Goal: Task Accomplishment & Management: Manage account settings

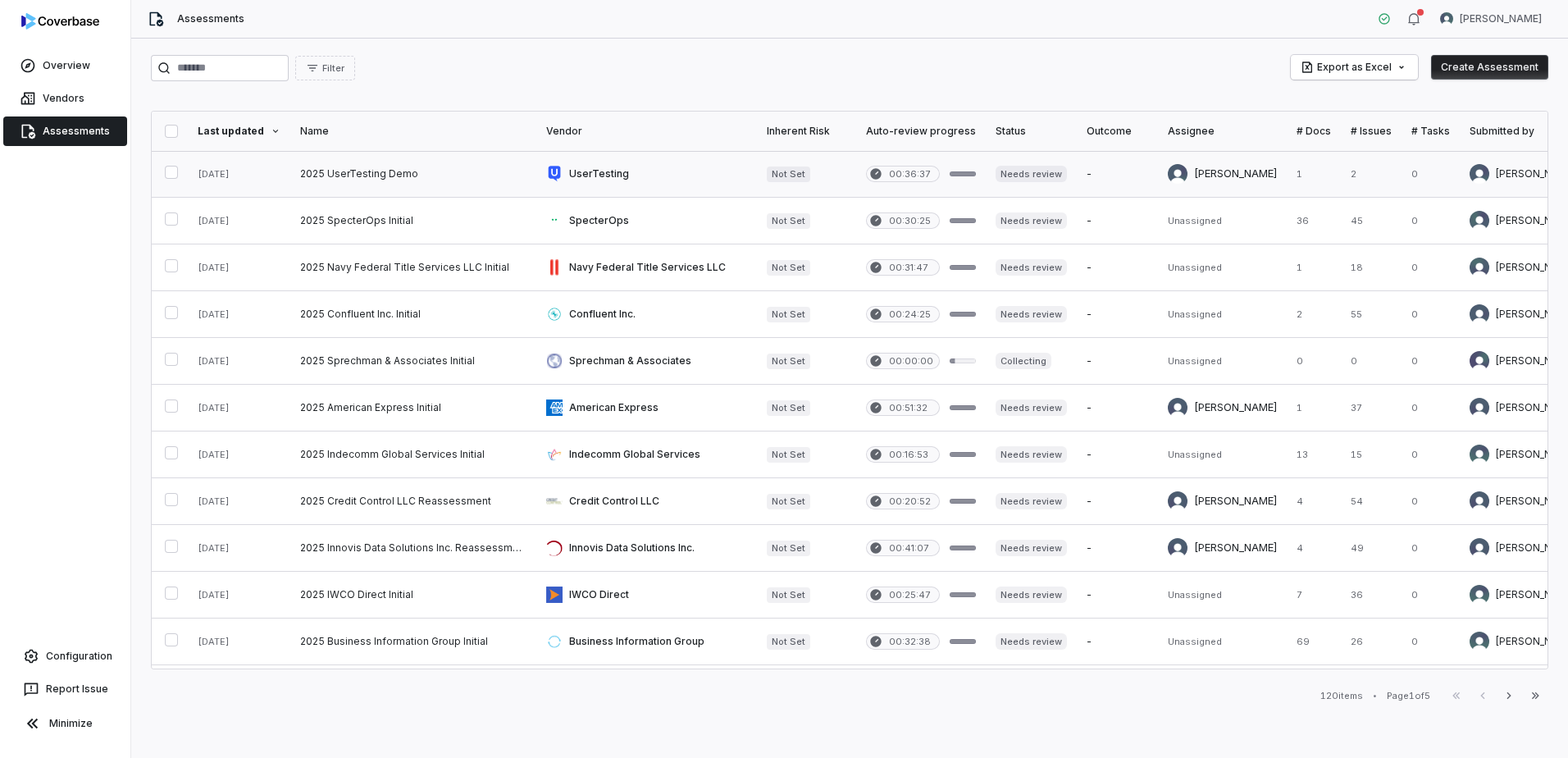
click at [381, 176] on link at bounding box center [413, 174] width 246 height 46
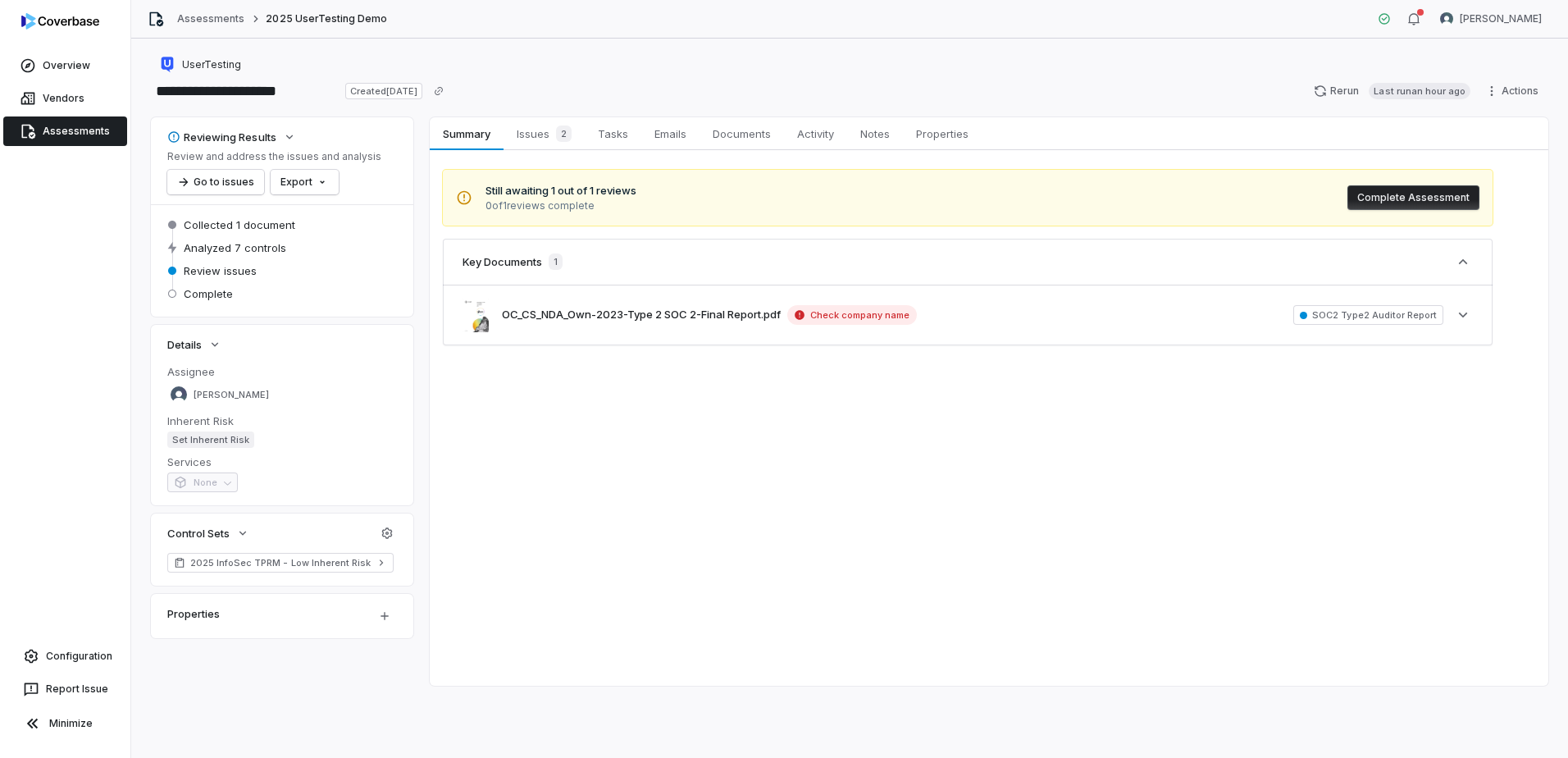
click at [983, 419] on div "Summary Summary Issues 2 Issues 2 Tasks Tasks Emails Emails Documents Documents…" at bounding box center [989, 402] width 1119 height 568
click at [538, 137] on span "Issues 2" at bounding box center [544, 134] width 68 height 23
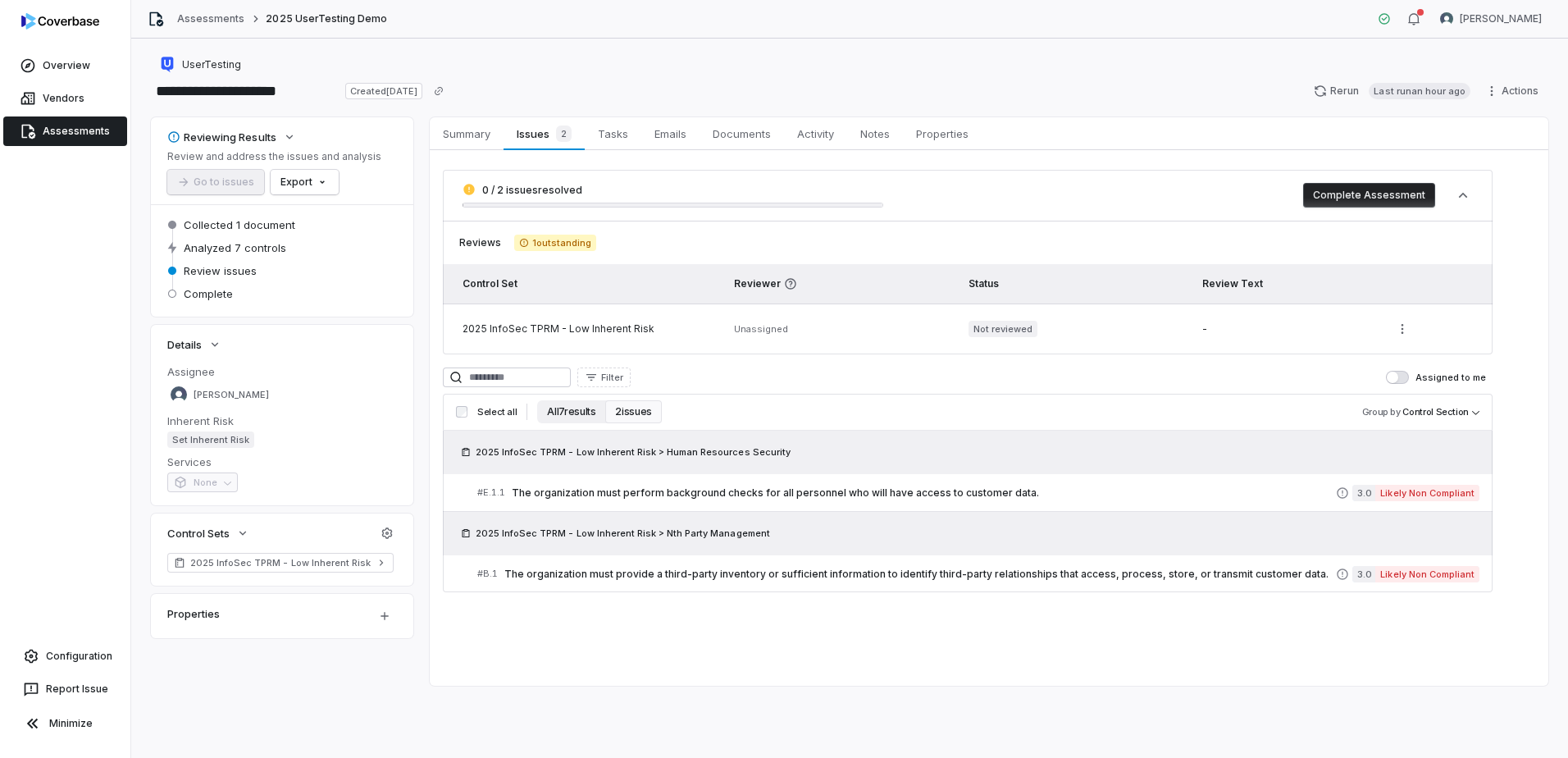
click at [553, 411] on button "All 7 results" at bounding box center [572, 411] width 68 height 23
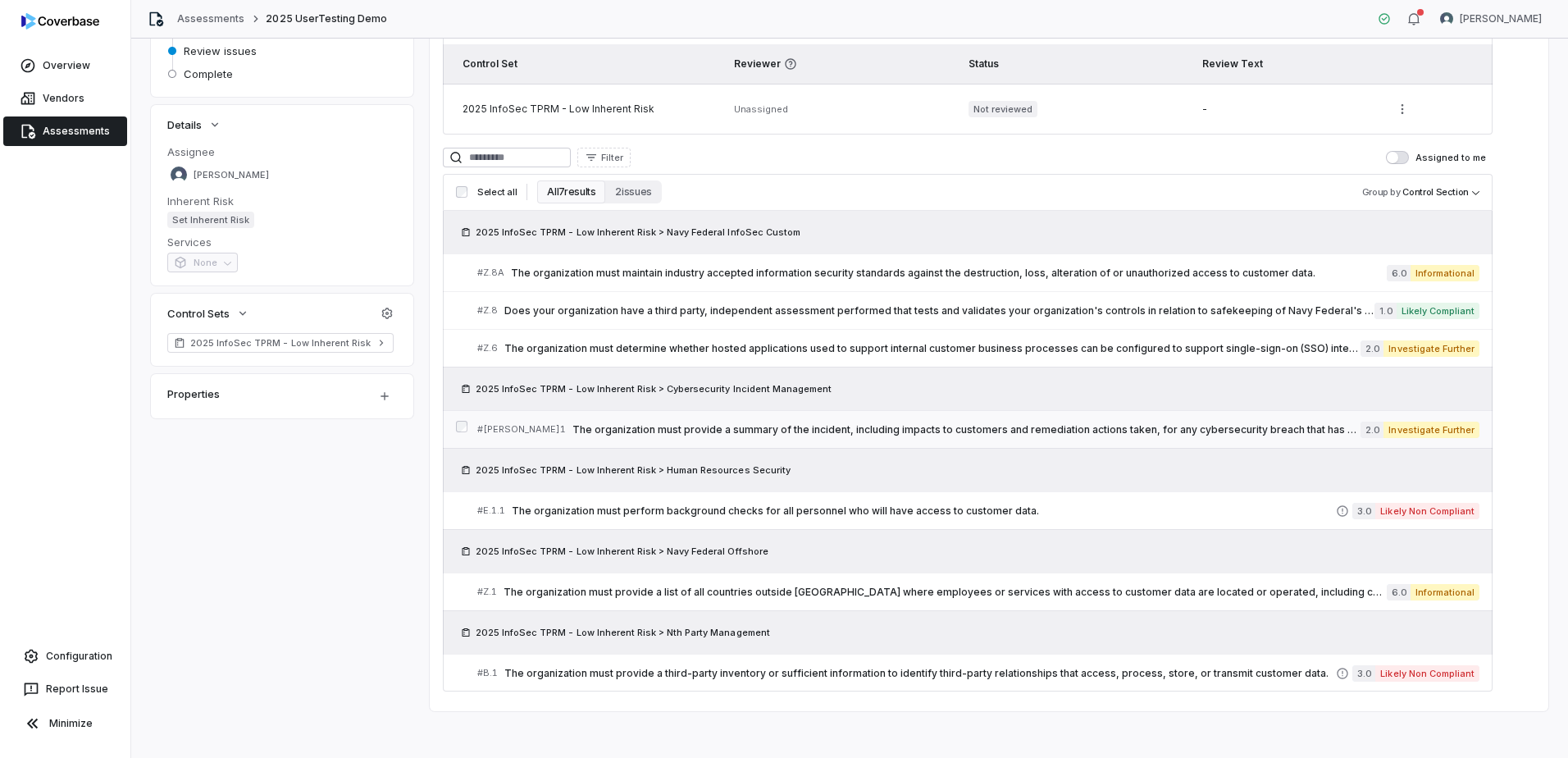
scroll to position [225, 0]
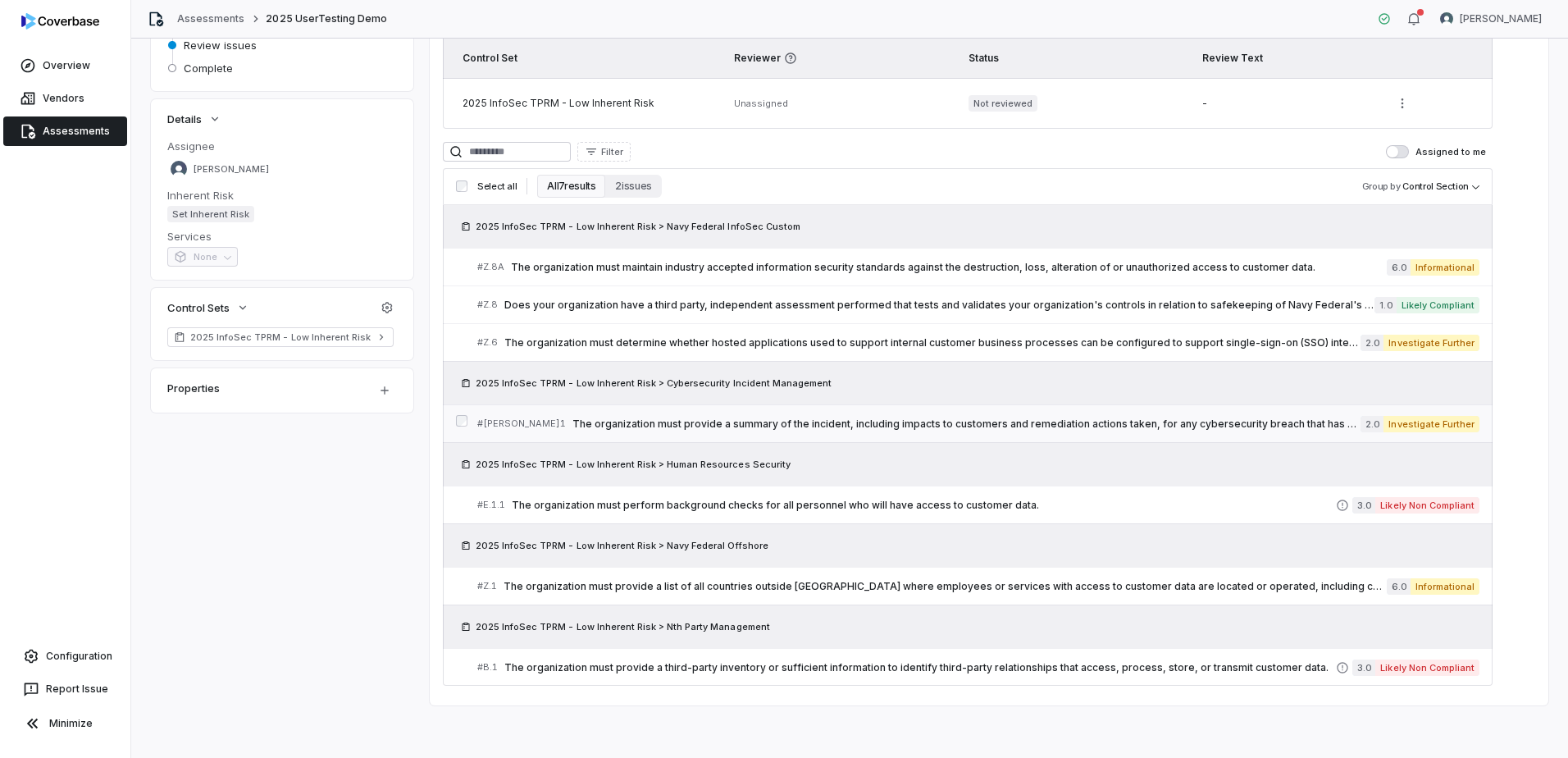
click at [959, 426] on span "The organization must provide a summary of the incident, including impacts to c…" at bounding box center [967, 424] width 788 height 13
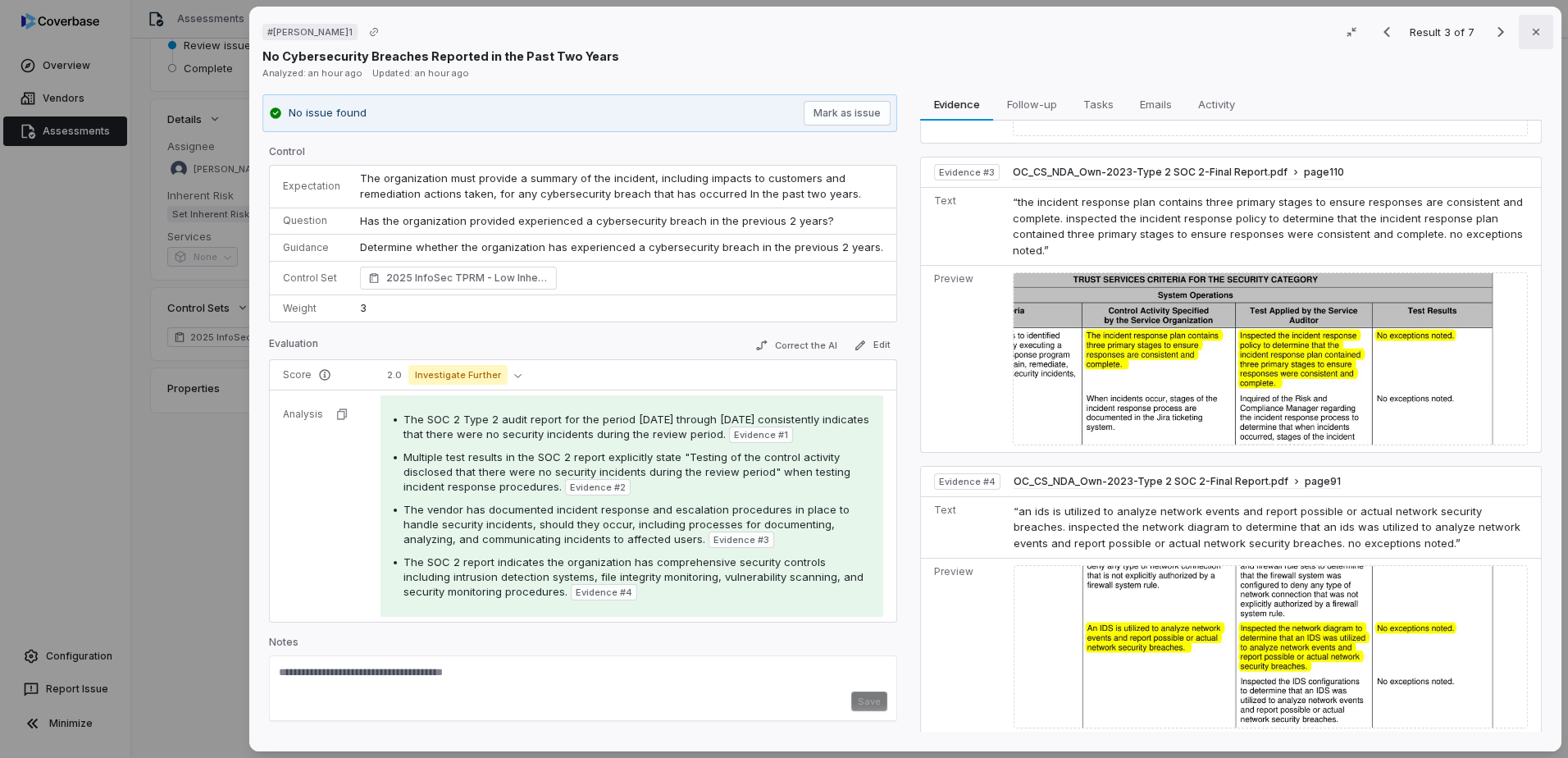
click at [1520, 31] on button "Close" at bounding box center [1536, 32] width 35 height 35
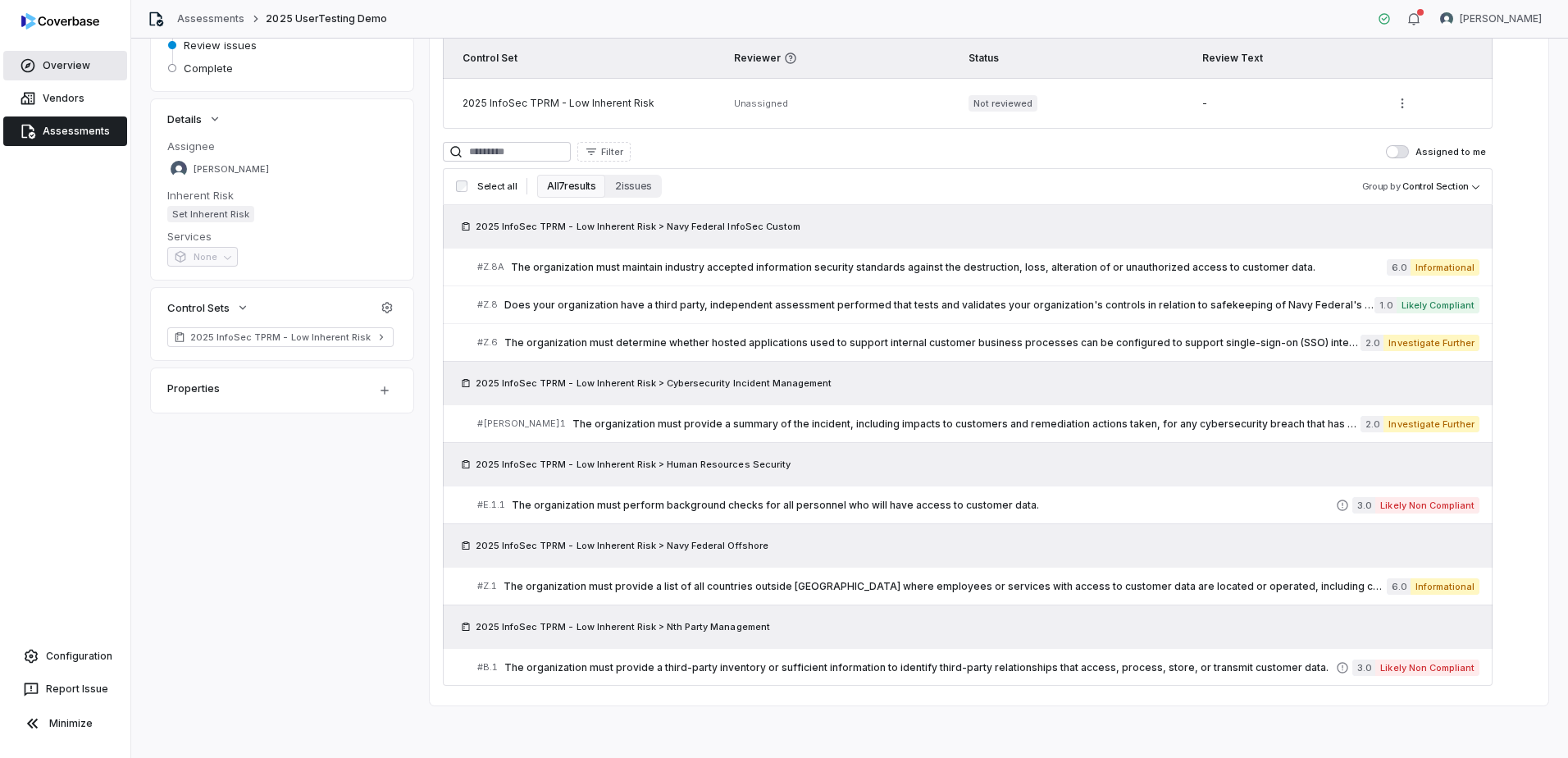
click at [72, 63] on span "Overview" at bounding box center [67, 65] width 48 height 13
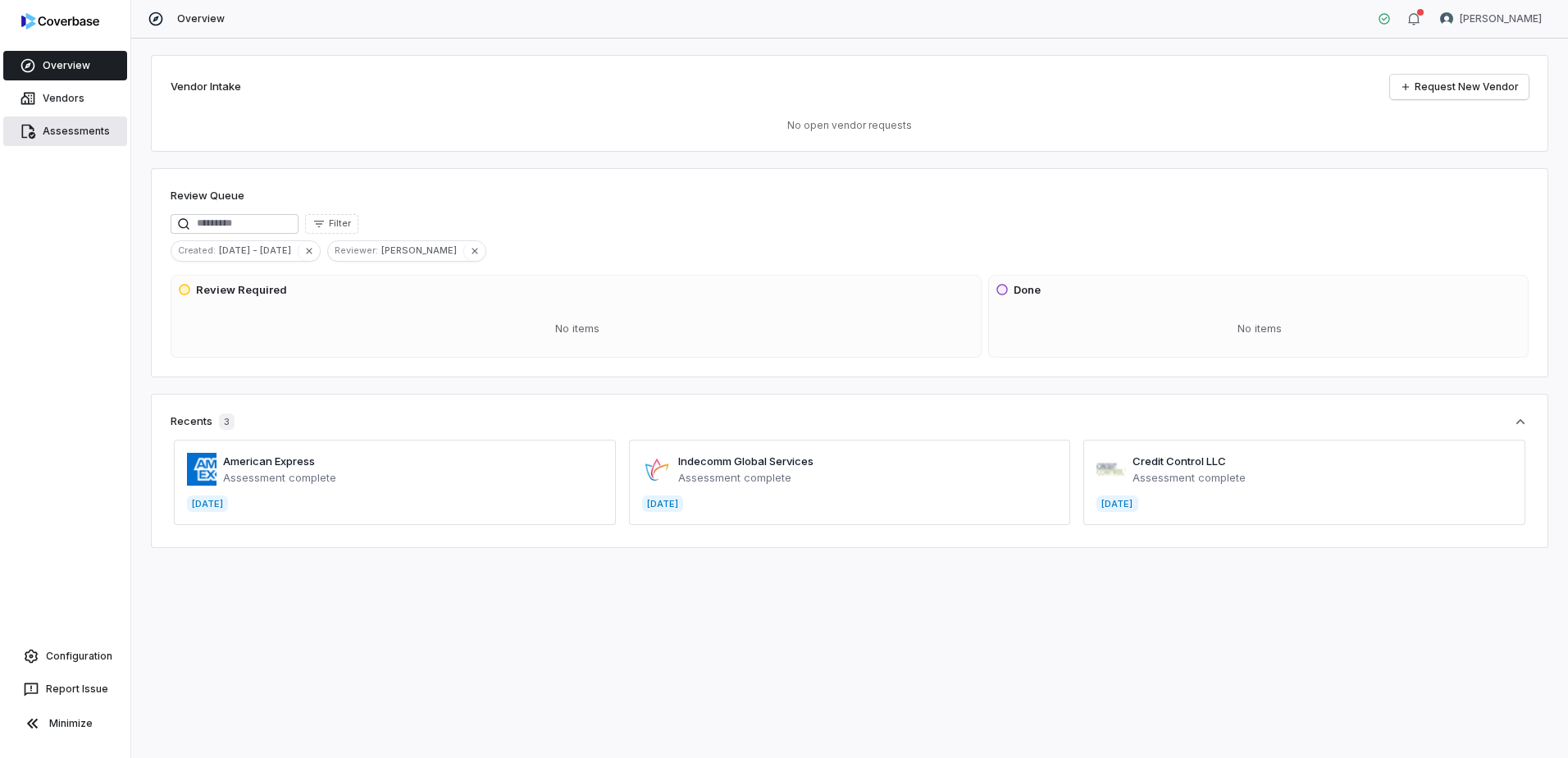
click at [53, 133] on span "Assessments" at bounding box center [76, 131] width 67 height 13
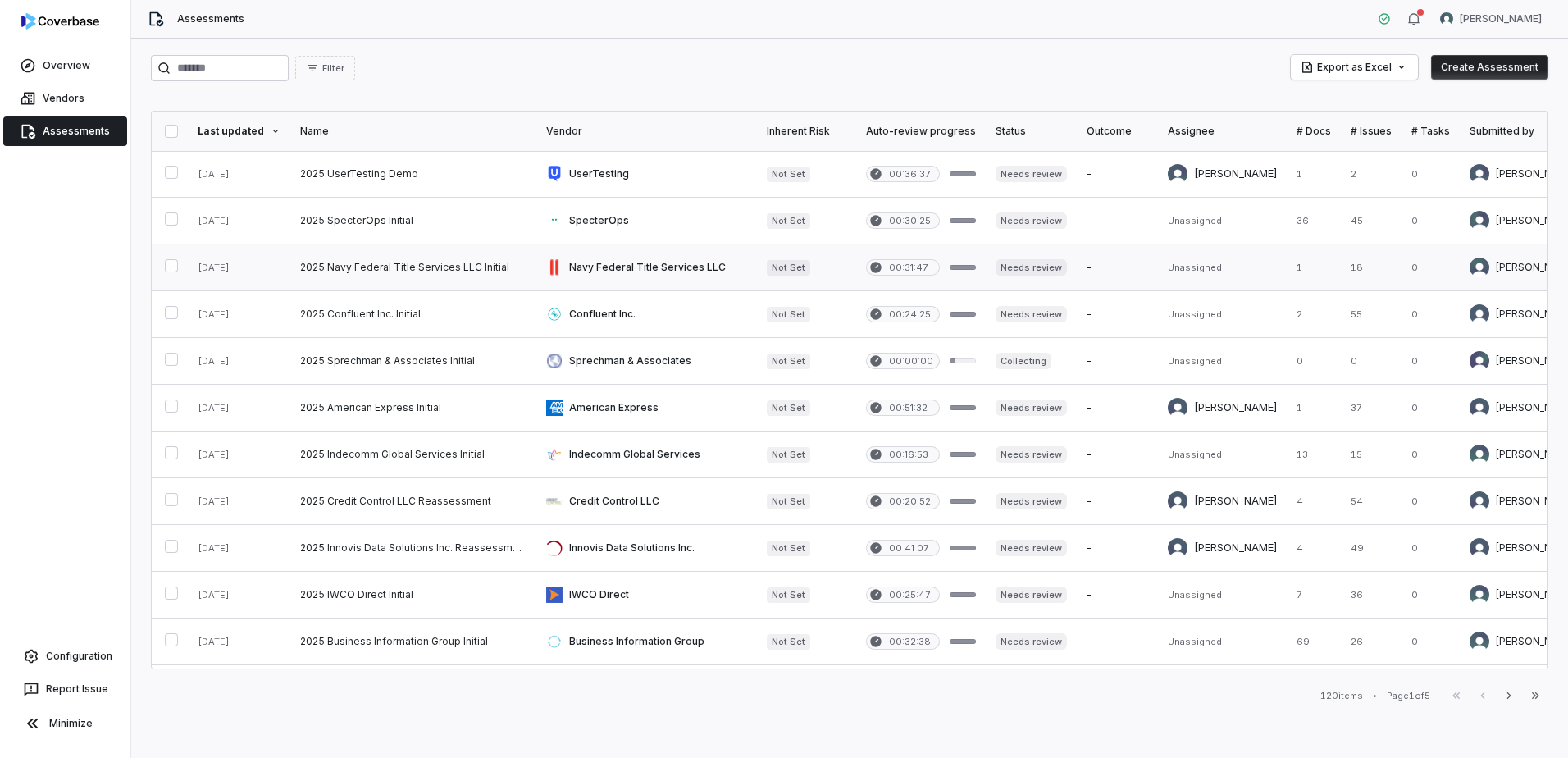
click at [452, 267] on link at bounding box center [413, 267] width 246 height 46
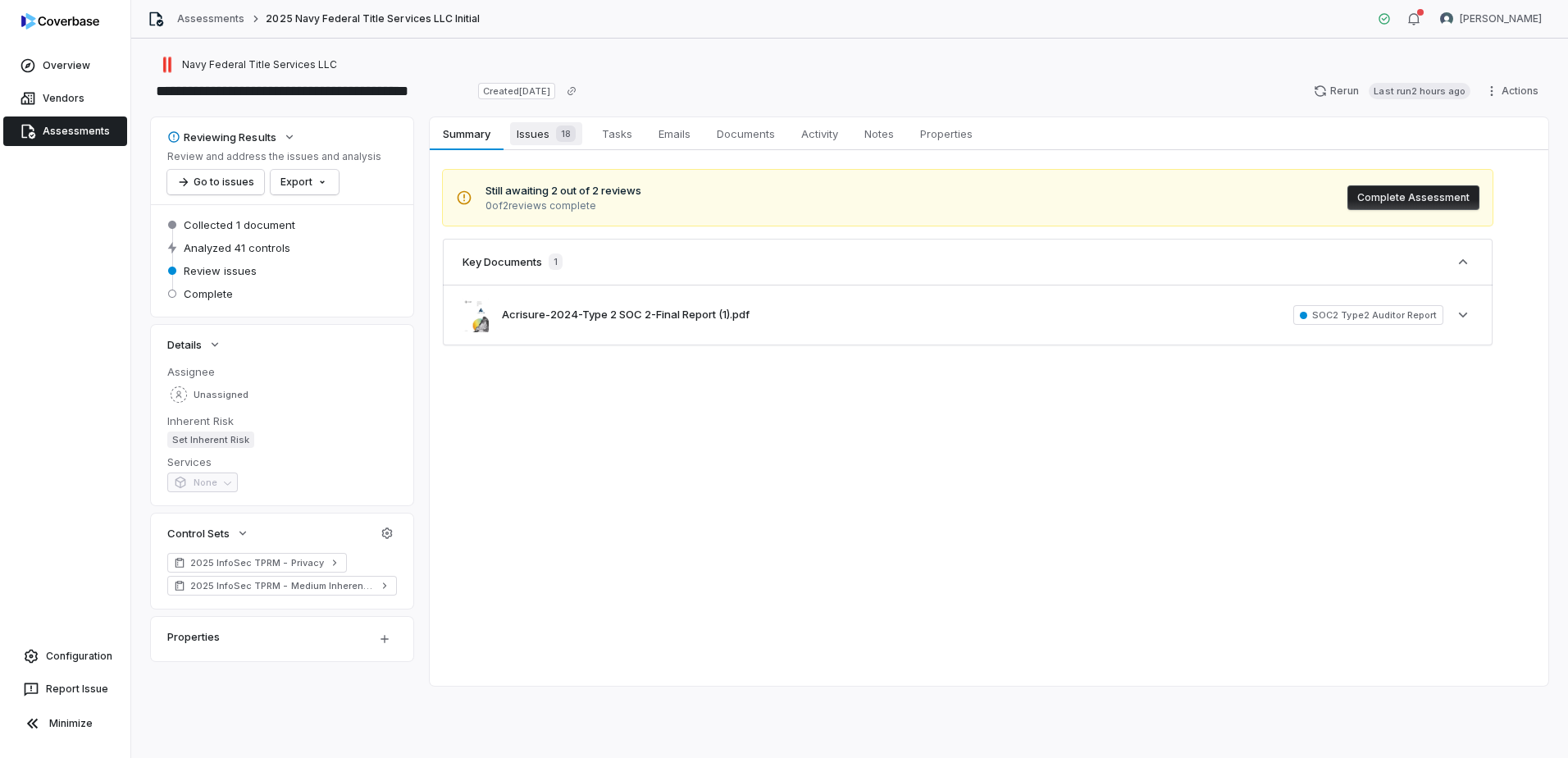
click at [537, 135] on span "Issues 18" at bounding box center [546, 134] width 72 height 23
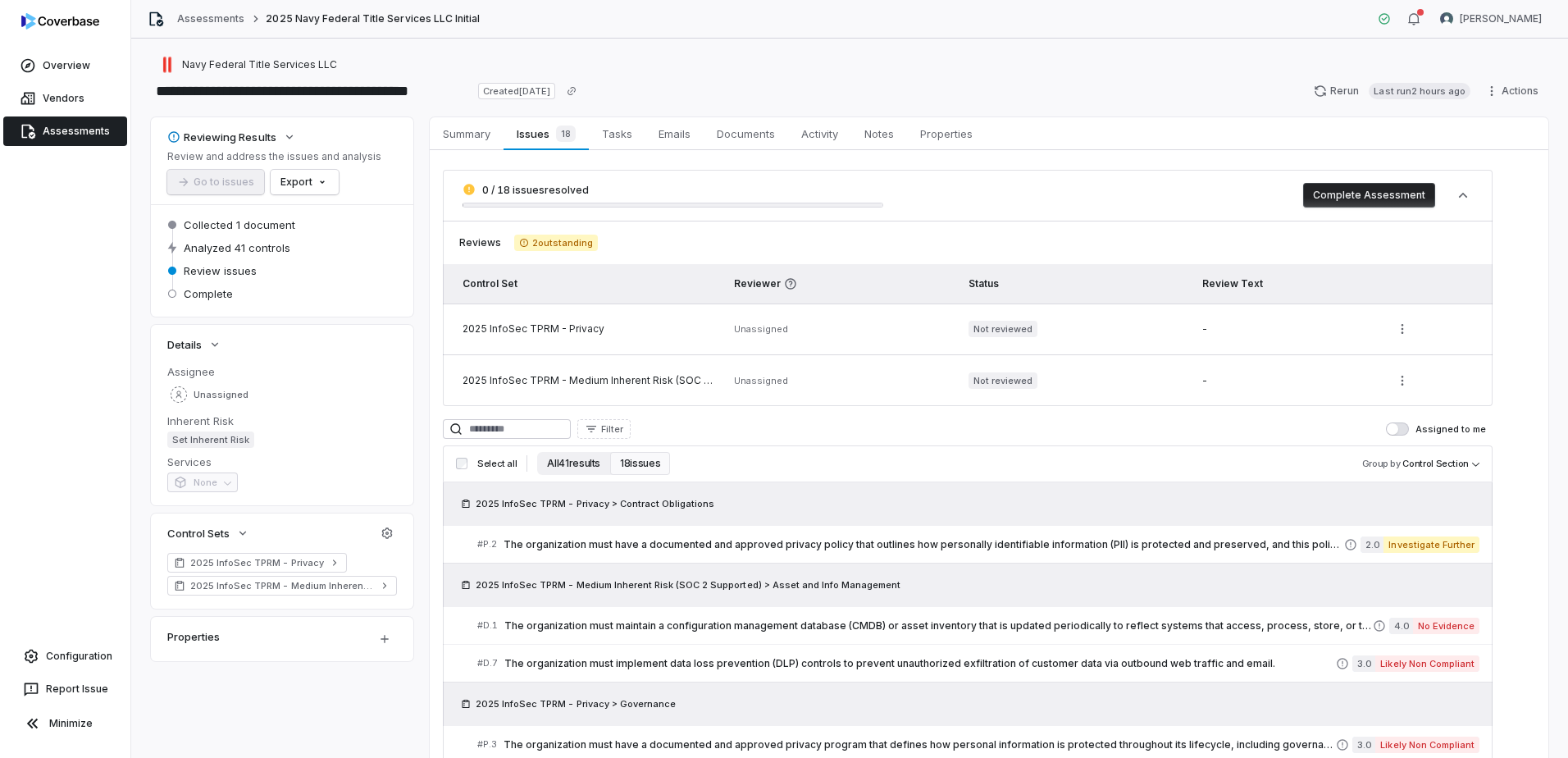
click at [590, 469] on button "All 41 results" at bounding box center [574, 463] width 73 height 23
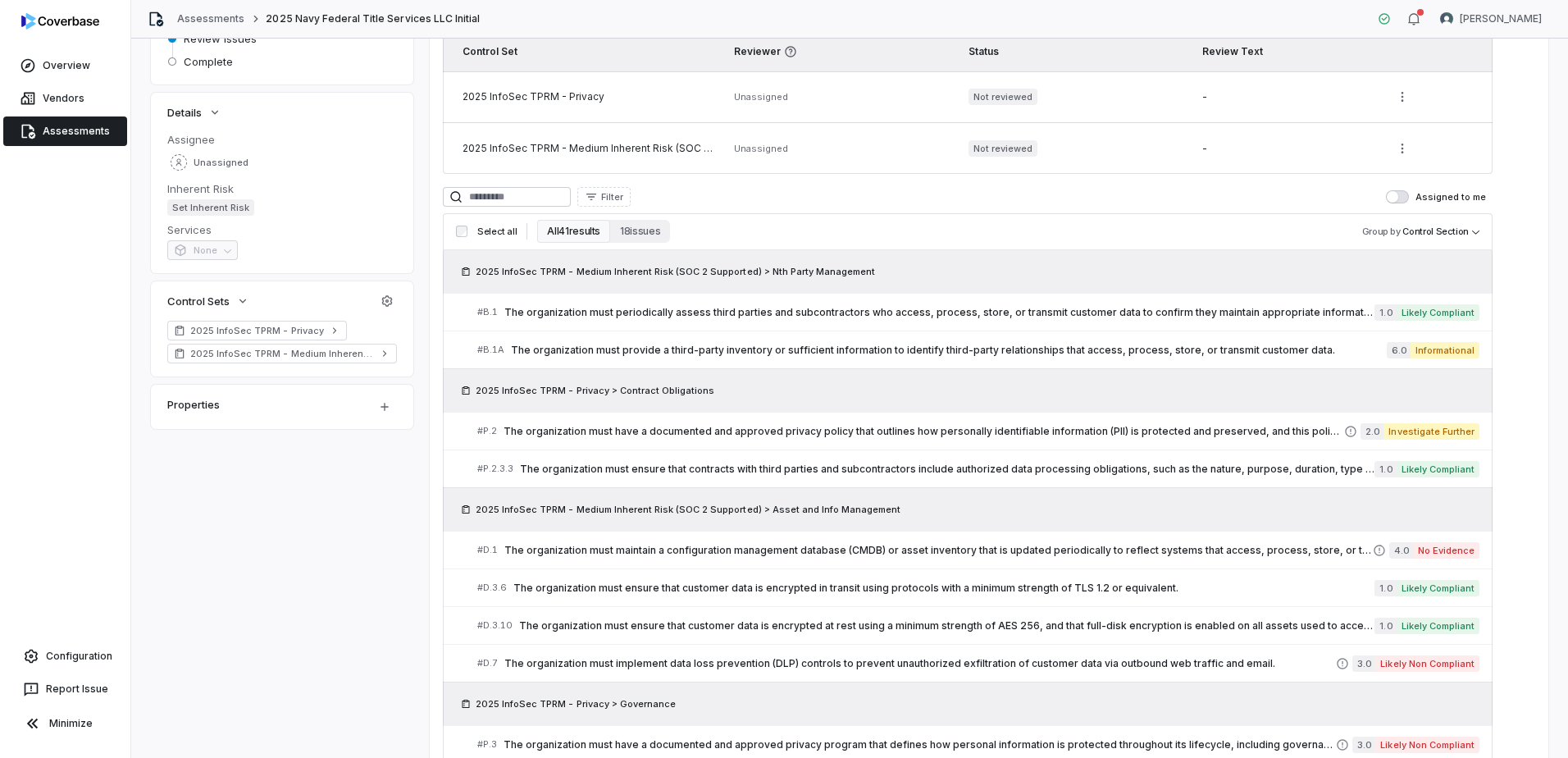
scroll to position [282, 0]
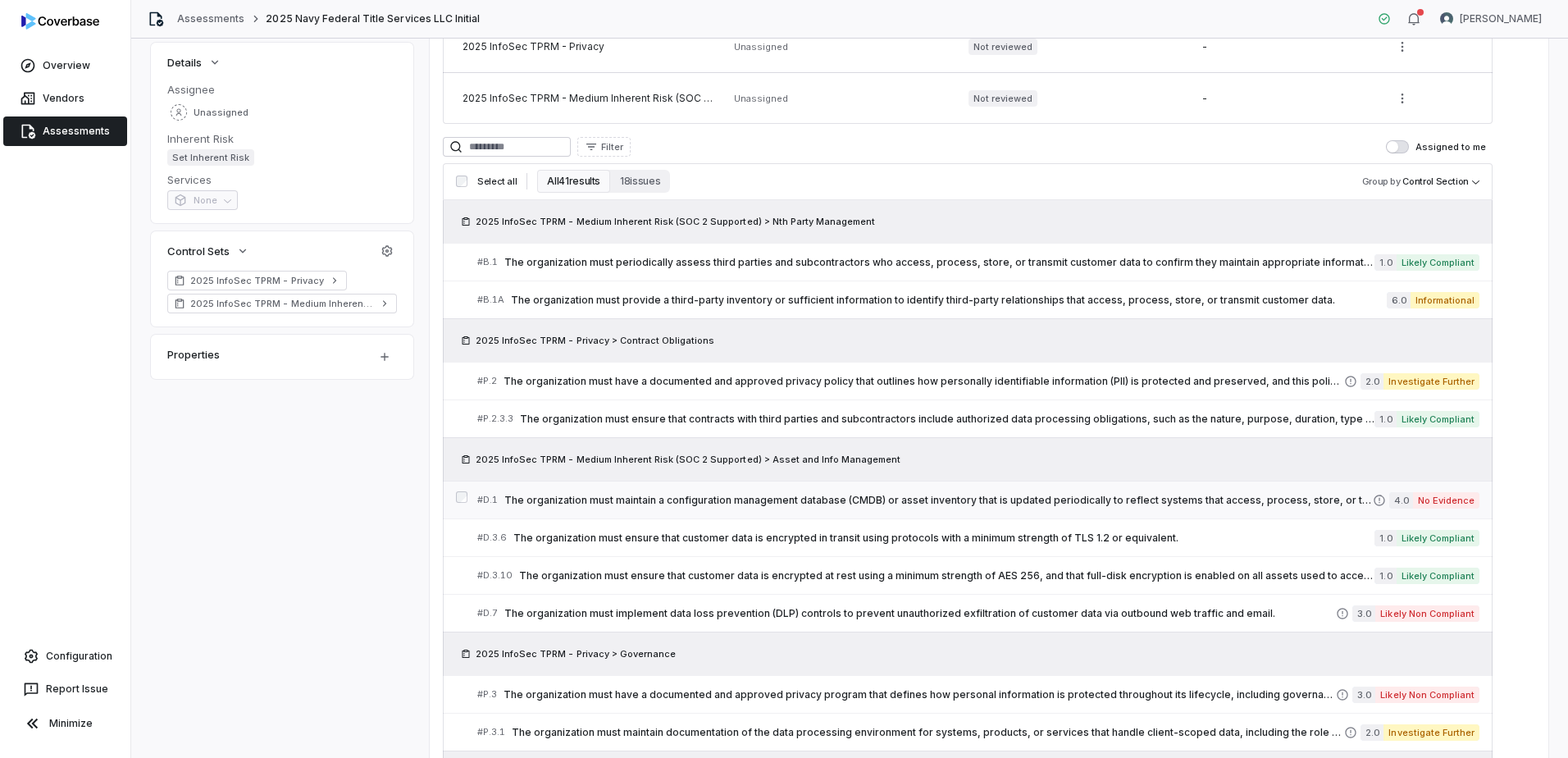
click at [935, 499] on span "The organization must maintain a configuration management database (CMDB) or as…" at bounding box center [939, 500] width 869 height 13
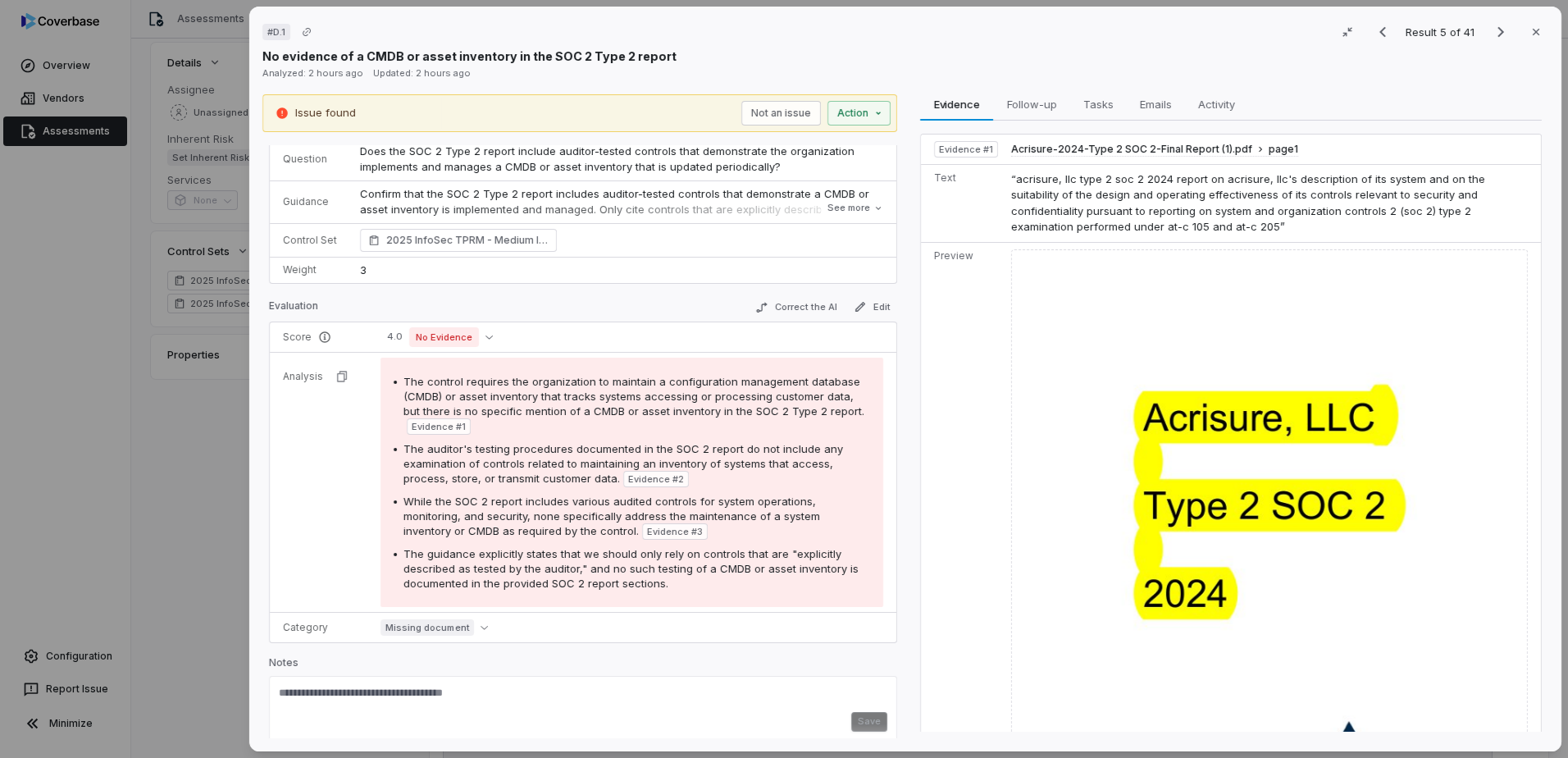
scroll to position [79, 0]
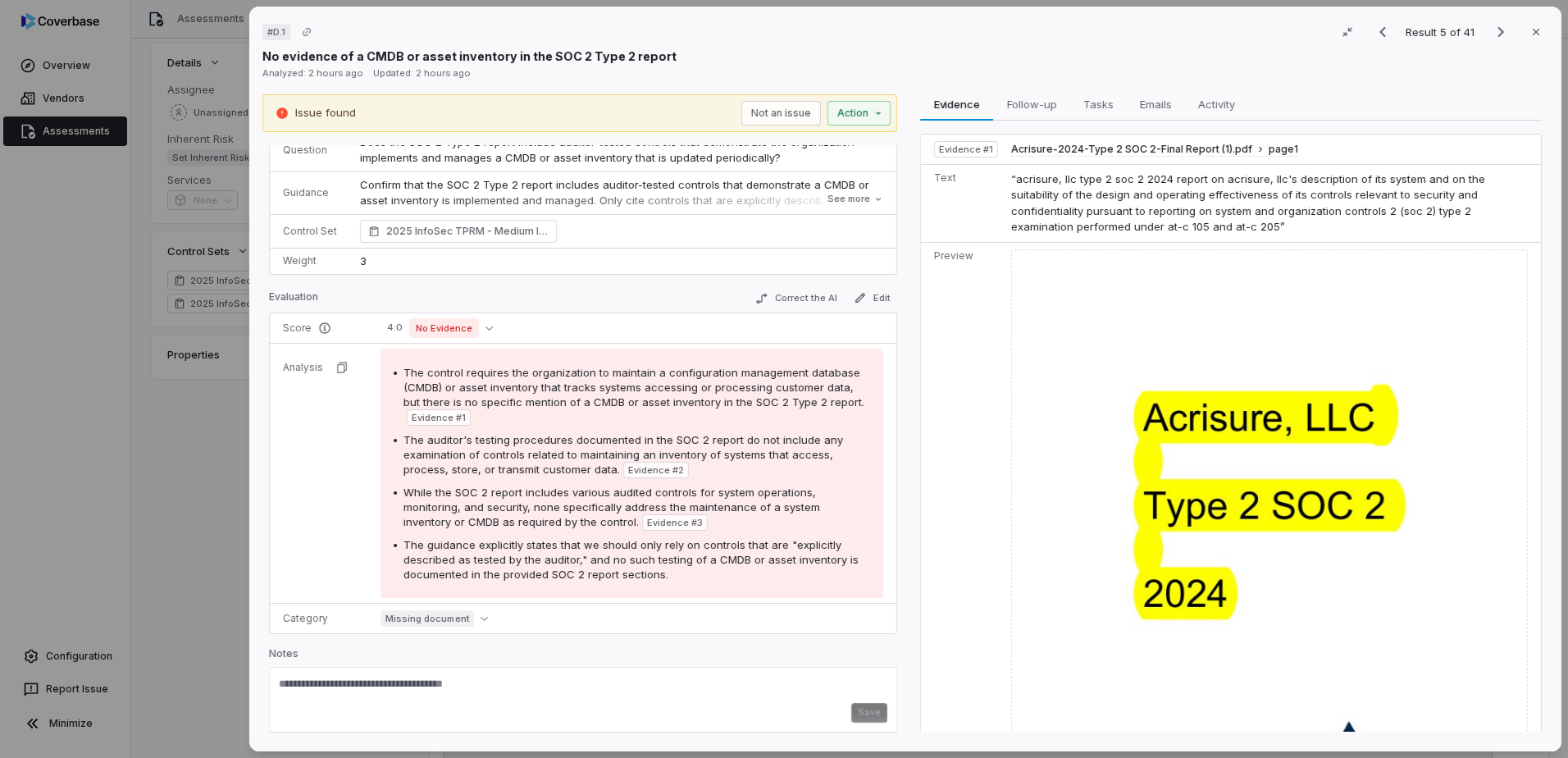
drag, startPoint x: 1518, startPoint y: 35, endPoint x: 1484, endPoint y: 33, distance: 34.1
click at [1519, 34] on button "Close" at bounding box center [1536, 32] width 35 height 35
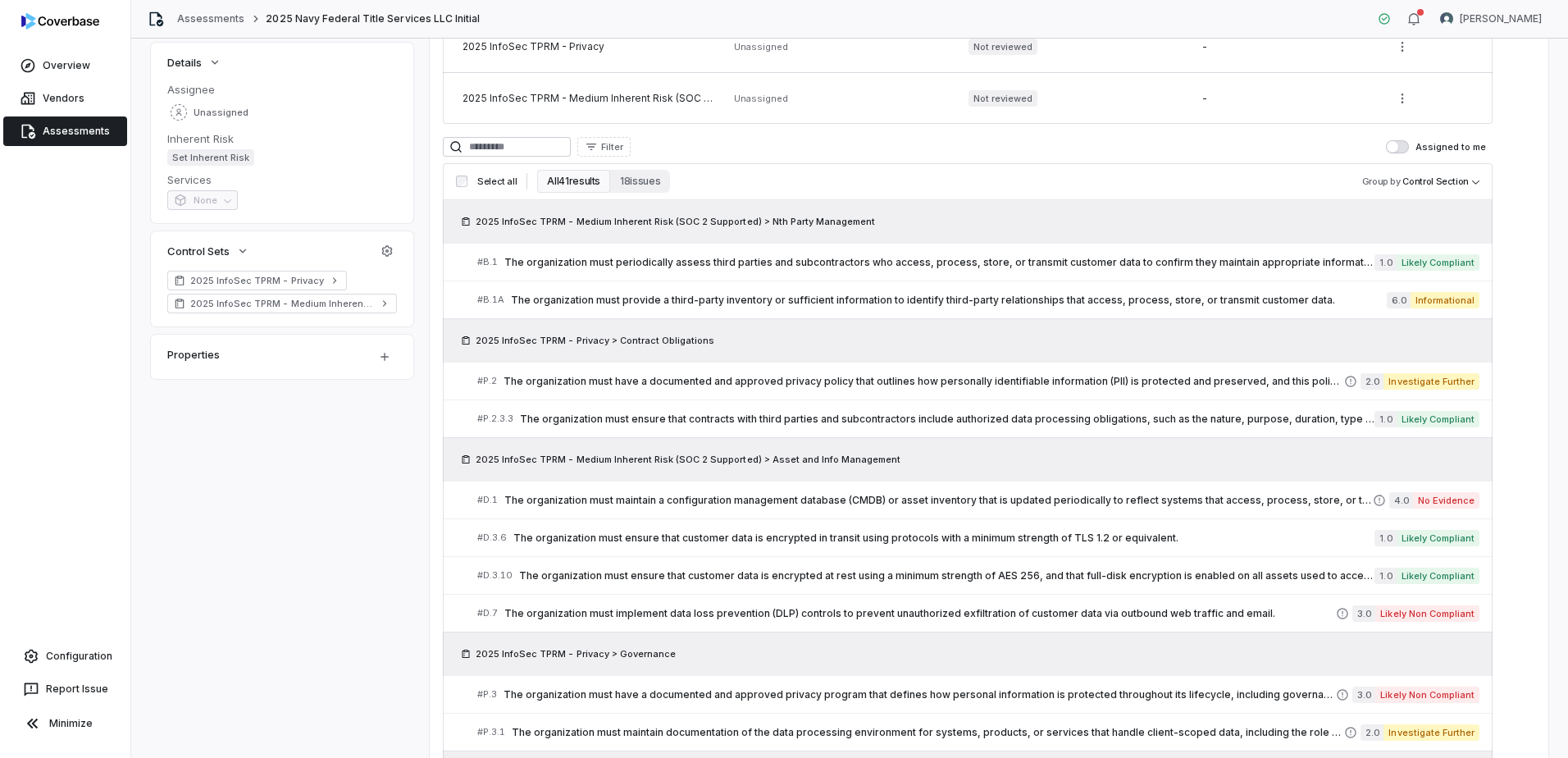
click at [74, 133] on span "Assessments" at bounding box center [76, 131] width 67 height 13
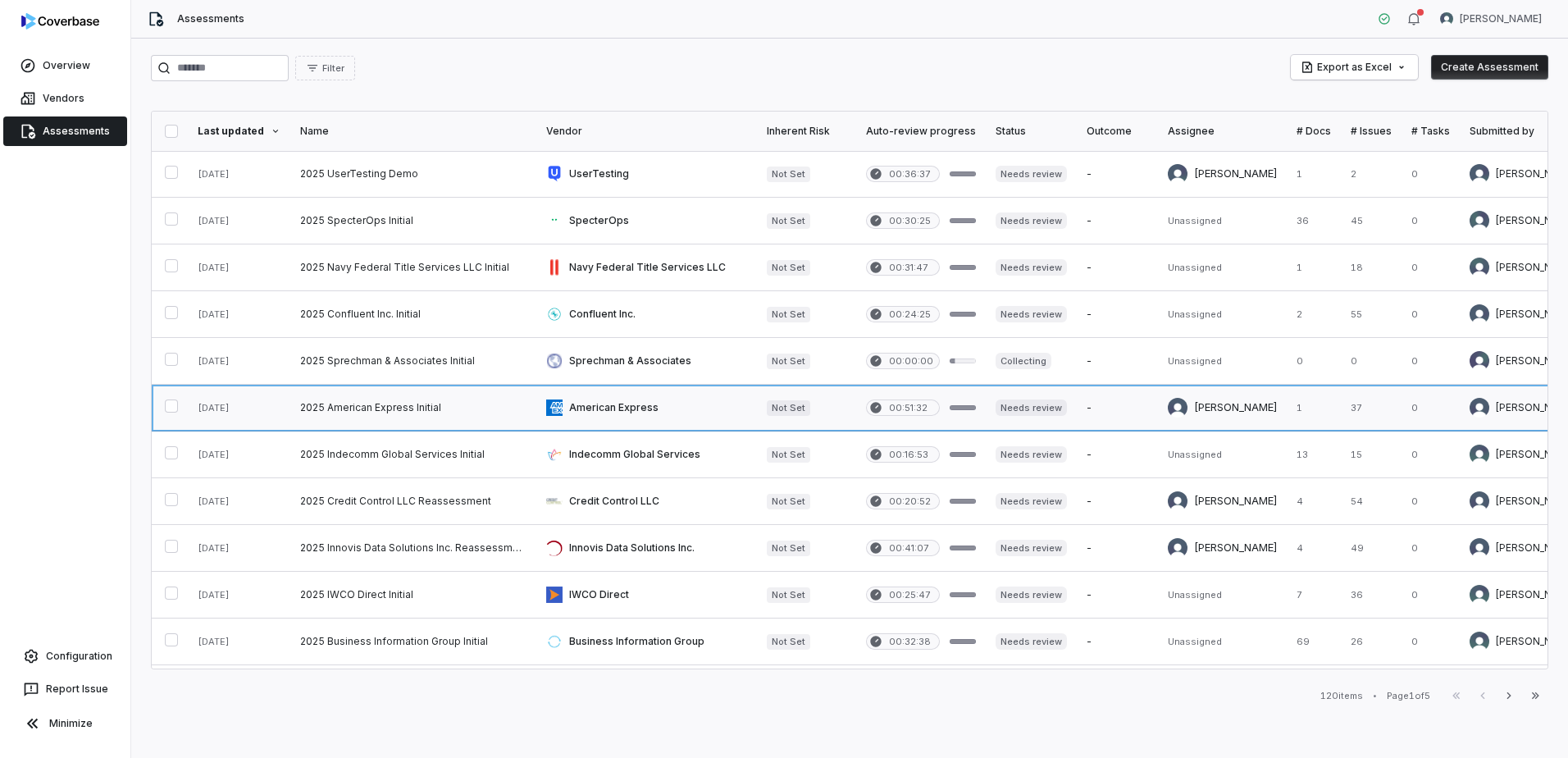
click at [427, 404] on link at bounding box center [413, 408] width 246 height 46
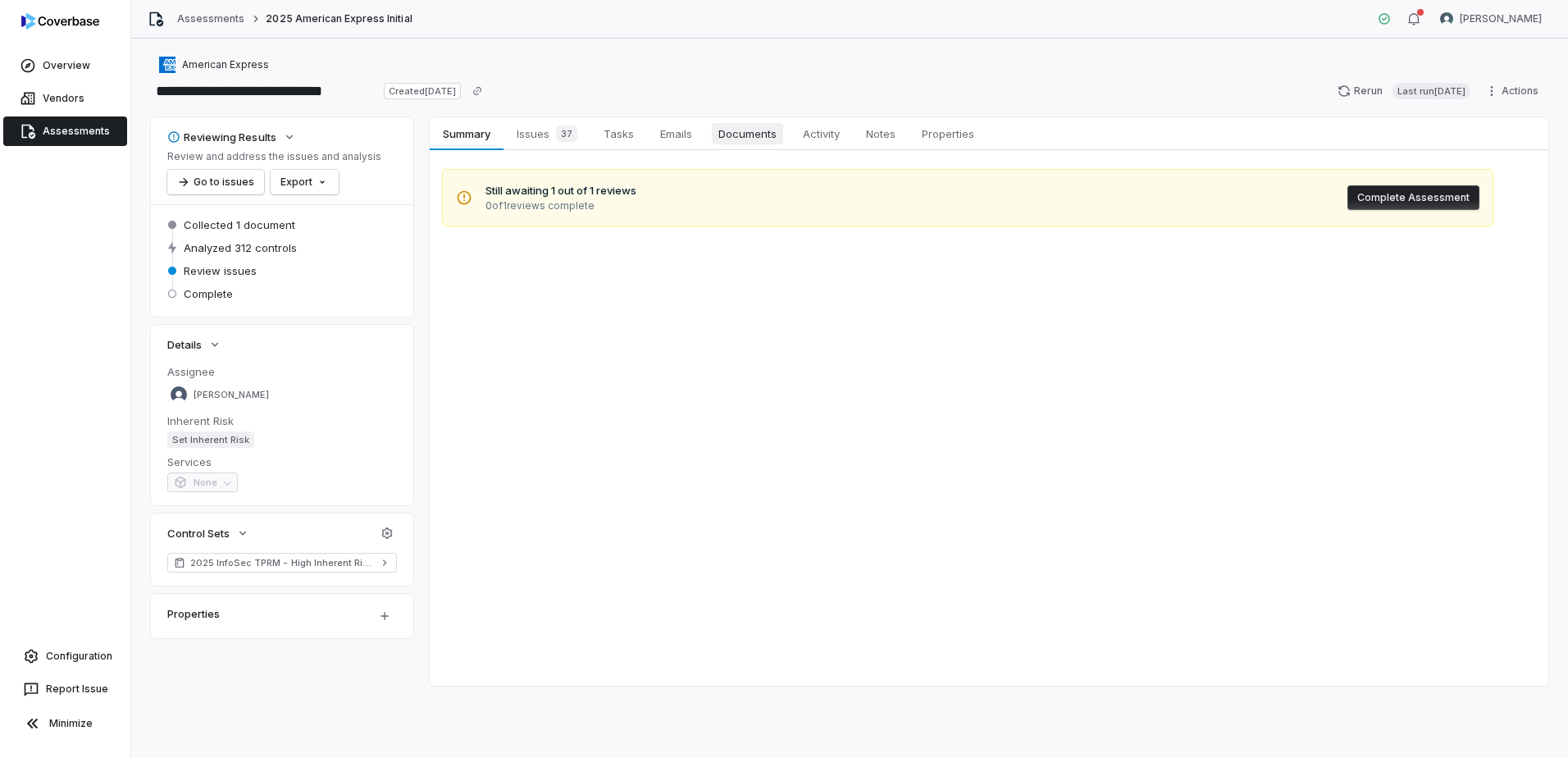
click at [738, 134] on span "Documents" at bounding box center [748, 133] width 72 height 21
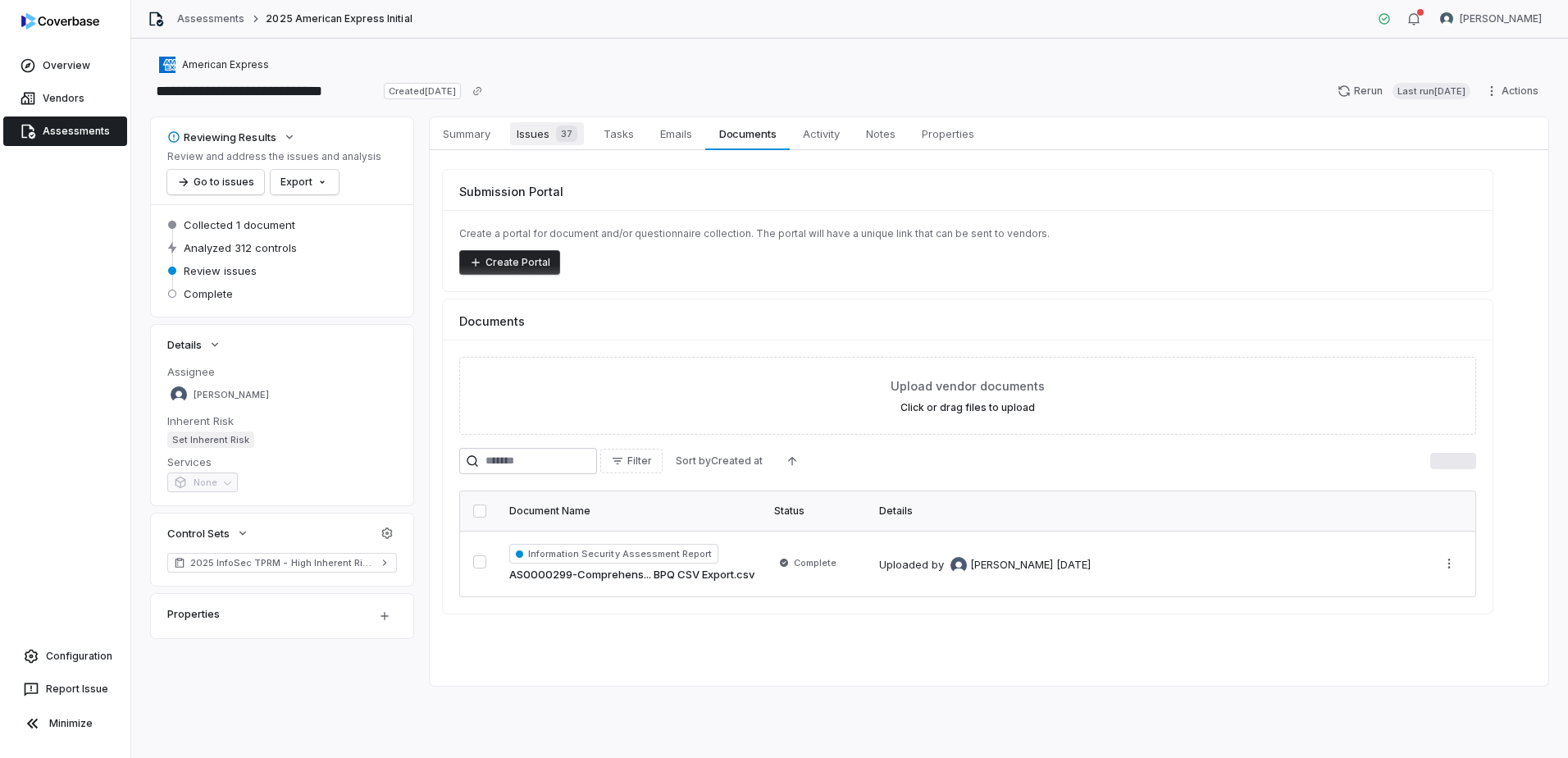
click at [543, 136] on span "Issues 37" at bounding box center [547, 134] width 74 height 23
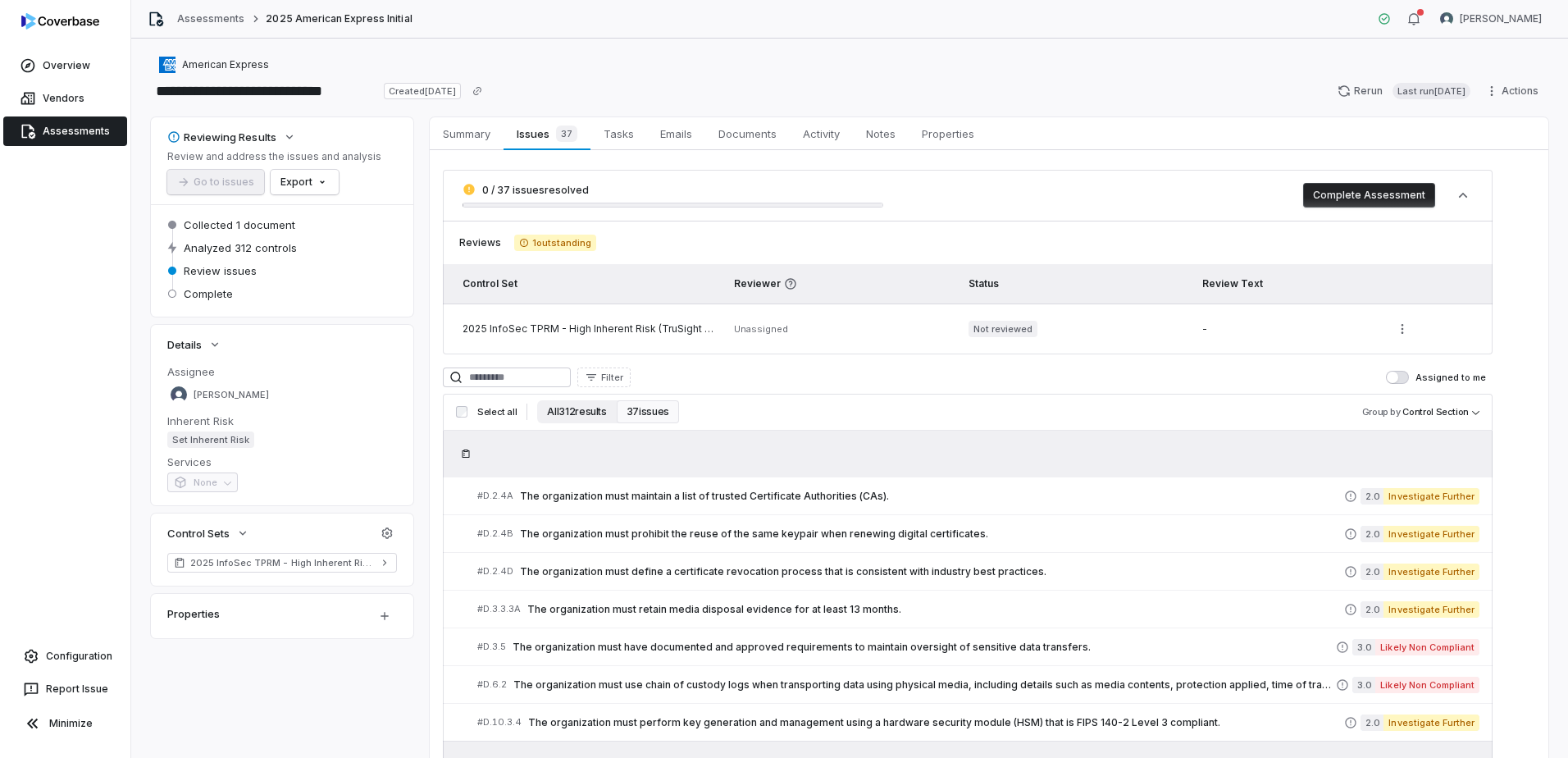
click at [591, 408] on button "All 312 results" at bounding box center [577, 411] width 79 height 23
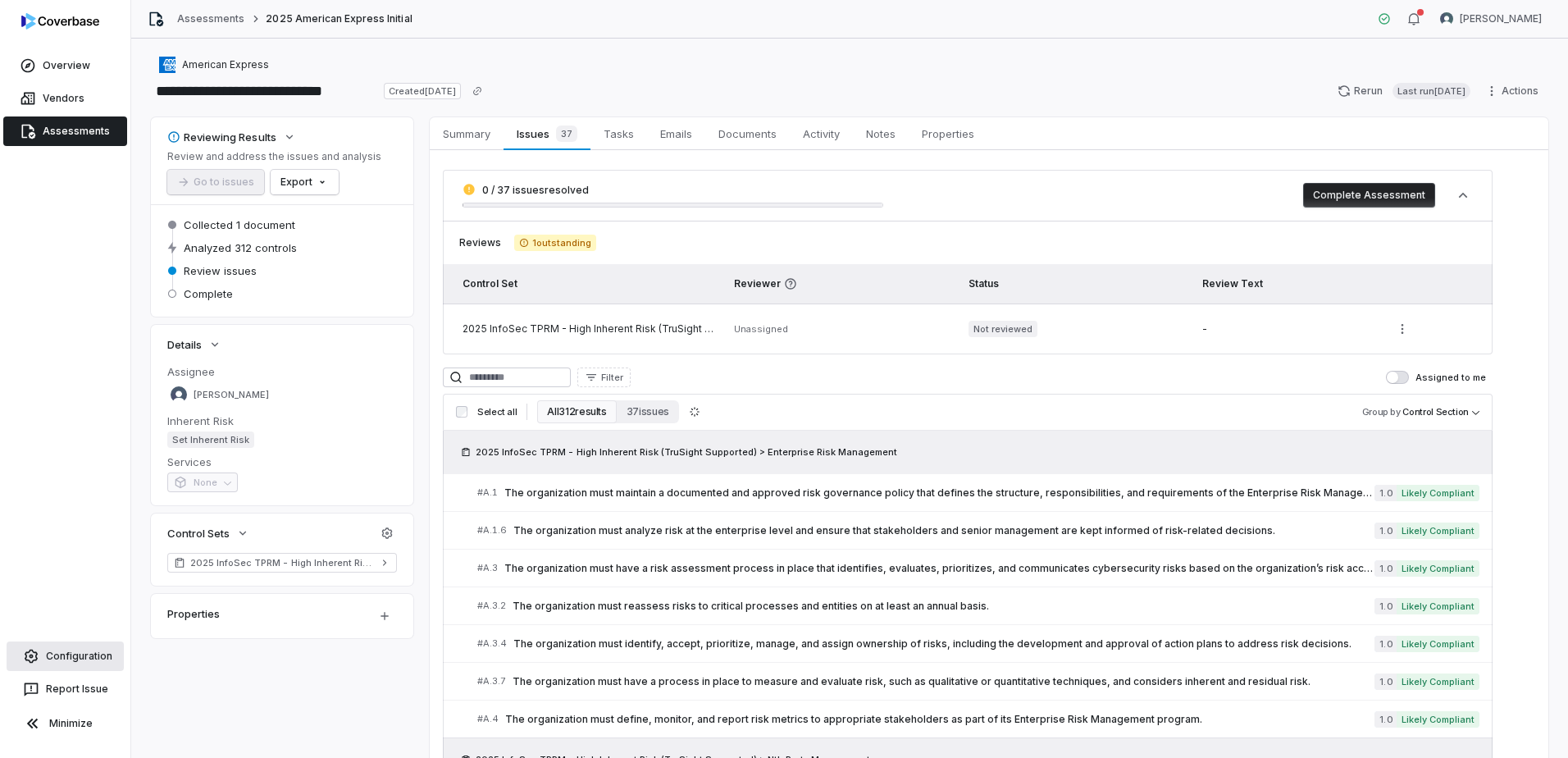
click at [77, 658] on span "Configuration" at bounding box center [79, 655] width 67 height 13
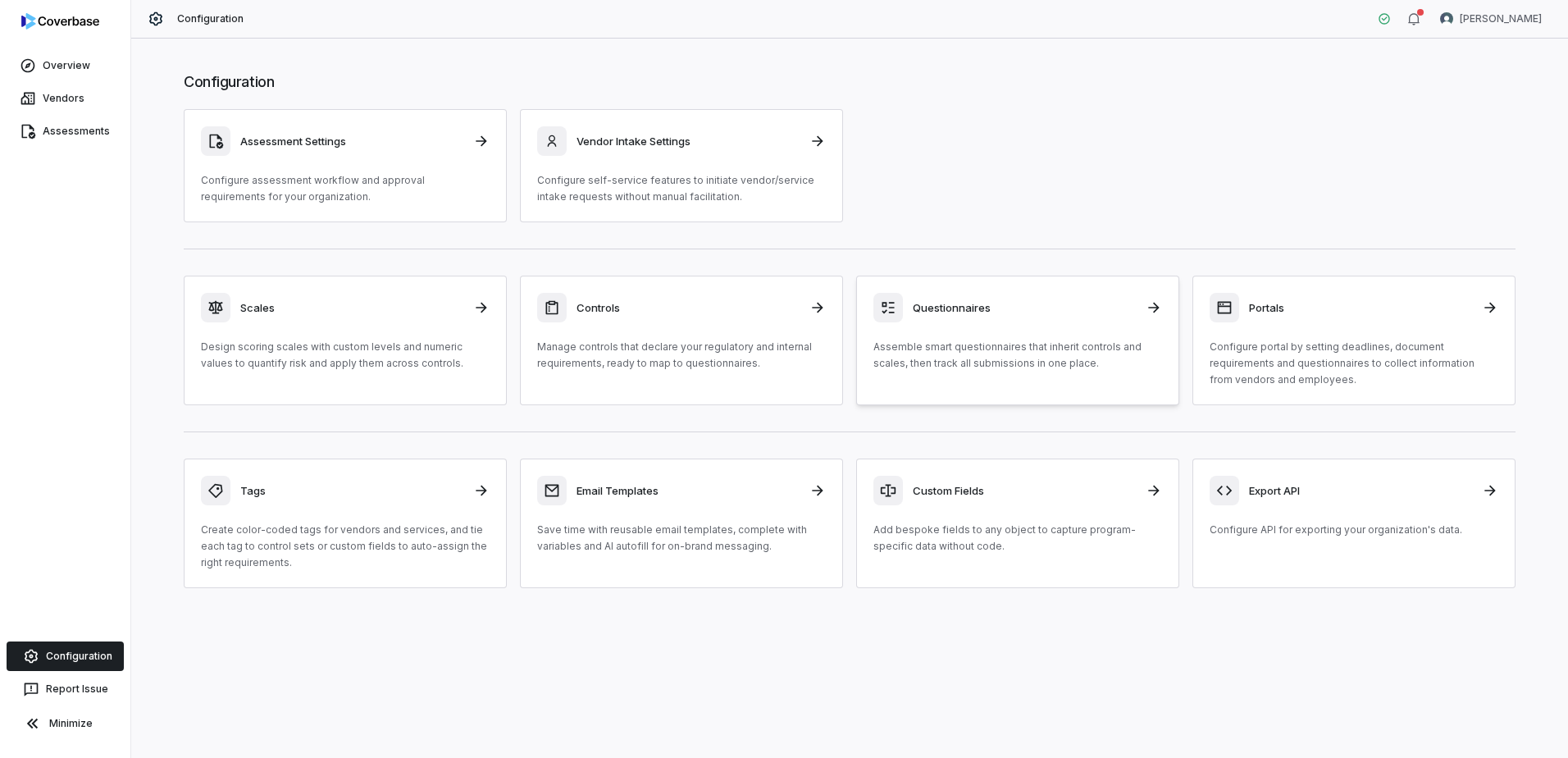
click at [924, 305] on h3 "Questionnaires" at bounding box center [1024, 307] width 223 height 15
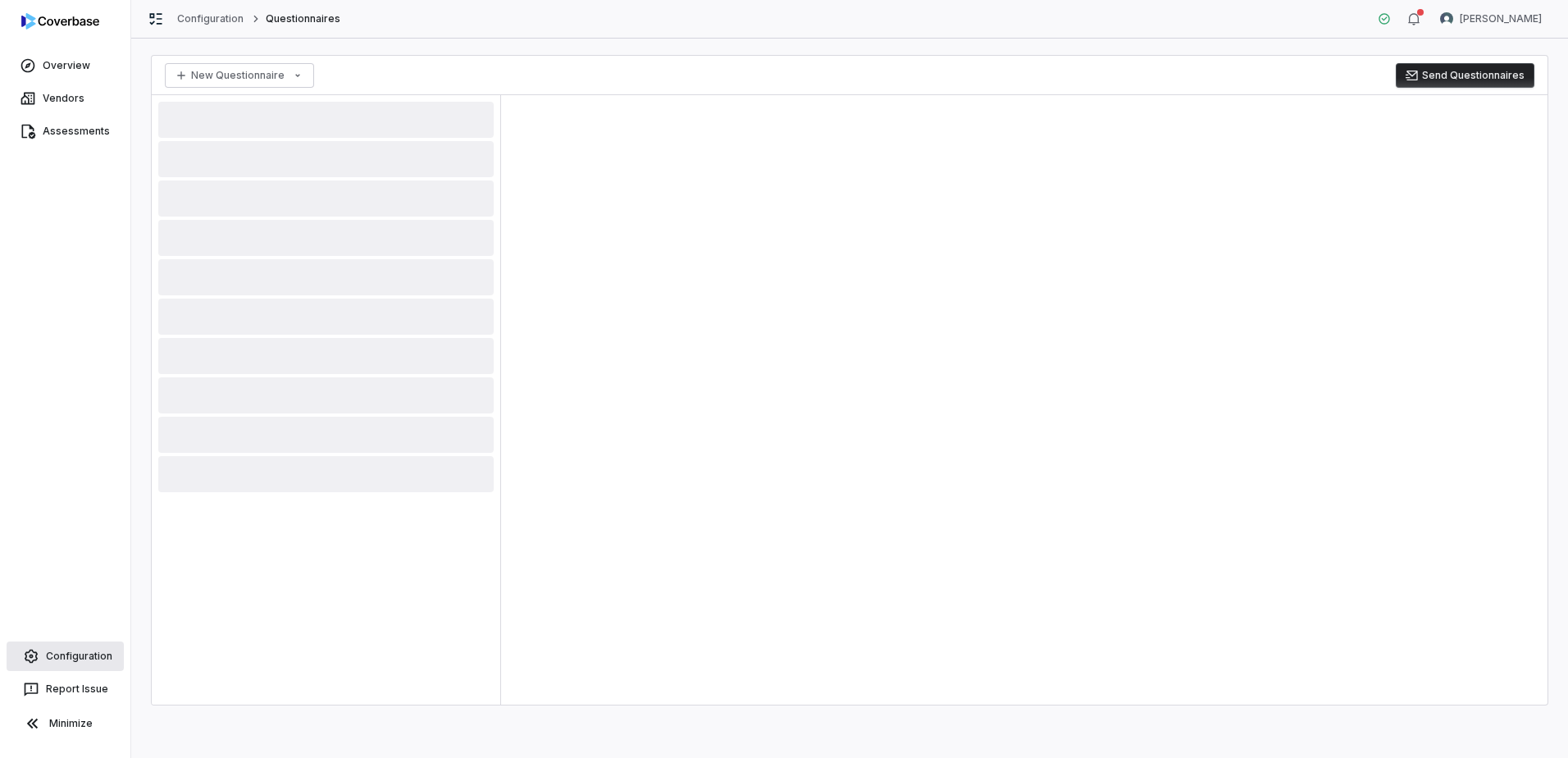
click at [79, 651] on span "Configuration" at bounding box center [79, 655] width 67 height 13
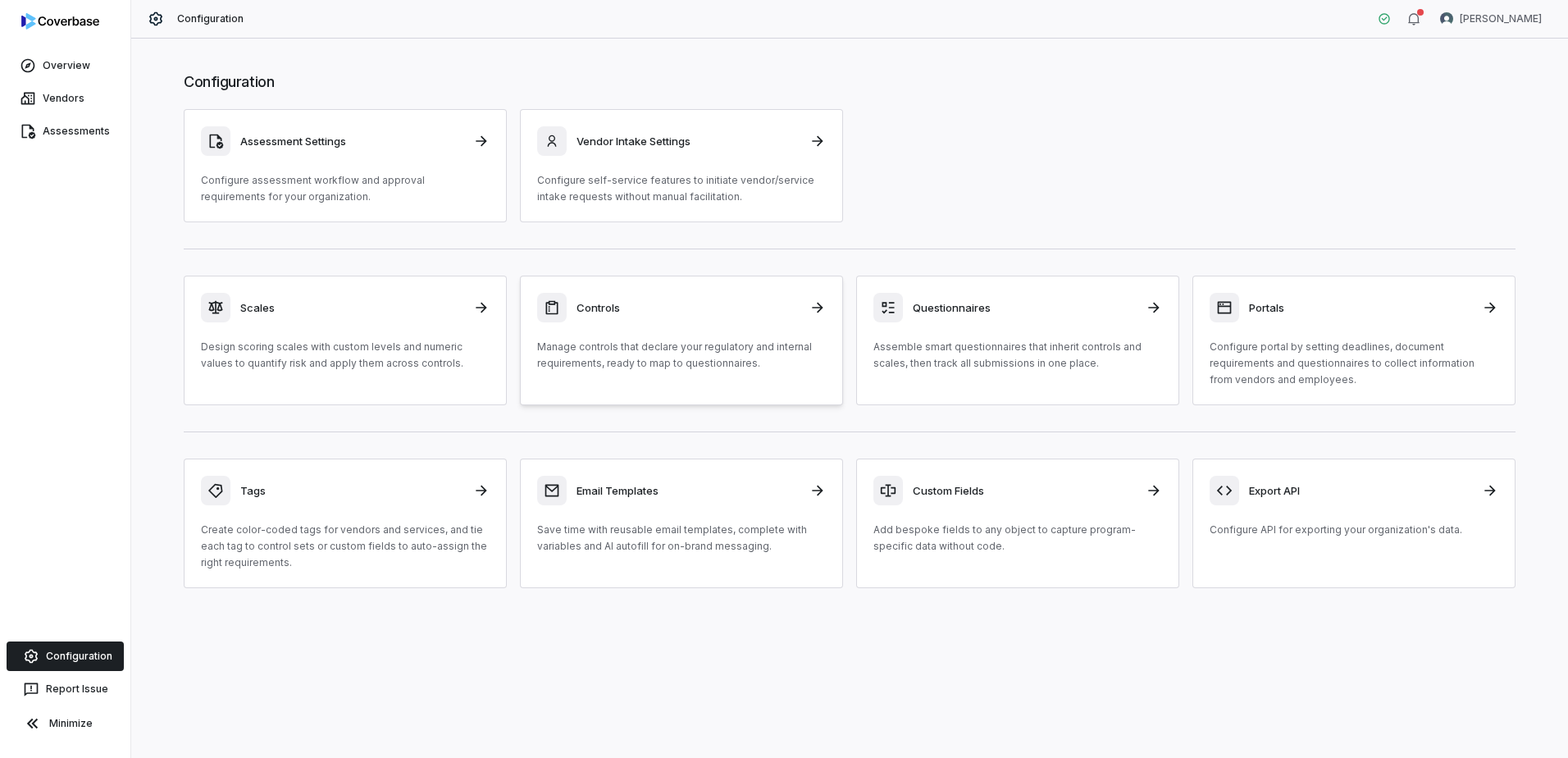
click at [735, 331] on div "Controls Manage controls that declare your regulatory and internal requirements…" at bounding box center [681, 332] width 288 height 79
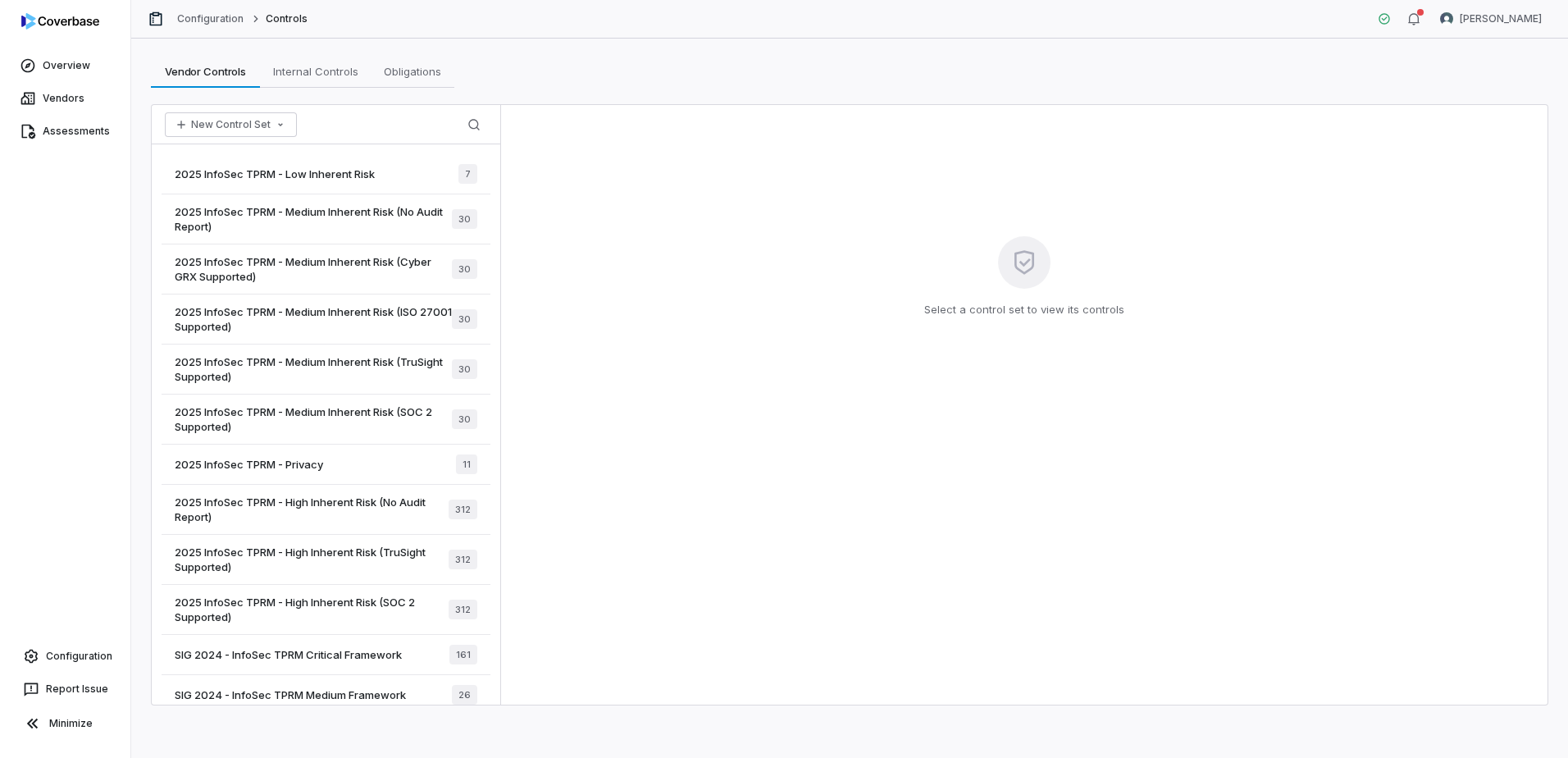
click at [310, 552] on span "2025 InfoSec TPRM - High Inherent Risk (TruSight Supported)" at bounding box center [311, 560] width 274 height 30
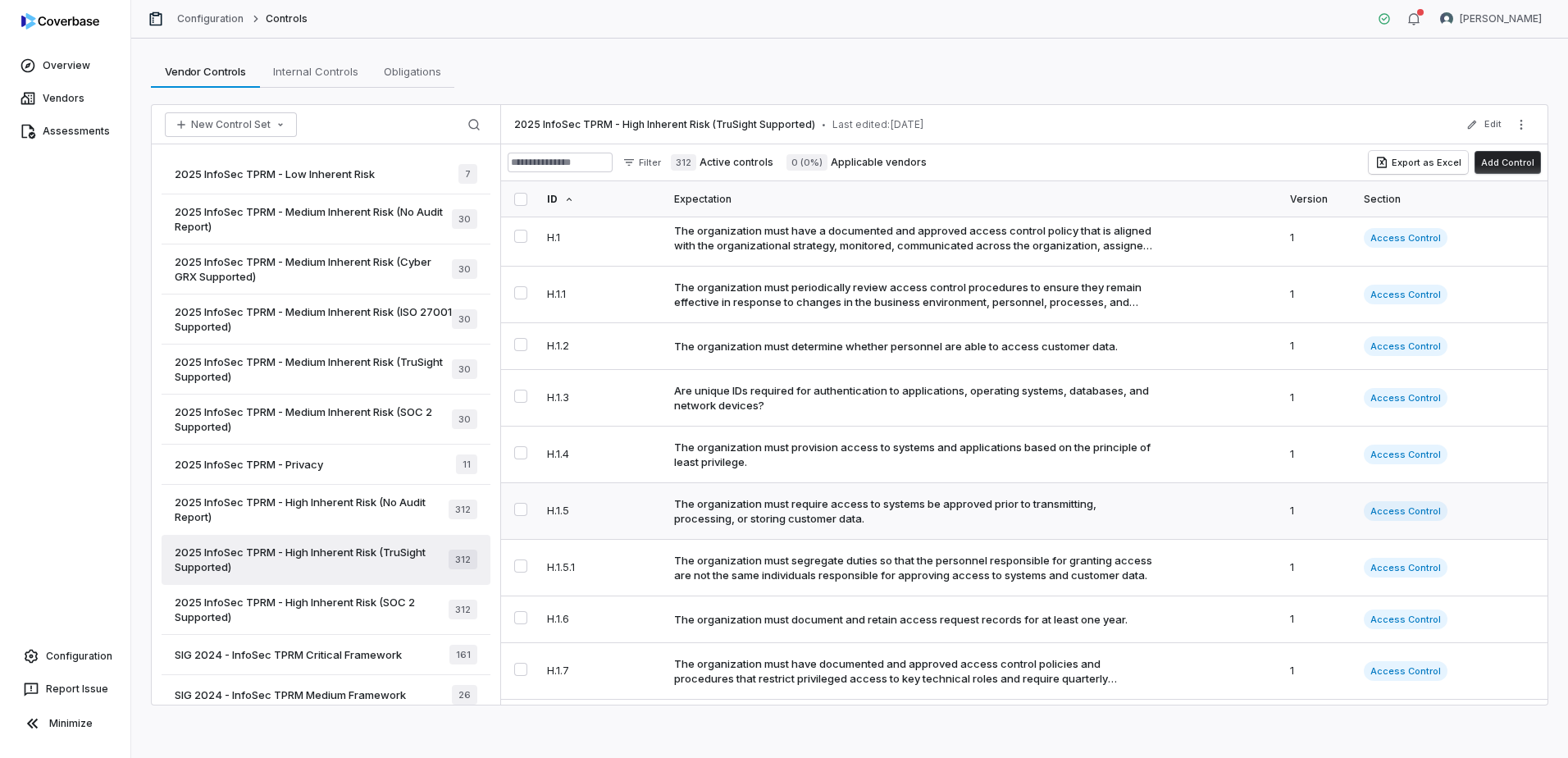
scroll to position [82, 0]
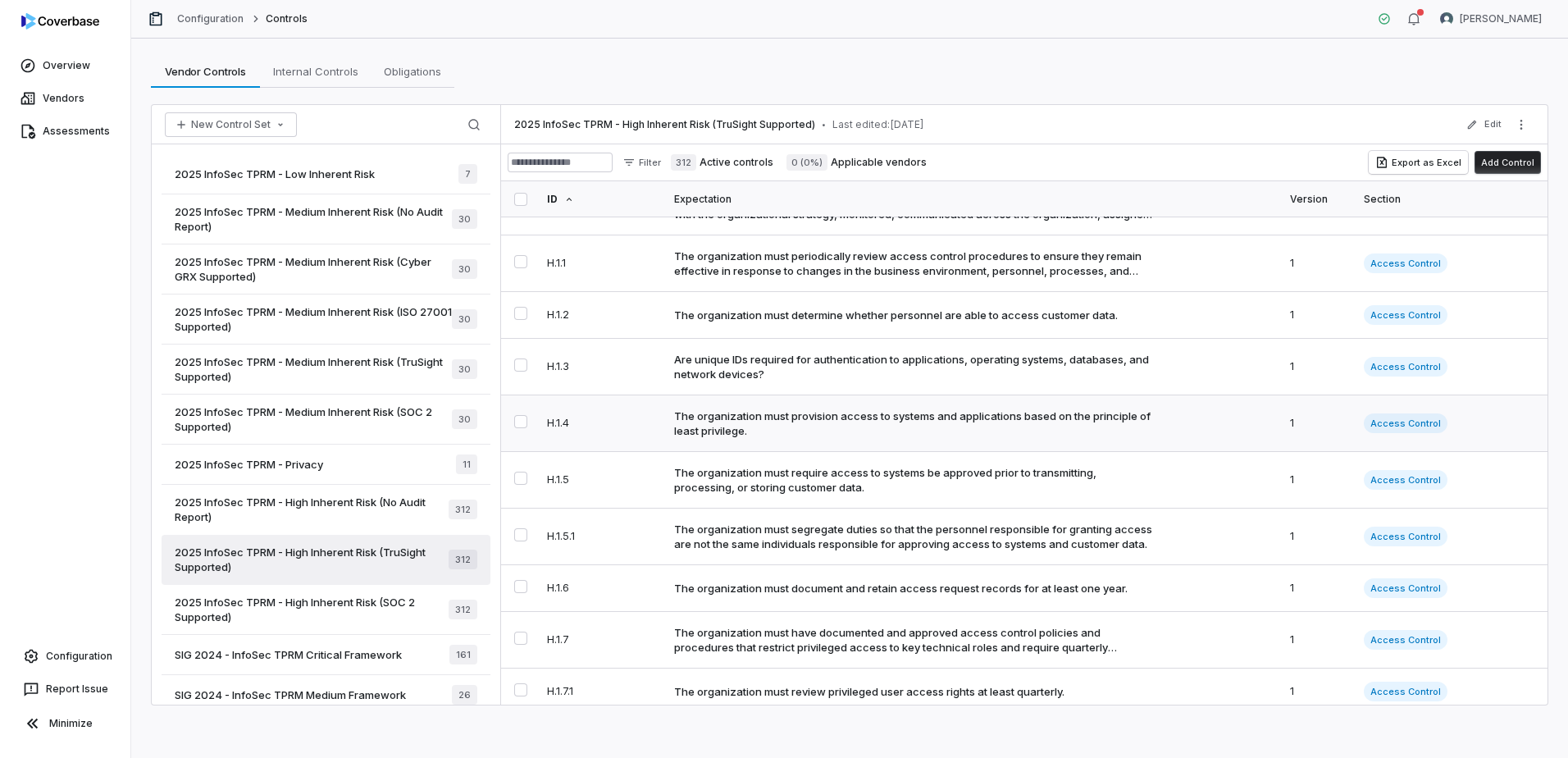
click at [715, 416] on div "The organization must provision access to systems and applications based on the…" at bounding box center [914, 423] width 480 height 30
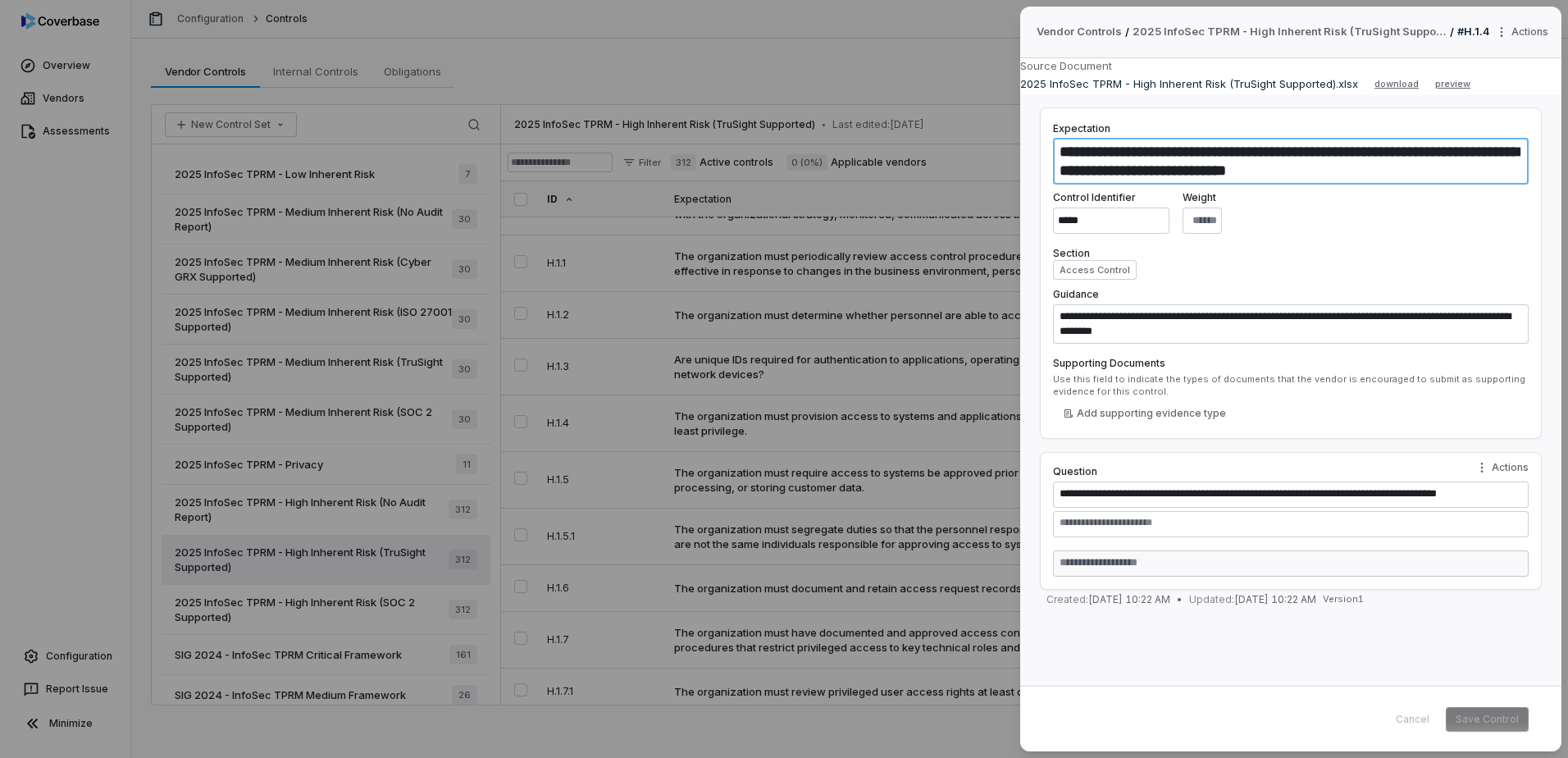
drag, startPoint x: 1093, startPoint y: 157, endPoint x: 1337, endPoint y: 178, distance: 244.9
click at [1337, 178] on textarea "**********" at bounding box center [1291, 161] width 476 height 47
click at [1350, 178] on textarea "**********" at bounding box center [1291, 161] width 476 height 47
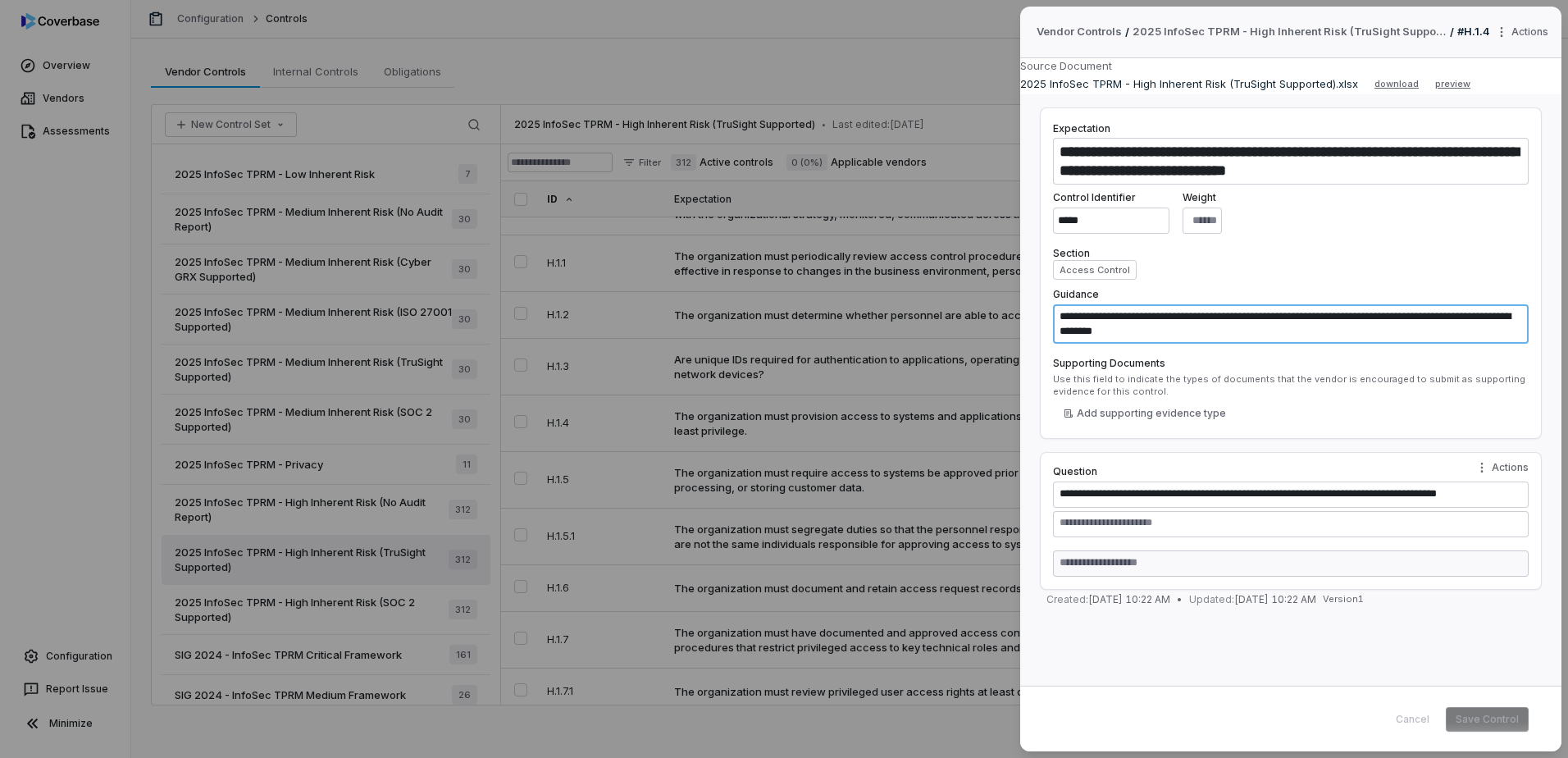
drag, startPoint x: 1062, startPoint y: 320, endPoint x: 1216, endPoint y: 344, distance: 155.9
click at [1216, 344] on div "**********" at bounding box center [1291, 273] width 502 height 331
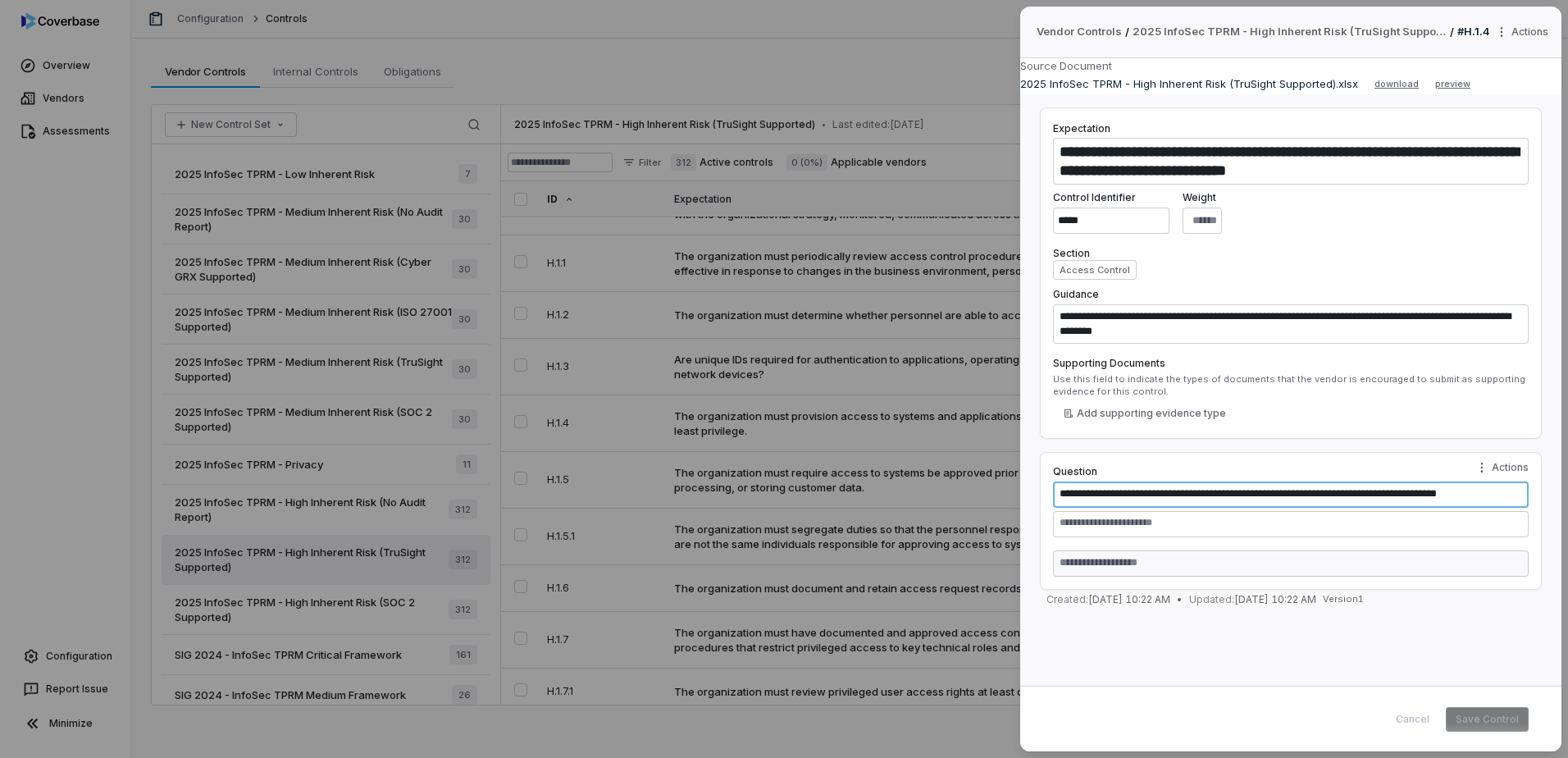
click at [1066, 493] on textarea "**********" at bounding box center [1291, 495] width 476 height 26
drag, startPoint x: 1070, startPoint y: 496, endPoint x: 1640, endPoint y: 500, distance: 570.0
click at [1567, 500] on html "Overview Vendors Assessments Configuration Report Issue Minimize Configuration …" at bounding box center [784, 379] width 1568 height 758
click at [1107, 524] on textarea at bounding box center [1291, 524] width 476 height 26
click at [924, 502] on div "**********" at bounding box center [784, 379] width 1568 height 758
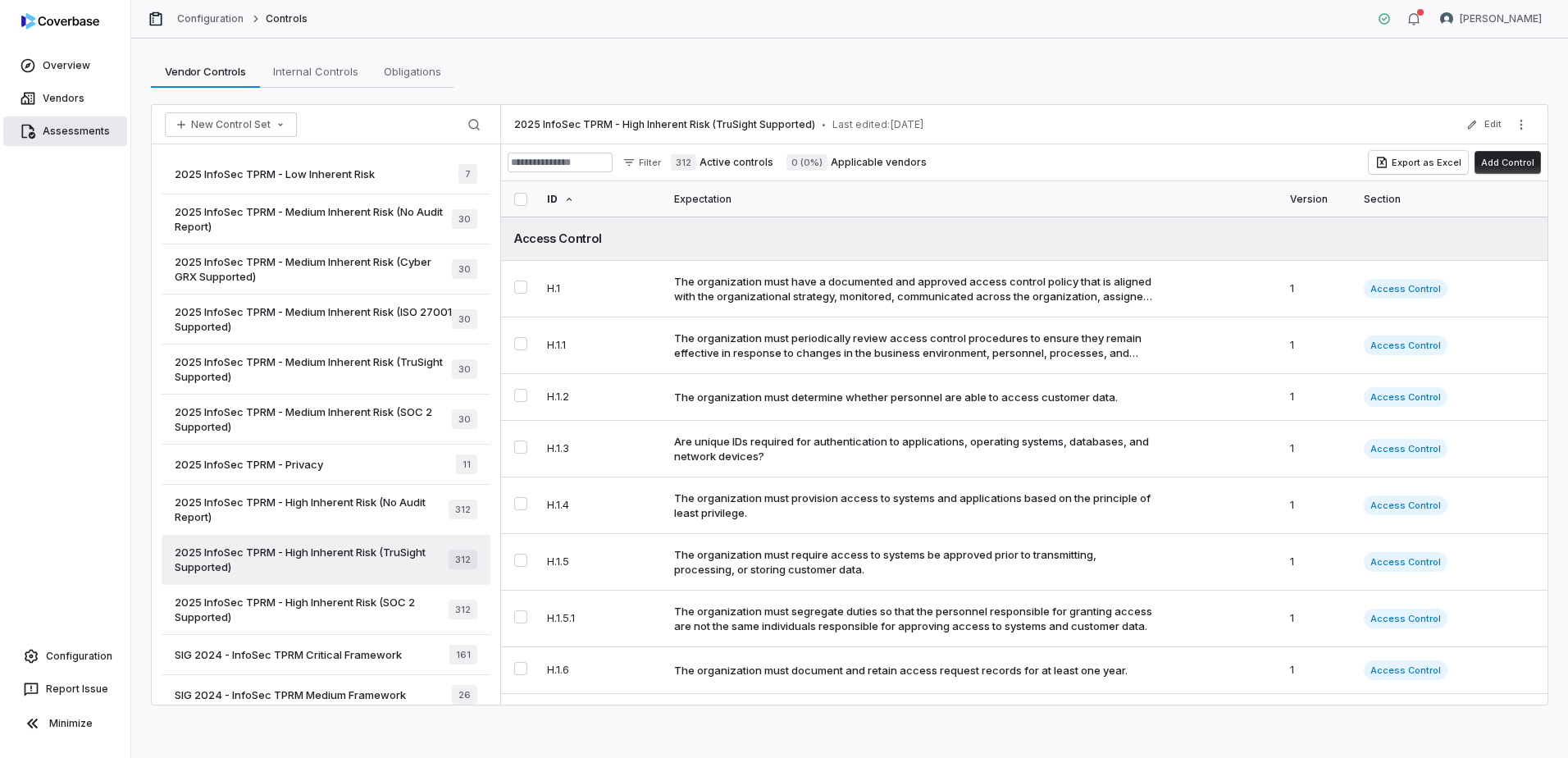
click at [79, 130] on span "Assessments" at bounding box center [76, 131] width 67 height 13
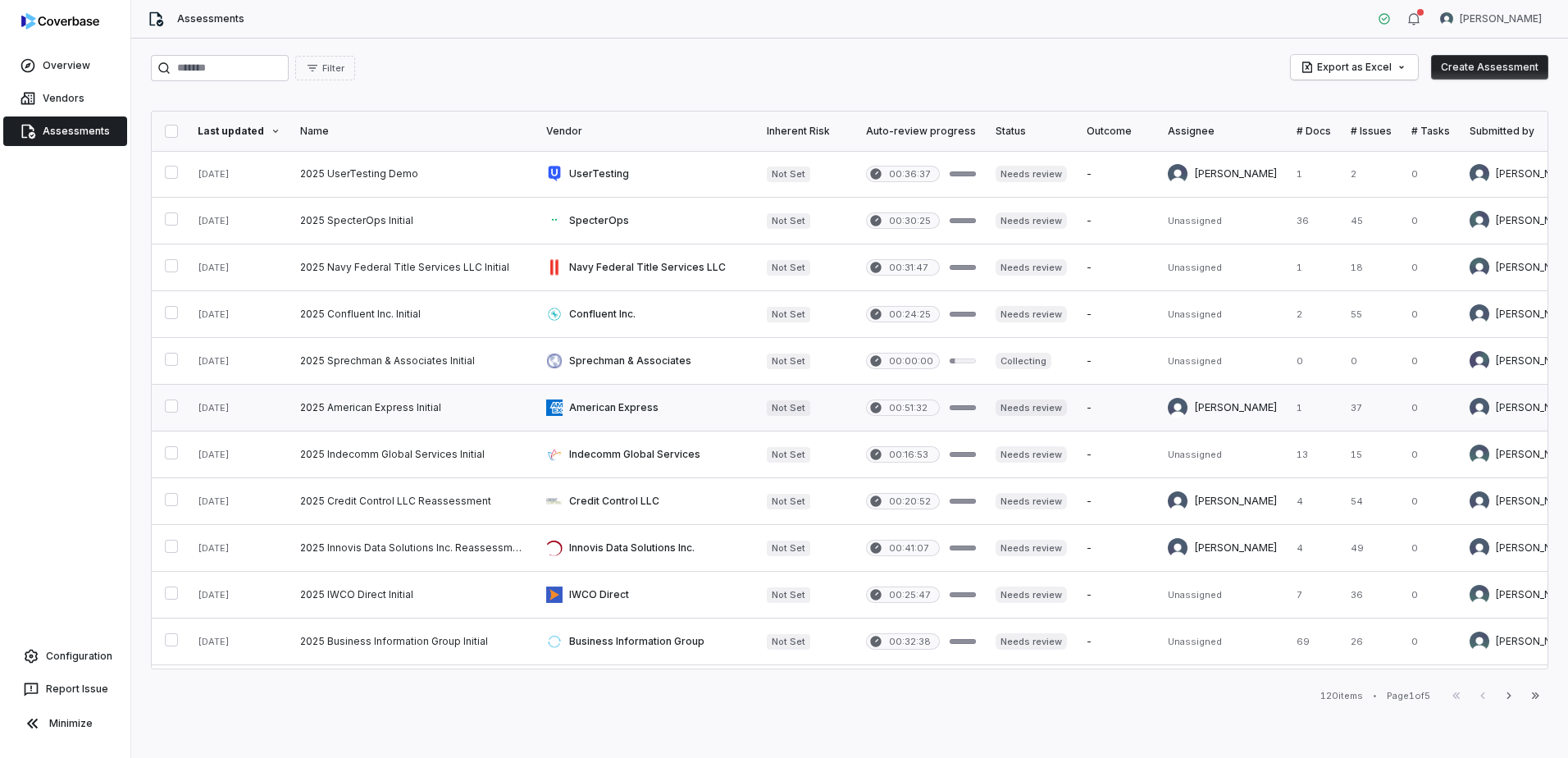
click at [589, 405] on link at bounding box center [646, 408] width 220 height 46
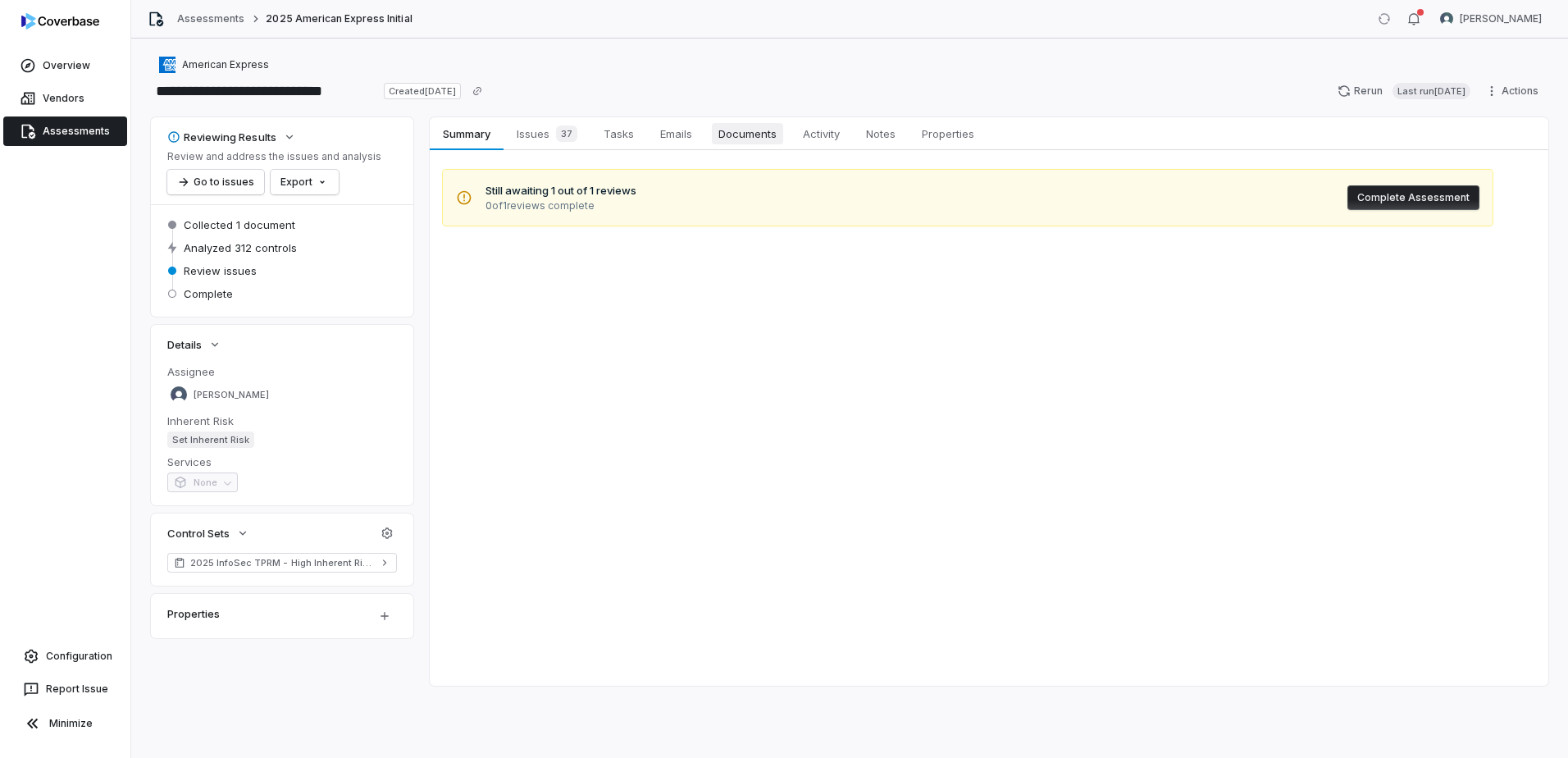
click at [752, 141] on span "Documents" at bounding box center [748, 133] width 72 height 21
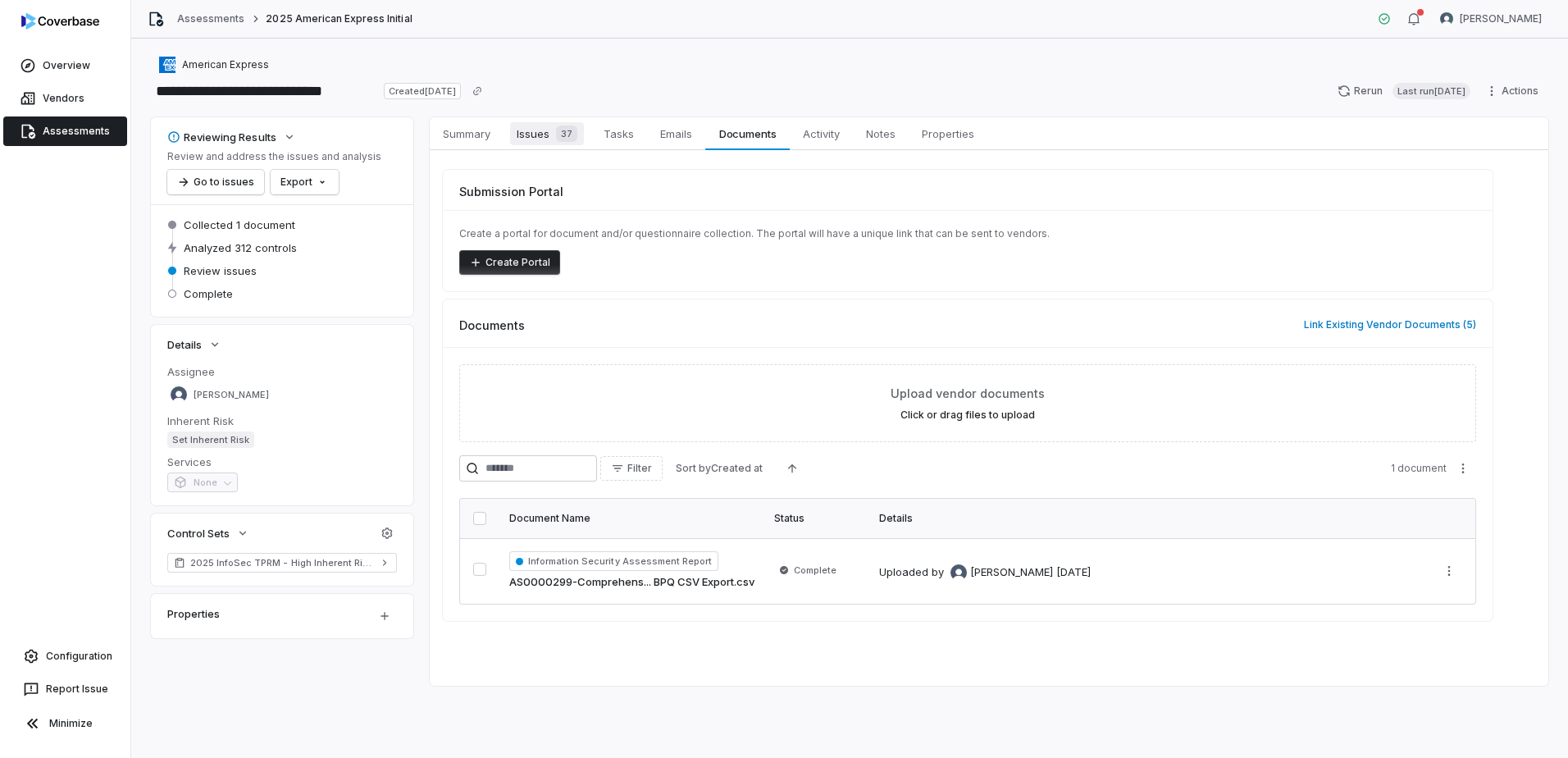
click at [546, 132] on span "Issues 37" at bounding box center [547, 134] width 74 height 23
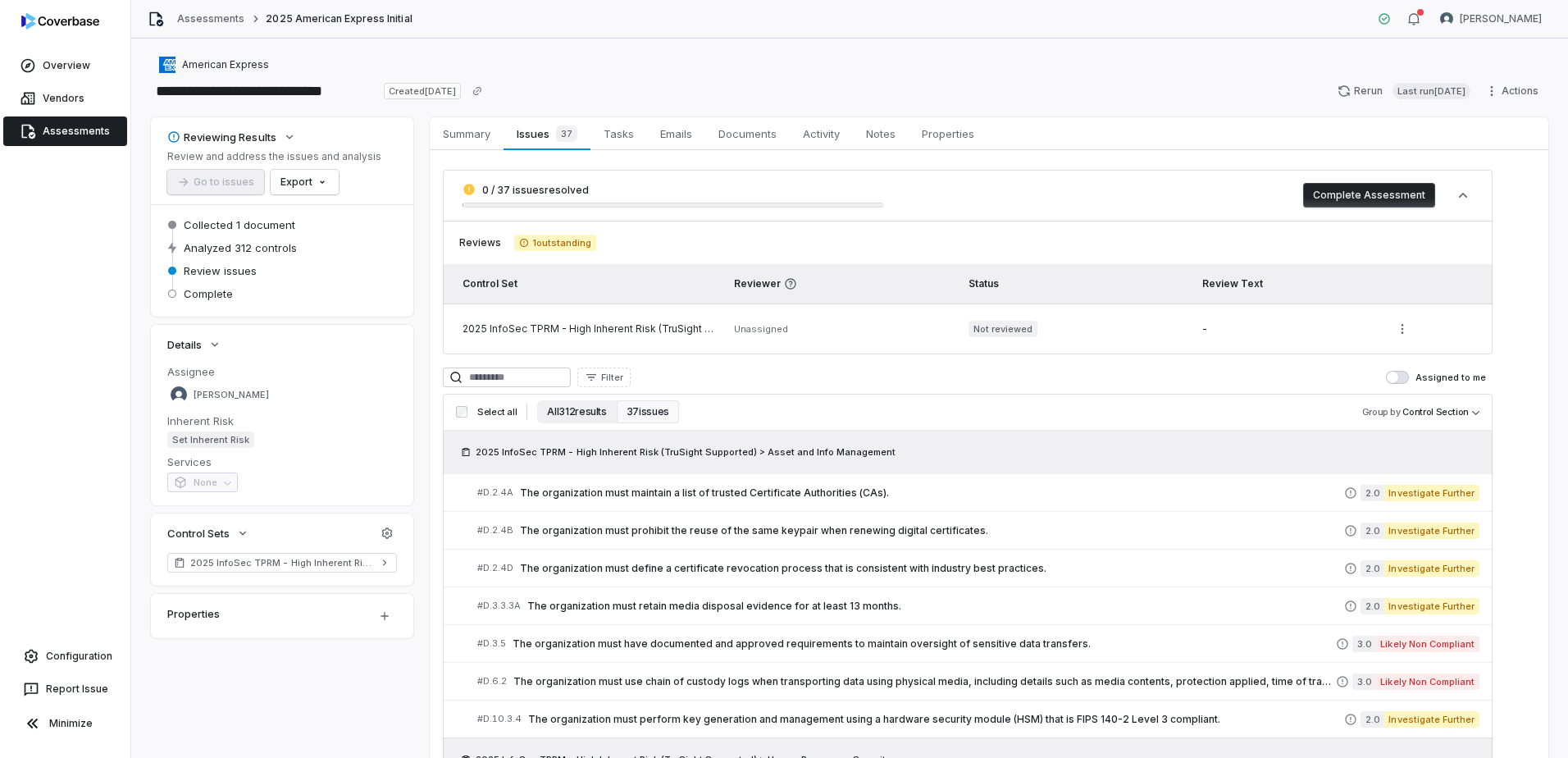
drag, startPoint x: 561, startPoint y: 417, endPoint x: 591, endPoint y: 415, distance: 30.1
click at [562, 416] on button "All 312 results" at bounding box center [577, 411] width 79 height 23
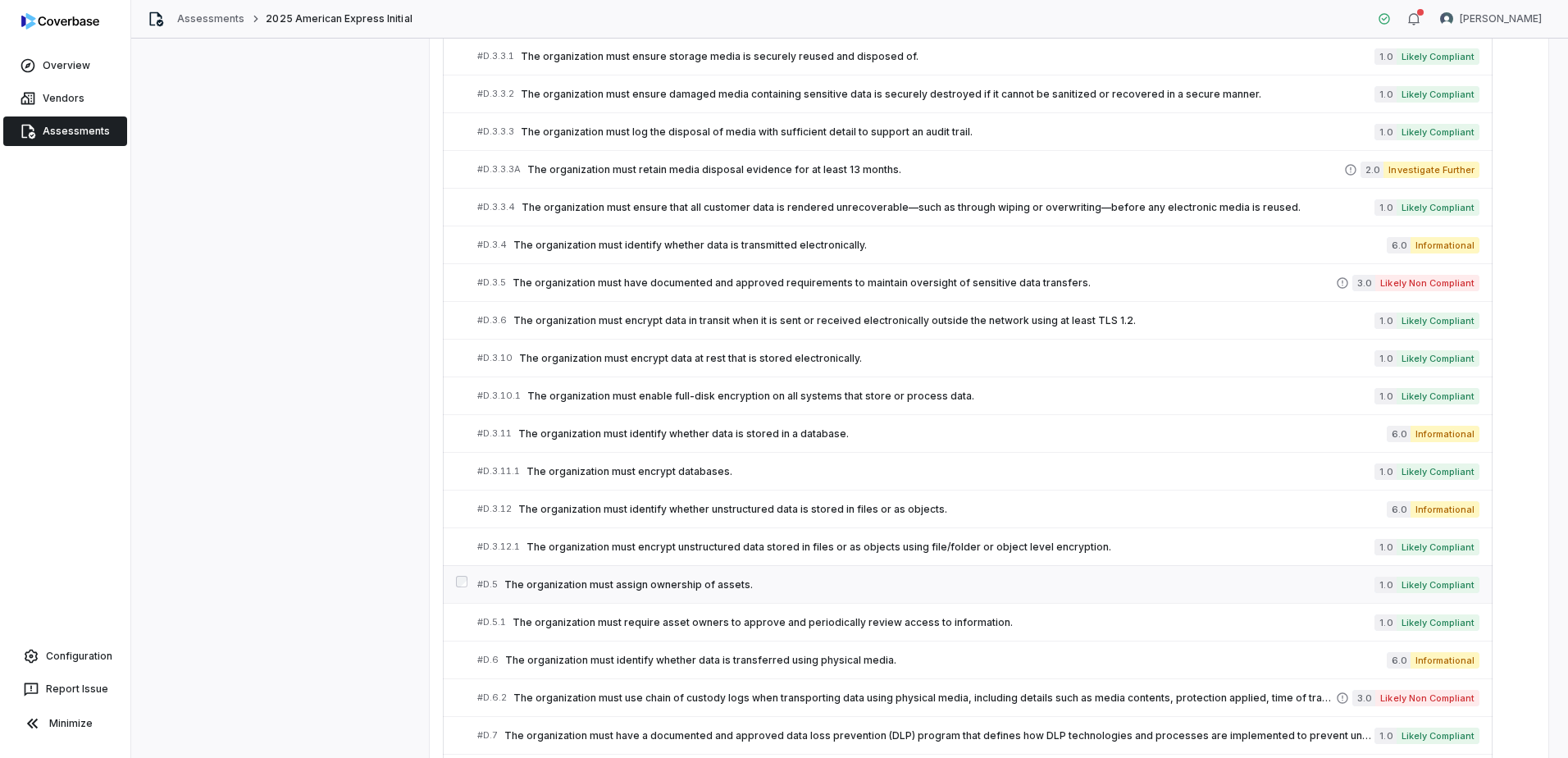
scroll to position [2342, 0]
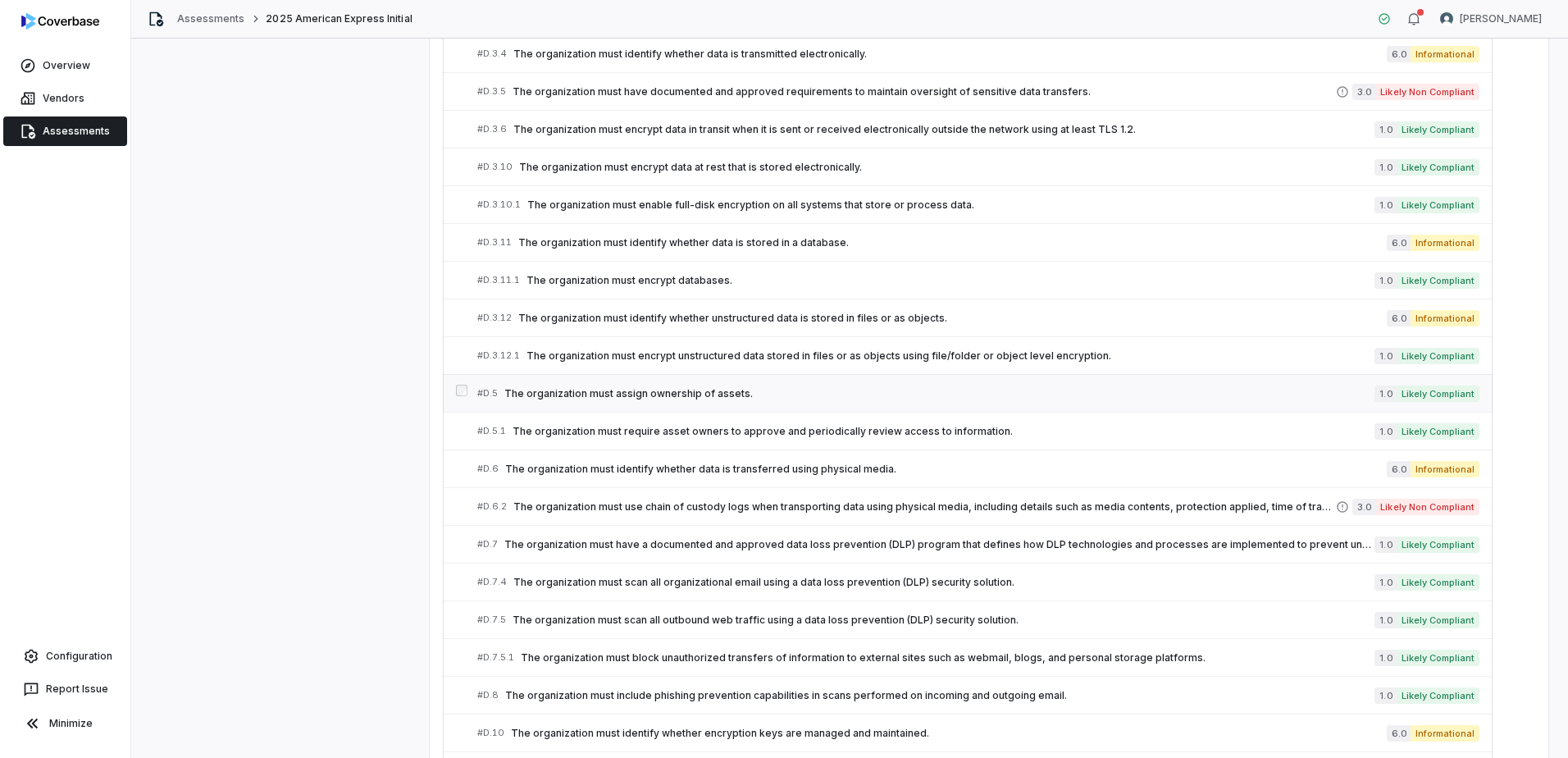
click at [639, 395] on span "The organization must assign ownership of assets." at bounding box center [940, 393] width 870 height 13
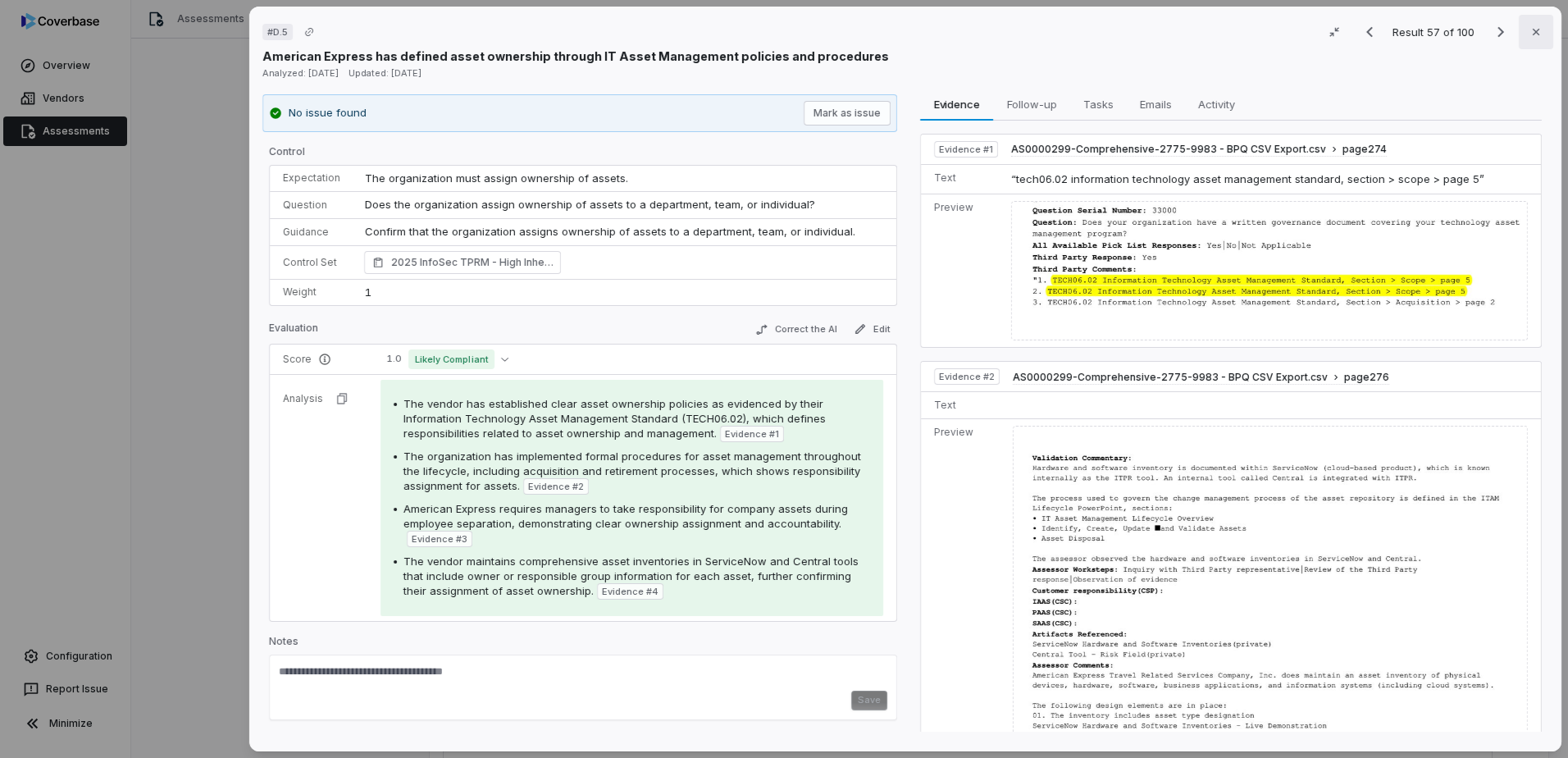
click at [1530, 26] on icon "button" at bounding box center [1536, 31] width 13 height 13
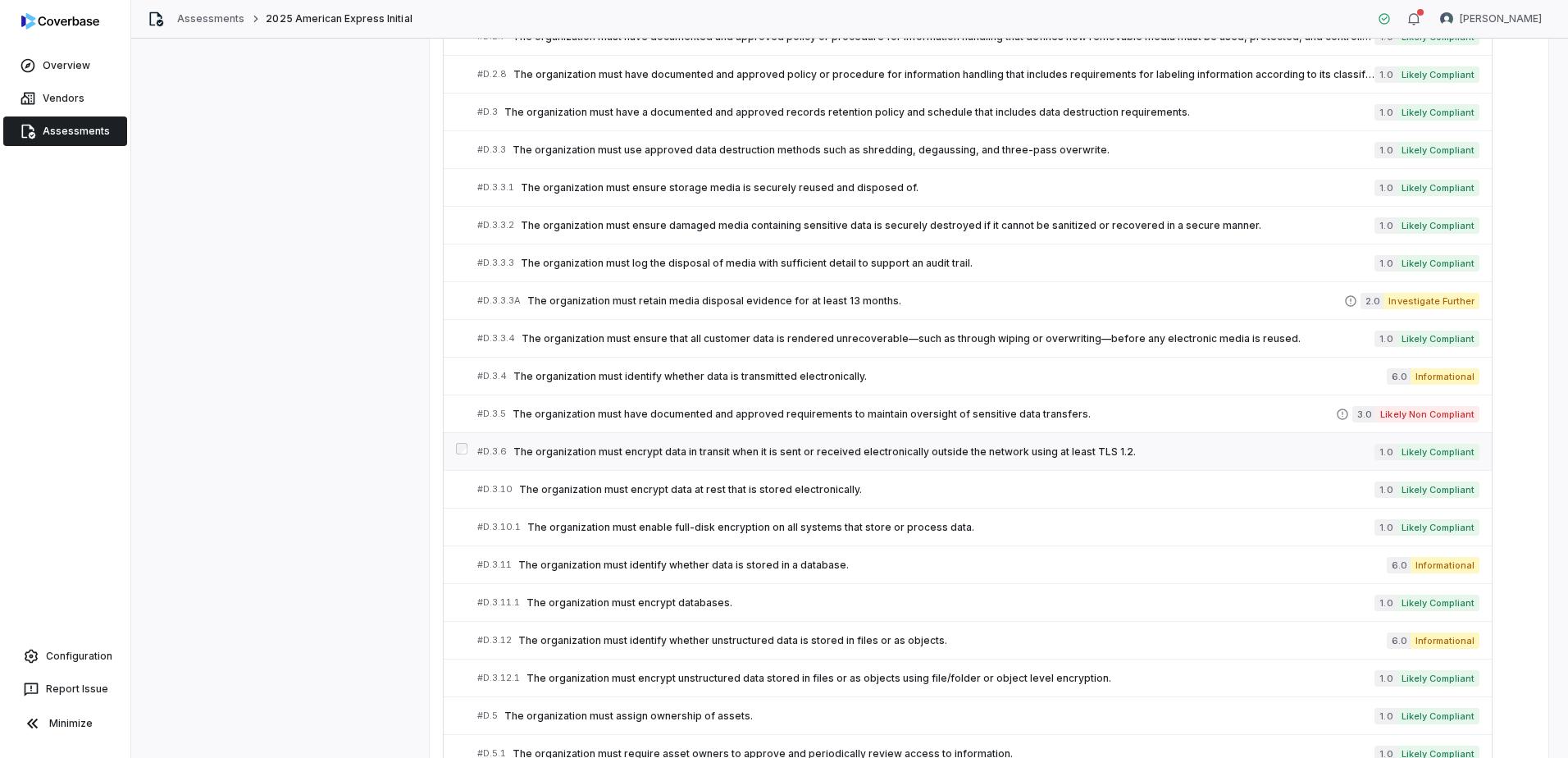
scroll to position [2015, 0]
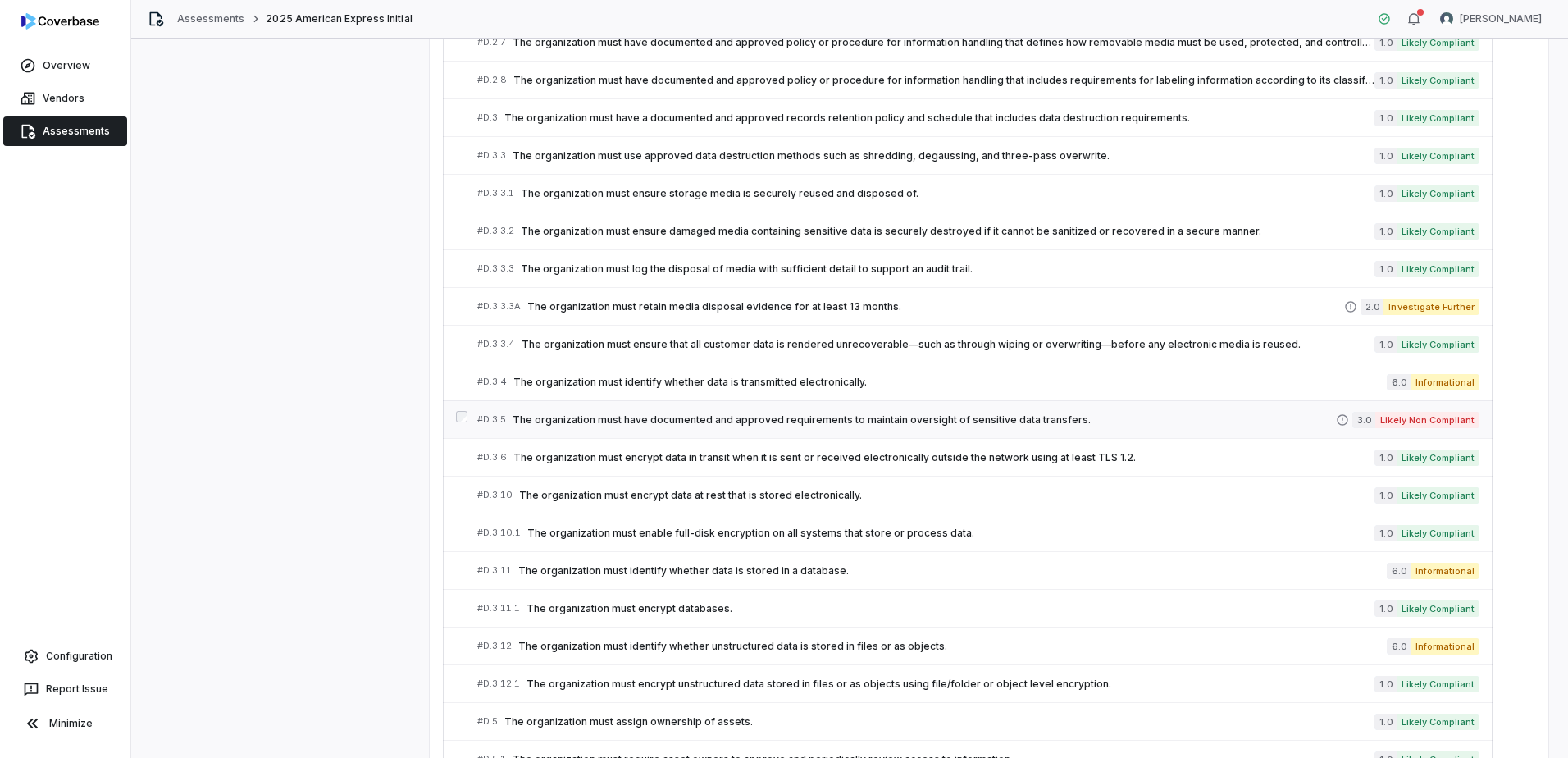
click at [778, 426] on span "The organization must have documented and approved requirements to maintain ove…" at bounding box center [925, 419] width 824 height 13
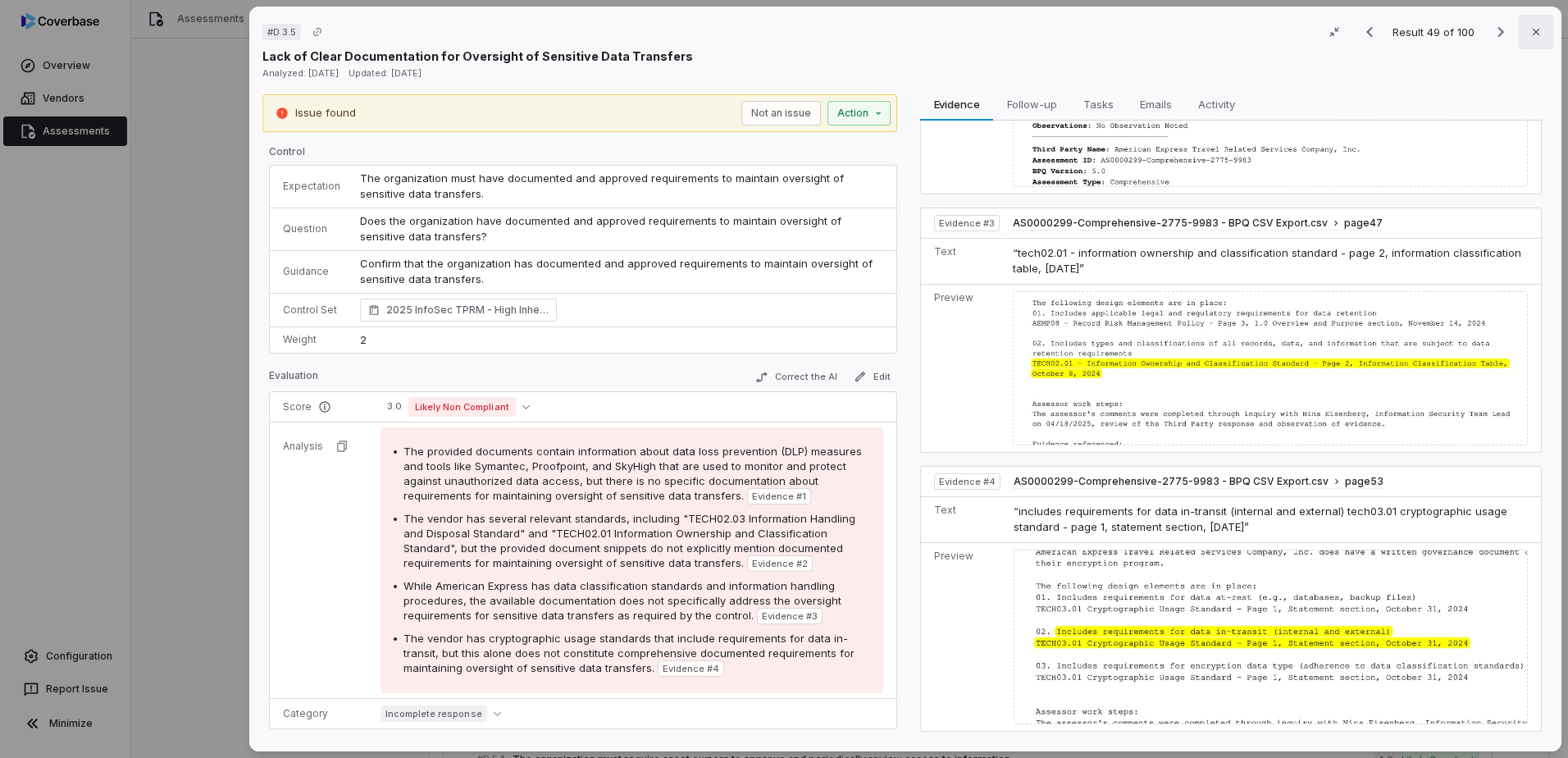
click at [1530, 32] on icon "button" at bounding box center [1536, 31] width 13 height 13
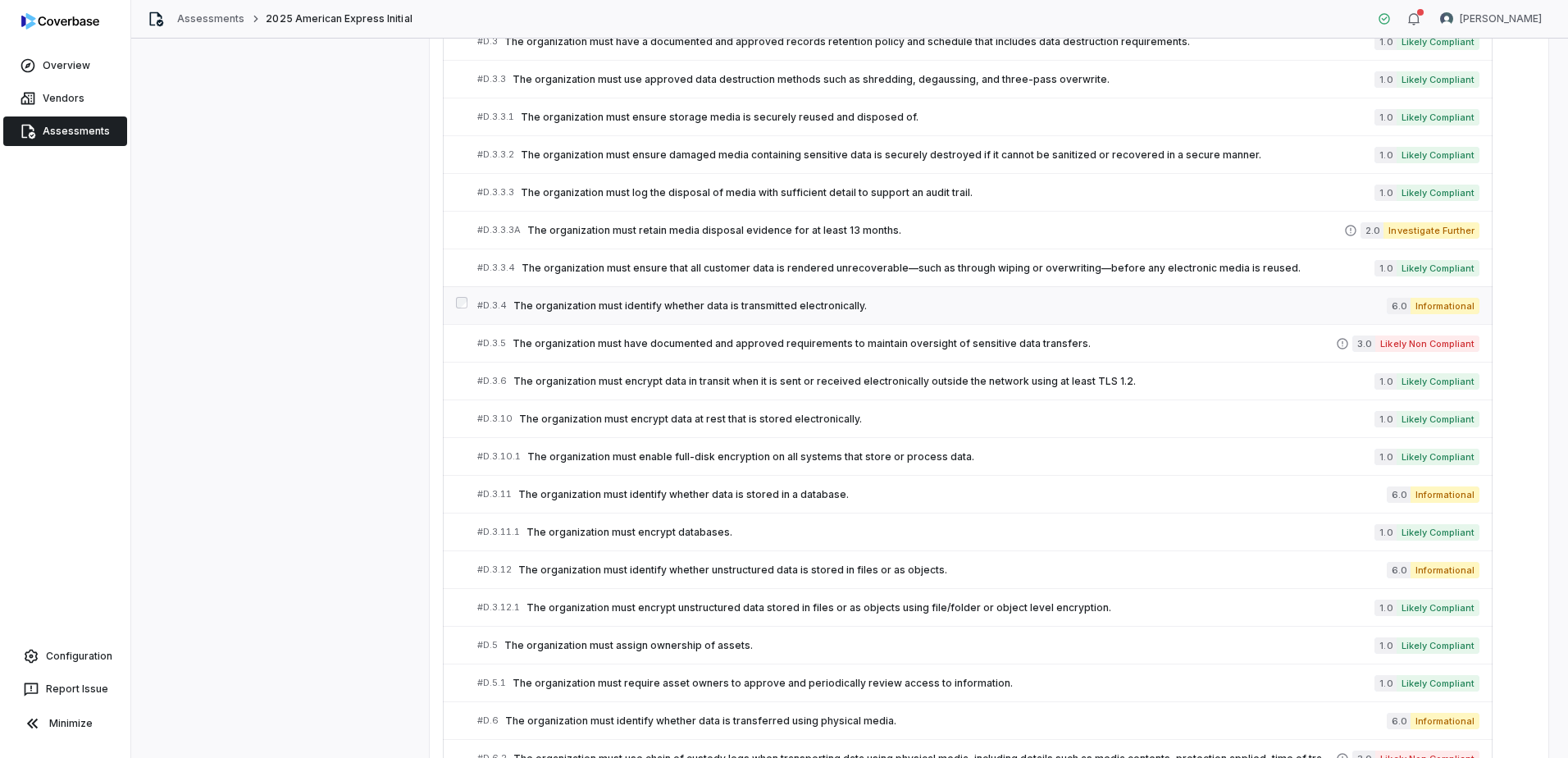
scroll to position [2096, 0]
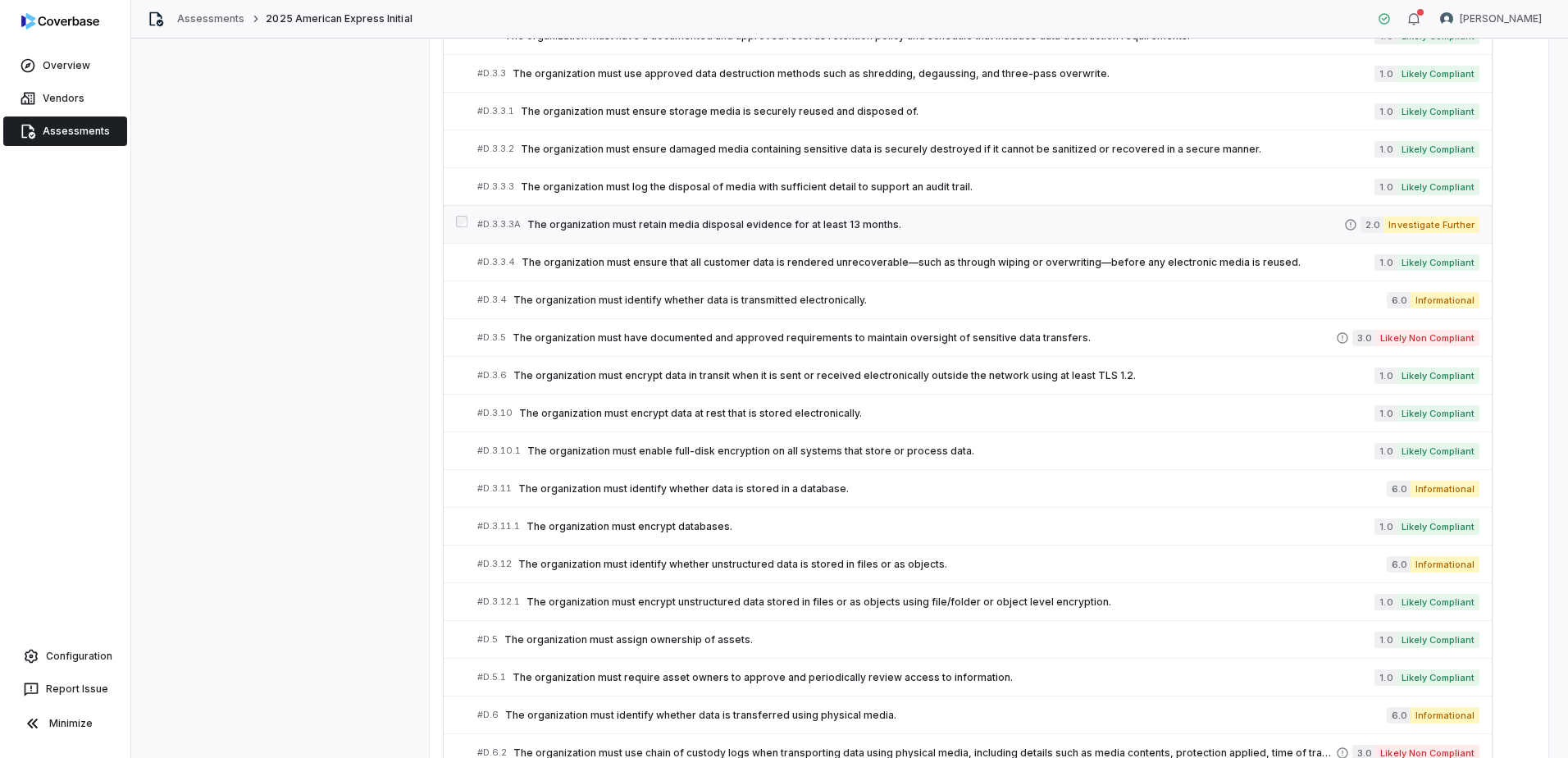
click at [864, 222] on span "The organization must retain media disposal evidence for at least 13 months." at bounding box center [936, 224] width 817 height 13
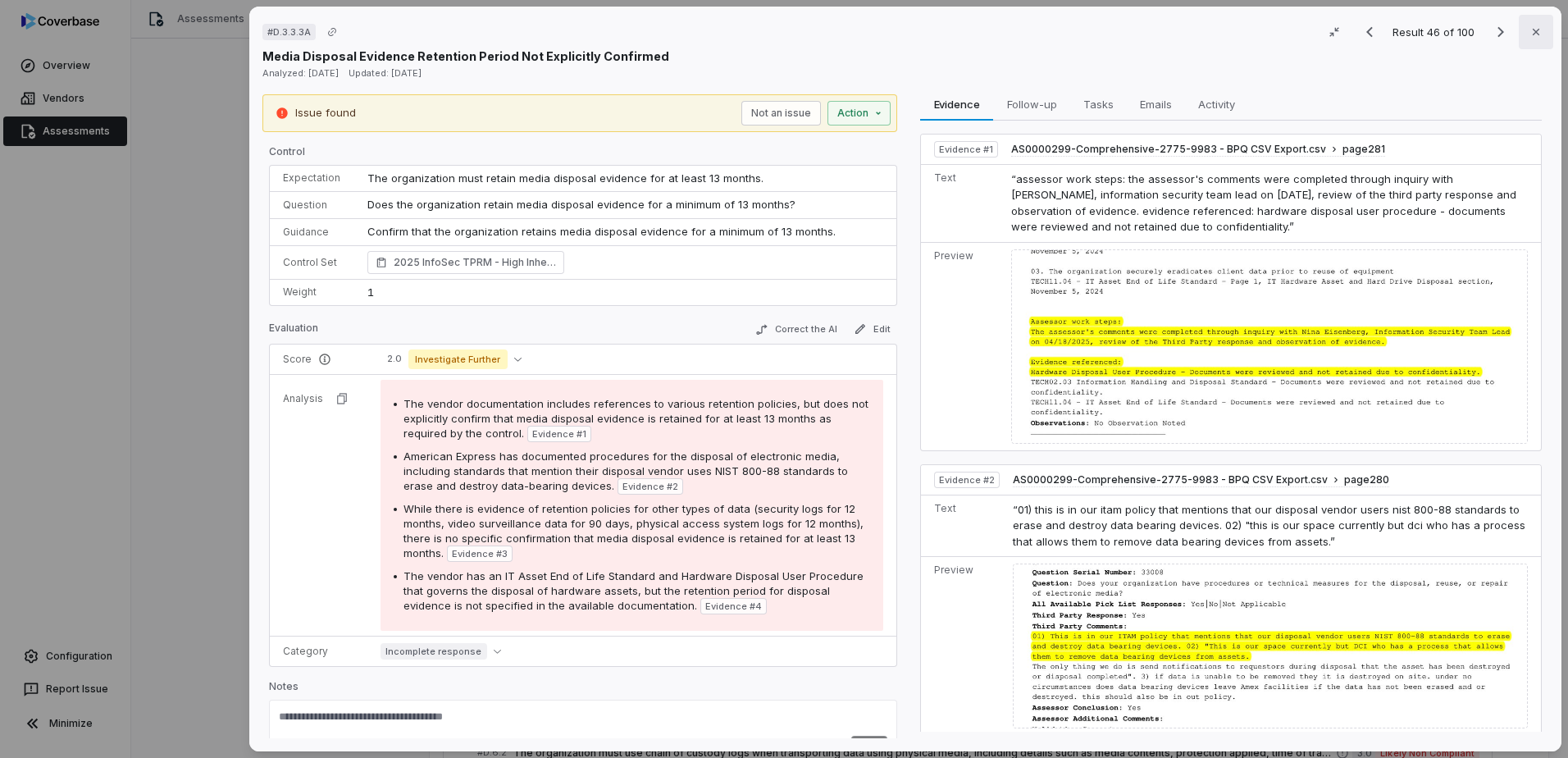
click at [1519, 27] on button "Close" at bounding box center [1536, 32] width 35 height 35
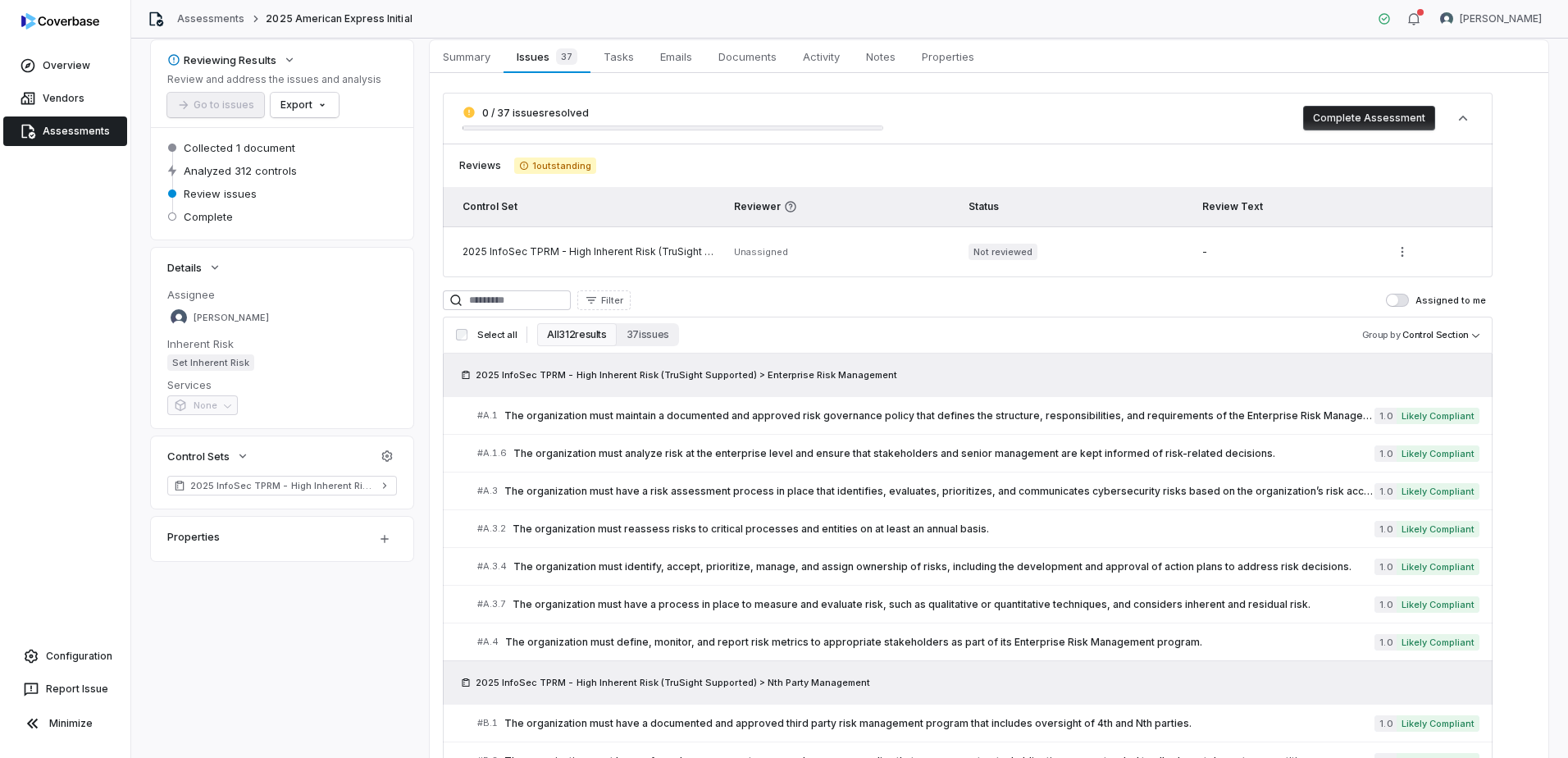
scroll to position [82, 0]
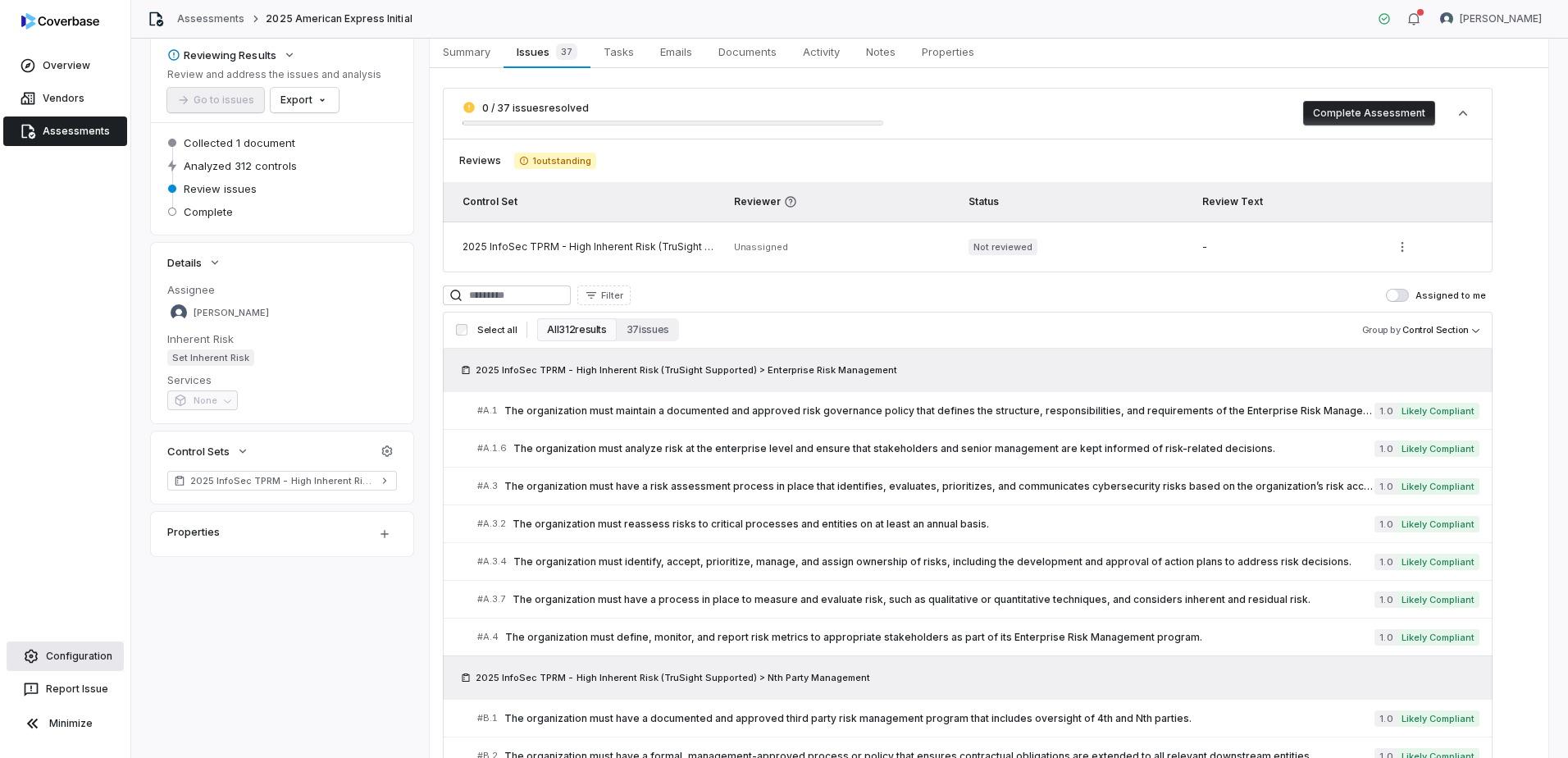
click at [76, 654] on span "Configuration" at bounding box center [79, 655] width 67 height 13
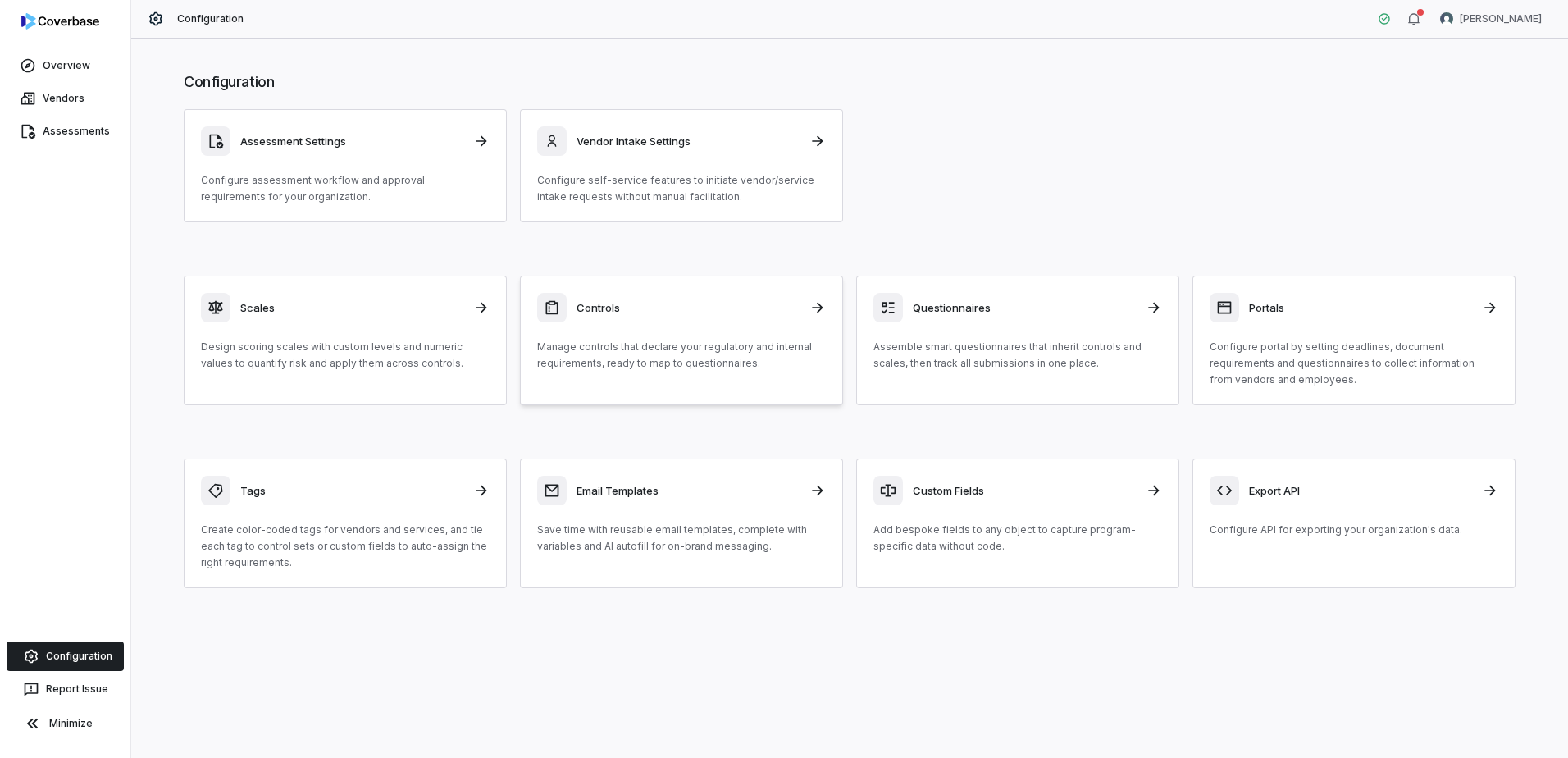
click at [643, 352] on p "Manage controls that declare your regulatory and internal requirements, ready t…" at bounding box center [681, 355] width 288 height 33
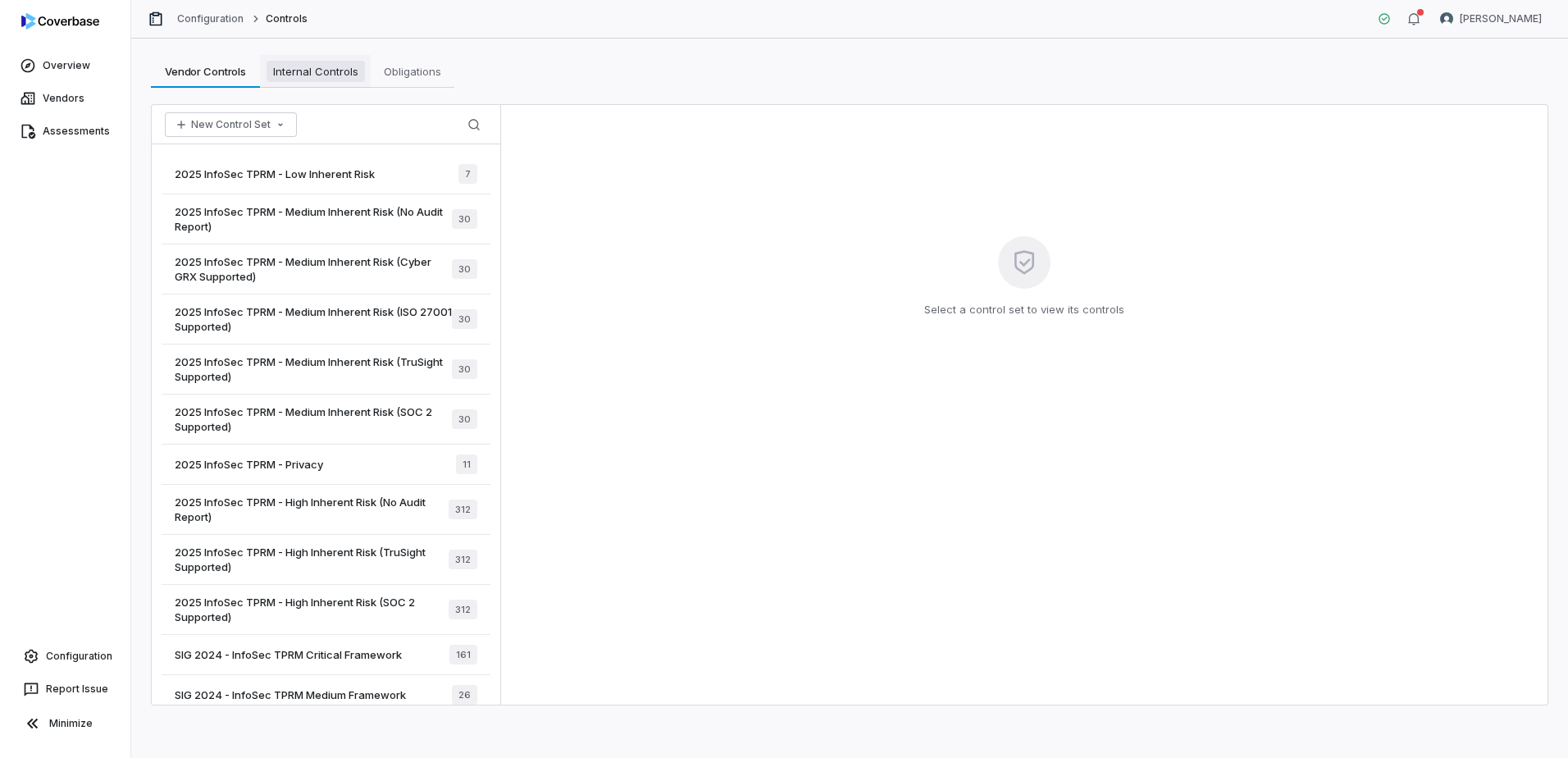
click at [325, 70] on span "Internal Controls" at bounding box center [315, 71] width 99 height 21
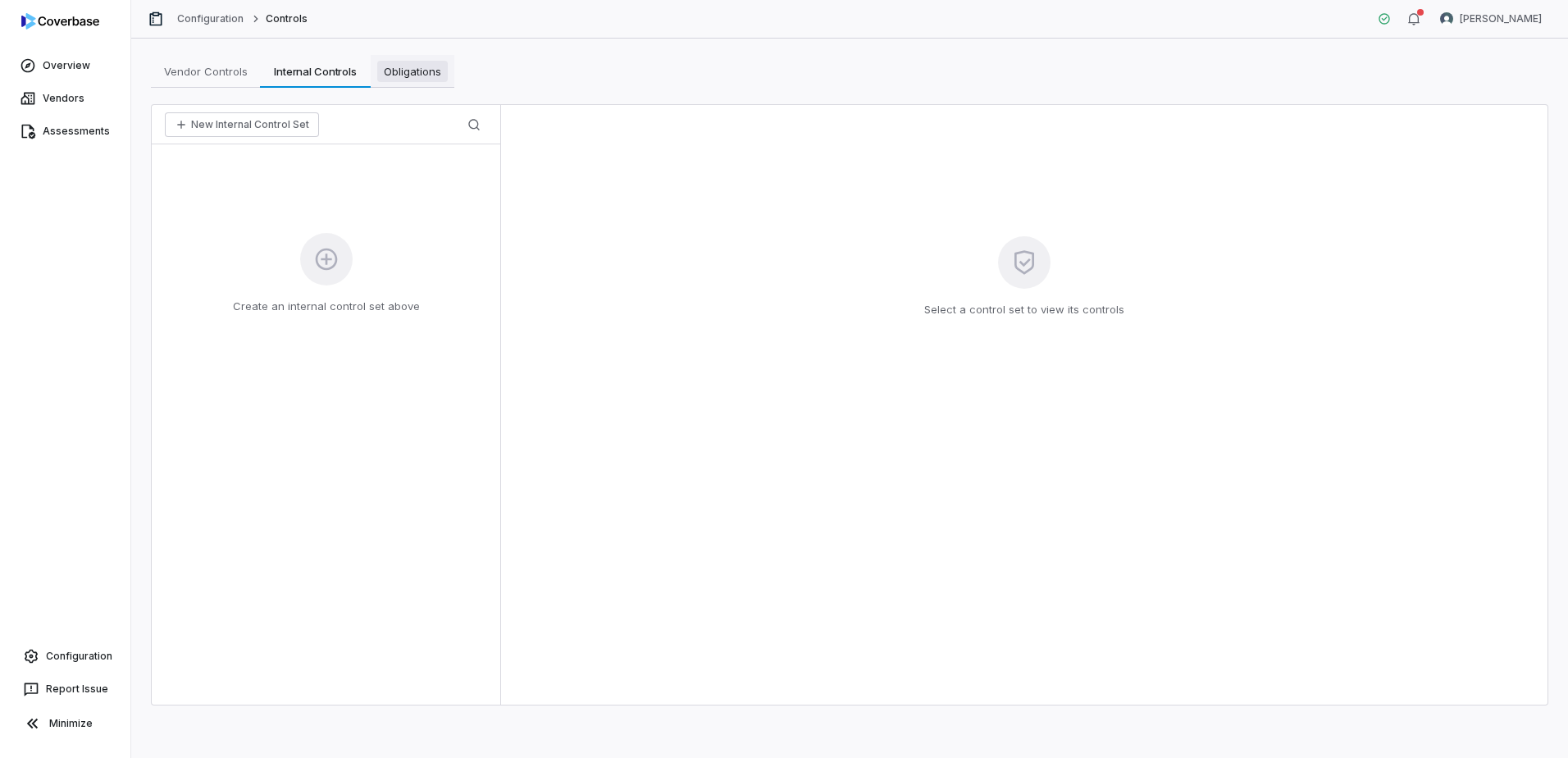
click at [407, 73] on span "Obligations" at bounding box center [412, 71] width 71 height 21
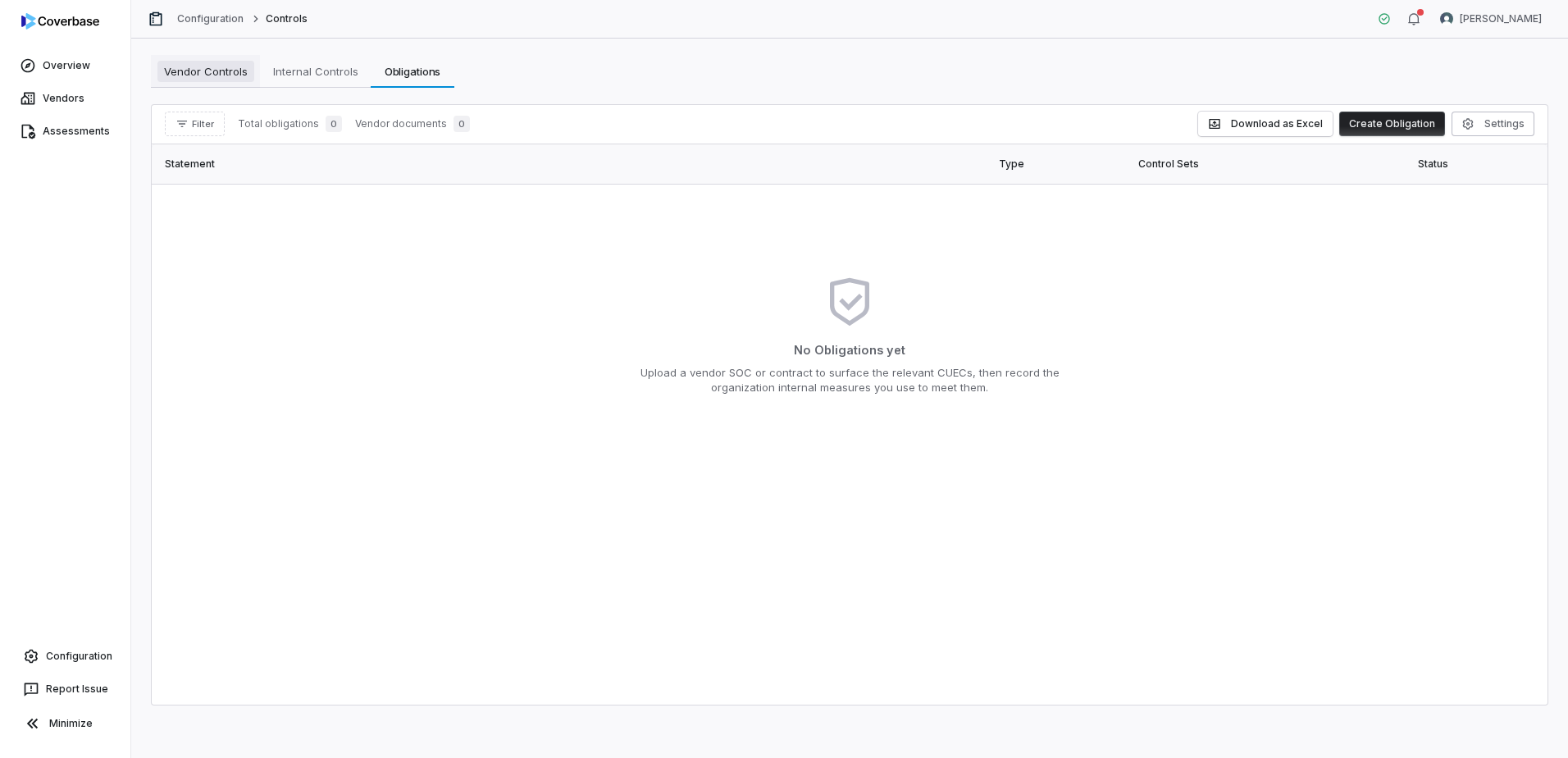
click at [210, 69] on span "Vendor Controls" at bounding box center [205, 71] width 97 height 21
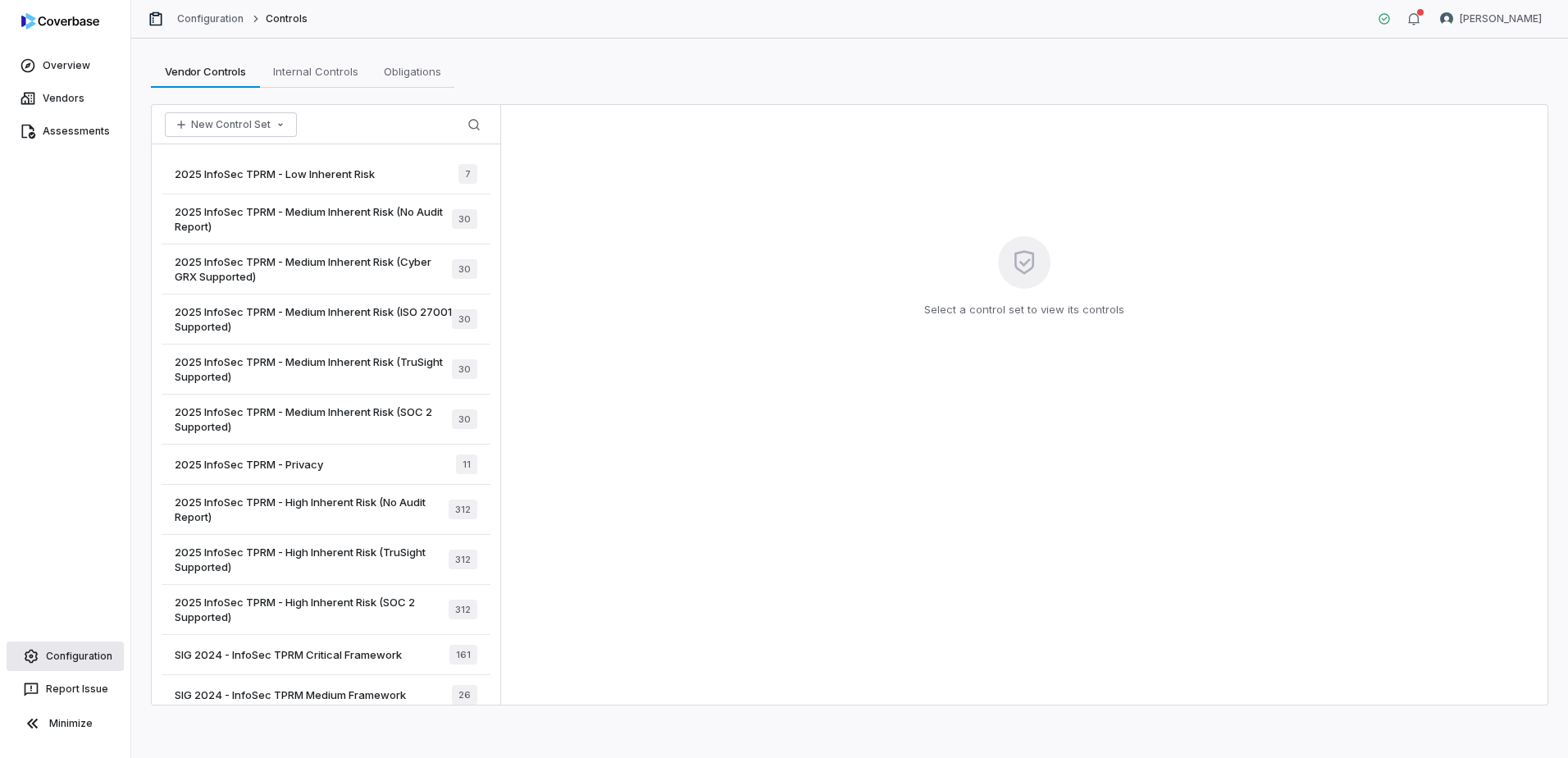
click at [96, 653] on span "Configuration" at bounding box center [79, 655] width 67 height 13
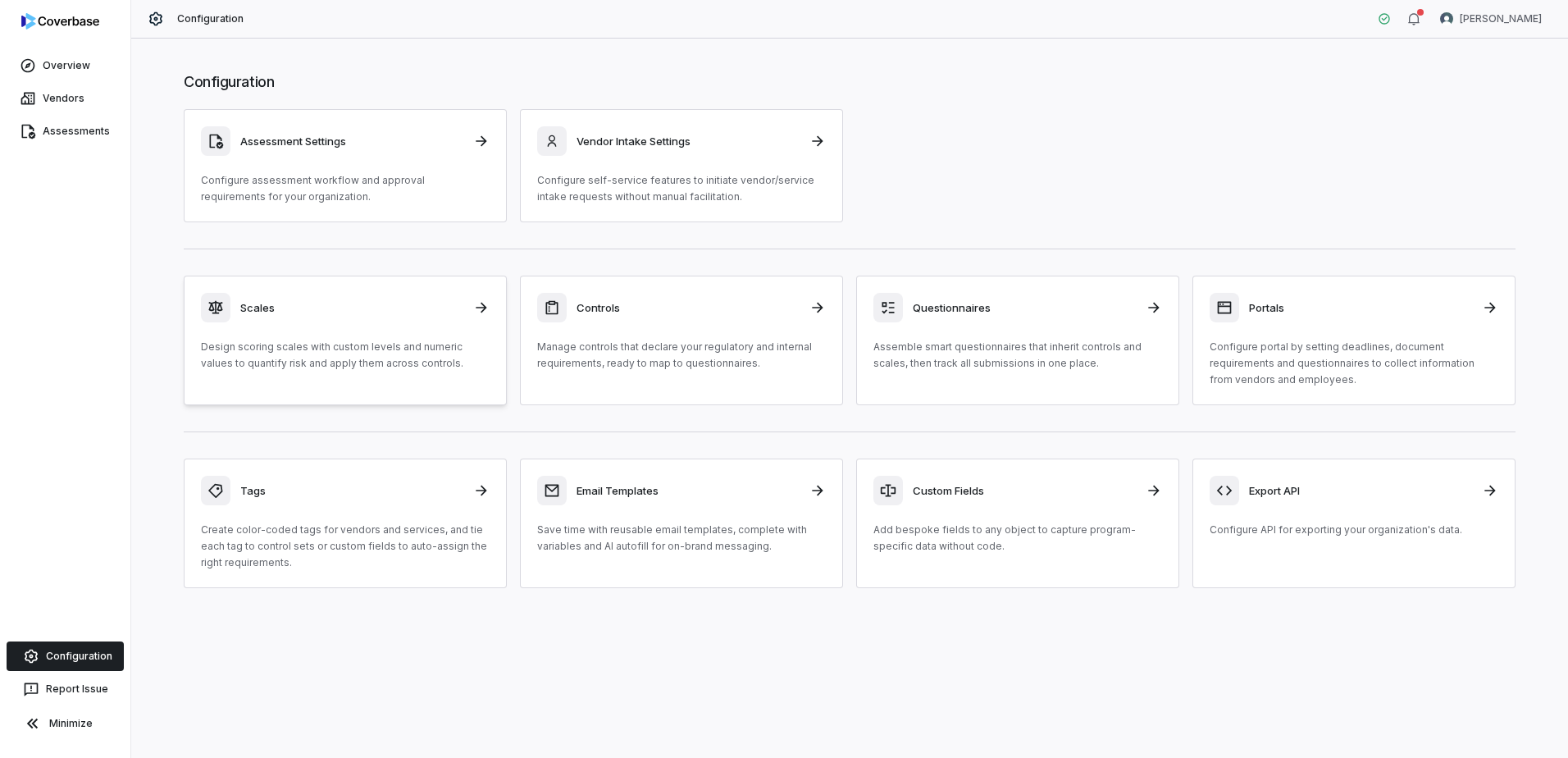
click at [440, 342] on p "Design scoring scales with custom levels and numeric values to quantify risk an…" at bounding box center [344, 355] width 288 height 33
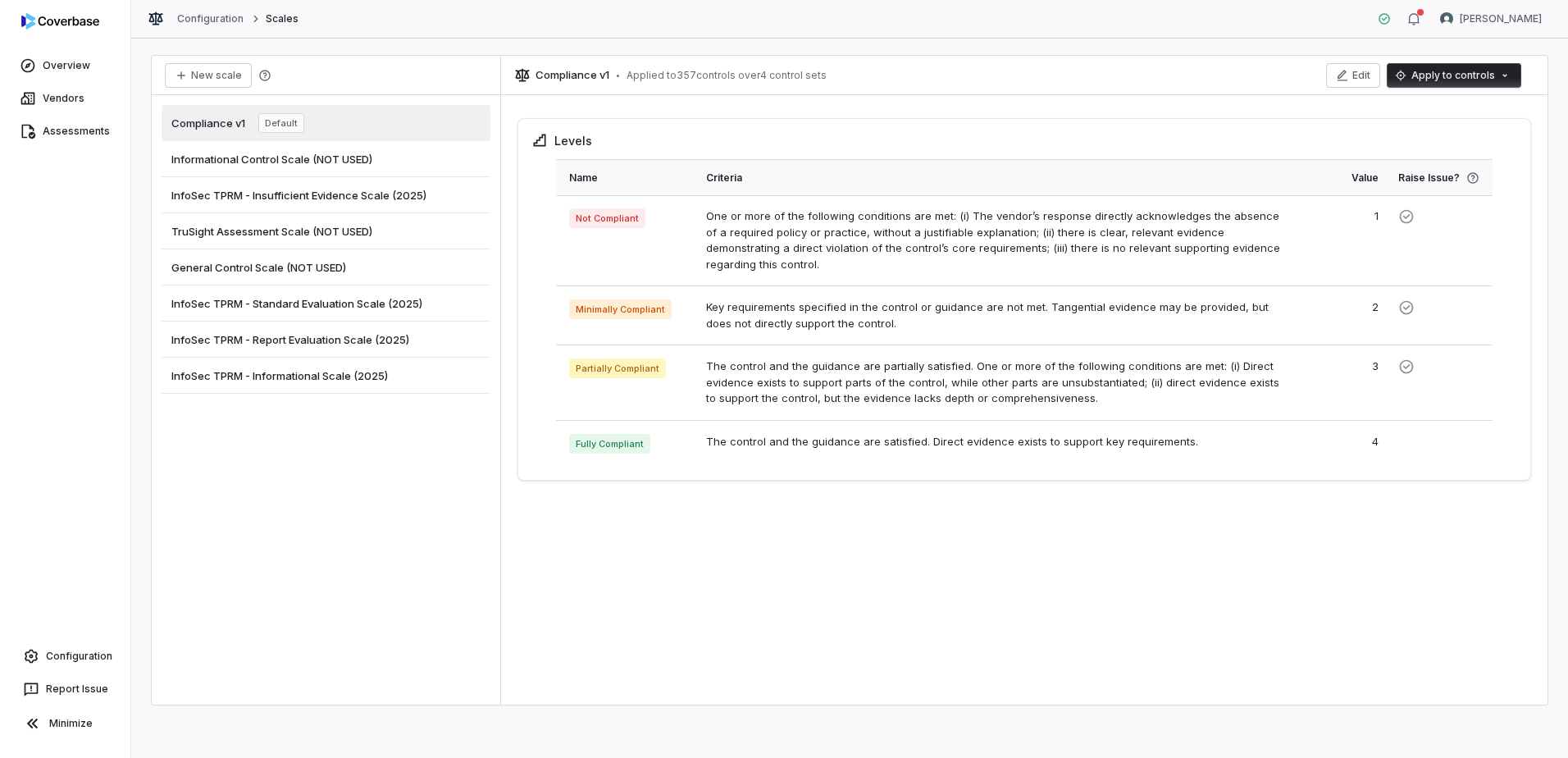
click at [327, 299] on span "InfoSec TPRM - Standard Evaluation Scale (2025)" at bounding box center [297, 303] width 251 height 15
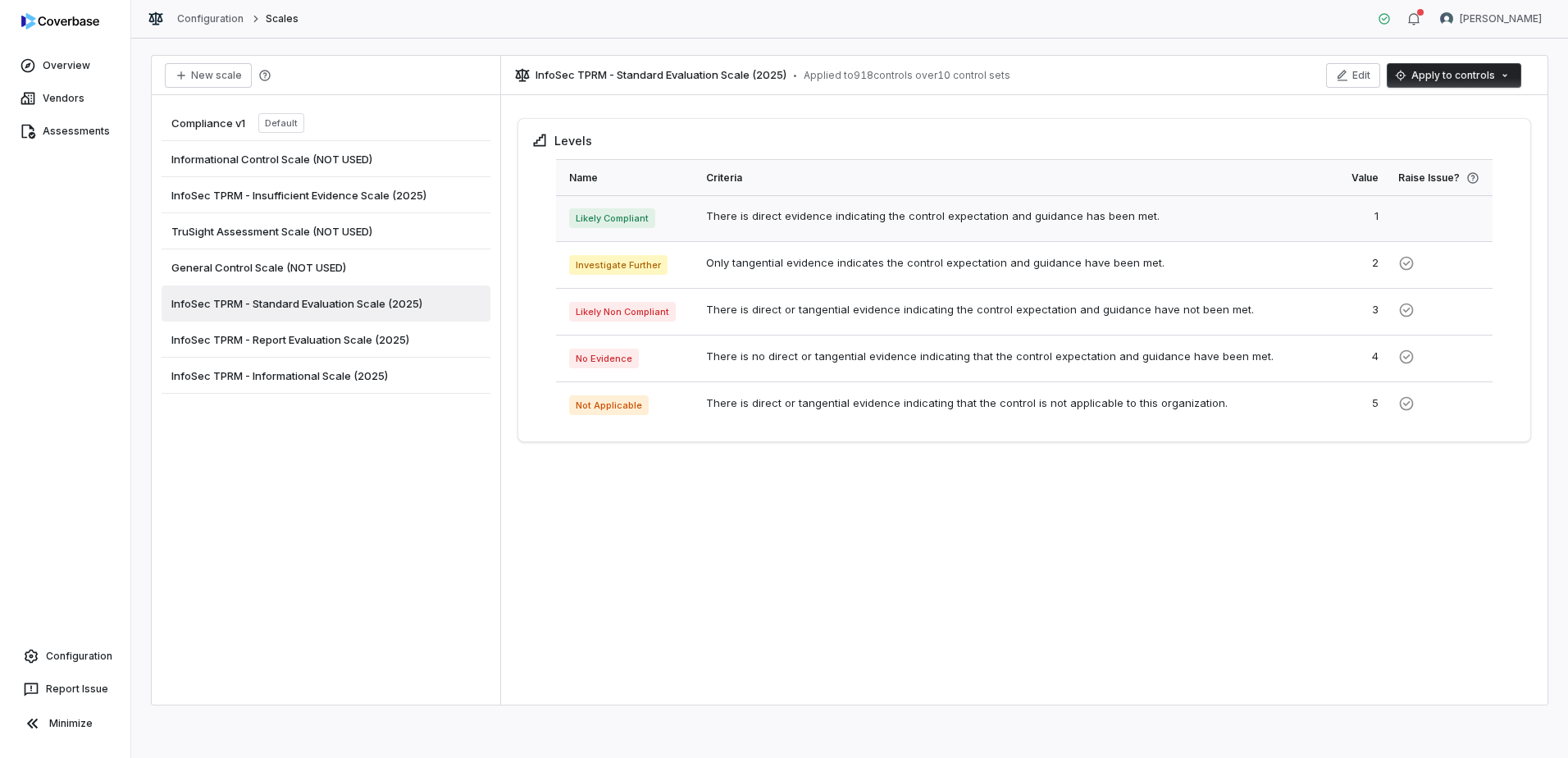
click at [819, 214] on td "There is direct evidence indicating the control expectation and guidance has be…" at bounding box center [995, 218] width 599 height 47
click at [1340, 75] on icon "button" at bounding box center [1343, 75] width 13 height 13
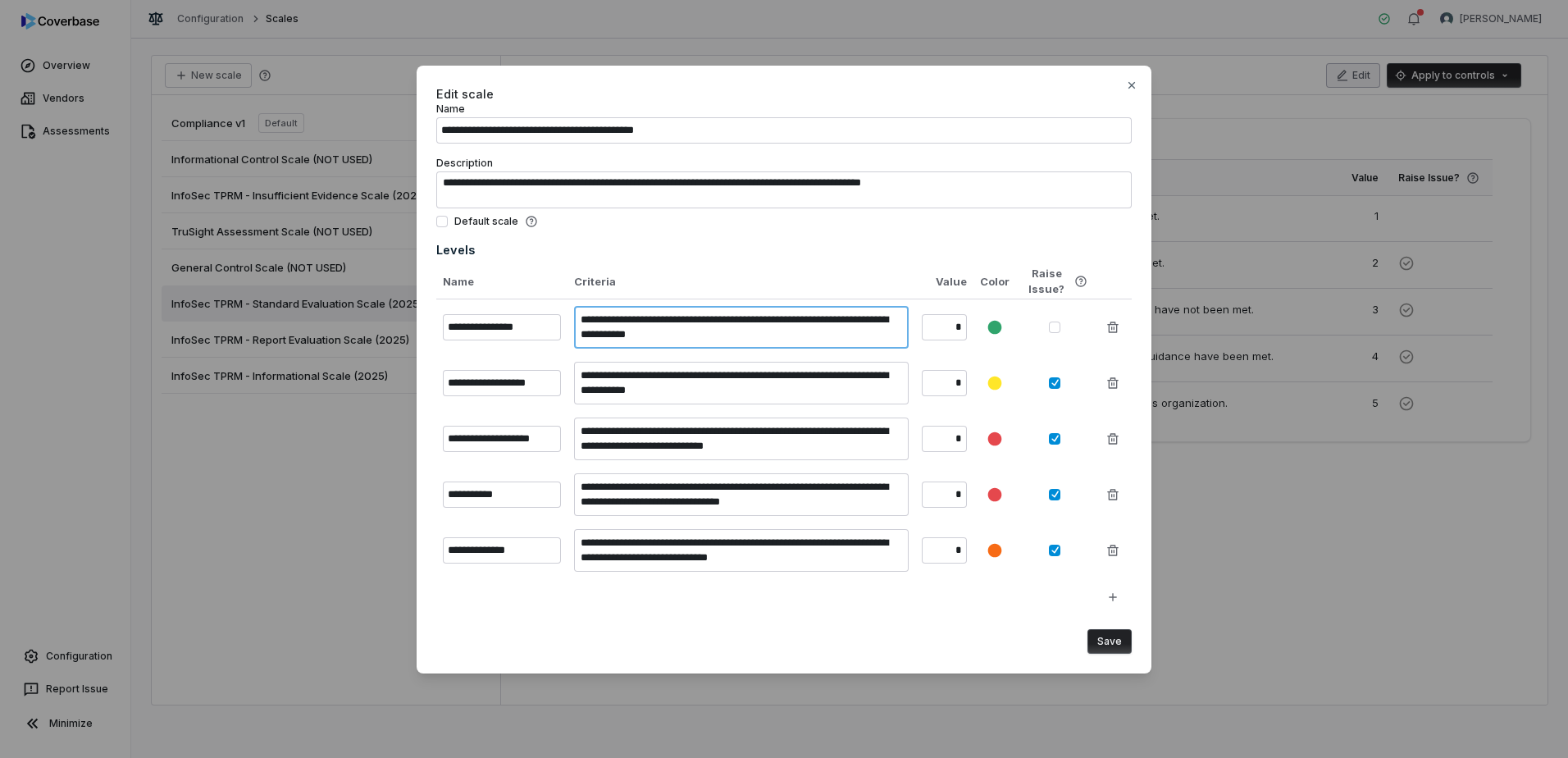
drag, startPoint x: 582, startPoint y: 319, endPoint x: 754, endPoint y: 343, distance: 173.7
click at [754, 343] on textarea "**********" at bounding box center [741, 327] width 334 height 43
click at [738, 342] on textarea "**********" at bounding box center [741, 327] width 334 height 43
drag, startPoint x: 588, startPoint y: 373, endPoint x: 677, endPoint y: 377, distance: 89.1
click at [677, 377] on textarea "**********" at bounding box center [741, 383] width 334 height 43
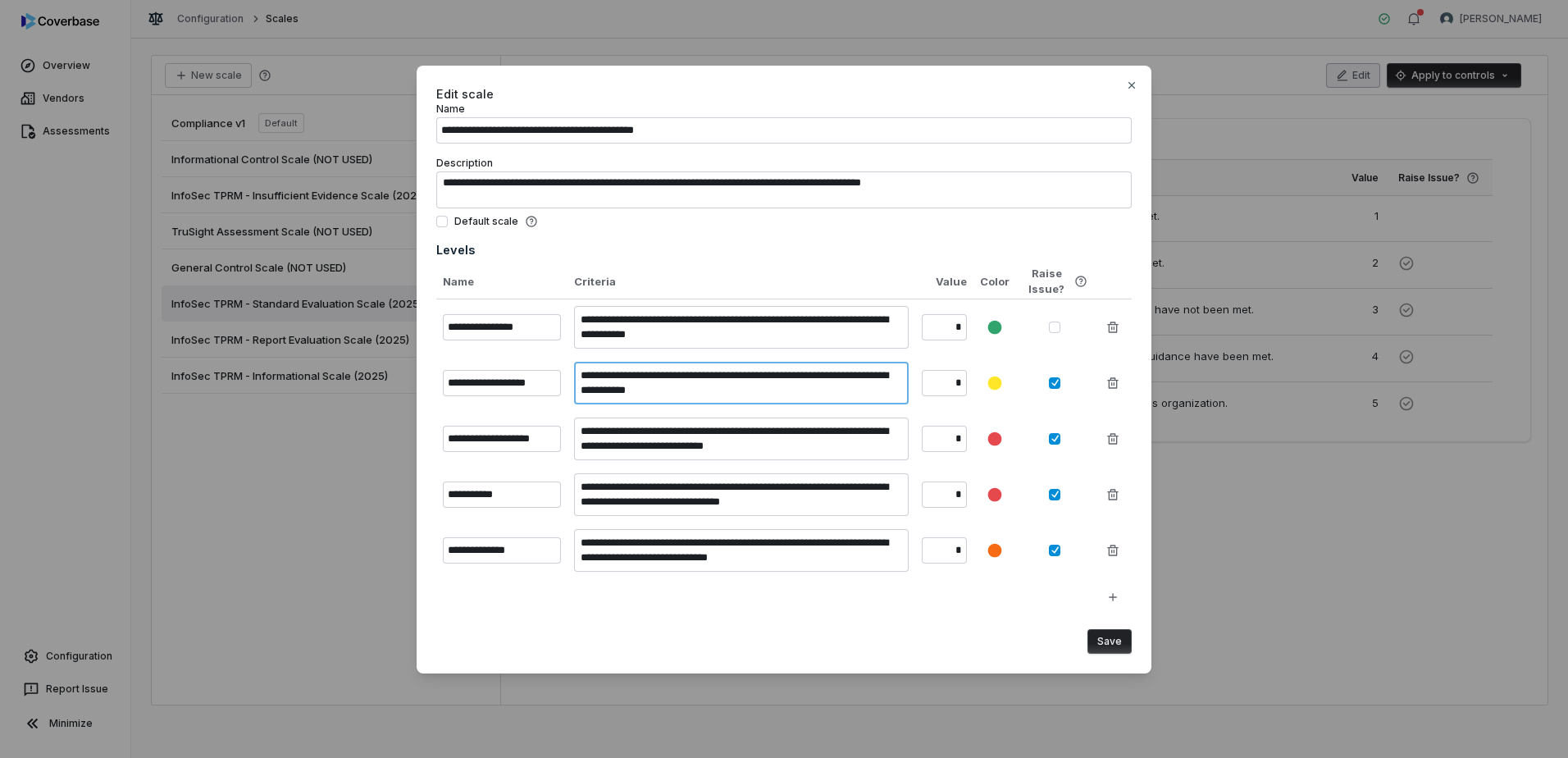
type textarea "*"
type textarea "**********"
type textarea "*"
type textarea "**********"
click at [662, 423] on textarea "**********" at bounding box center [741, 439] width 334 height 43
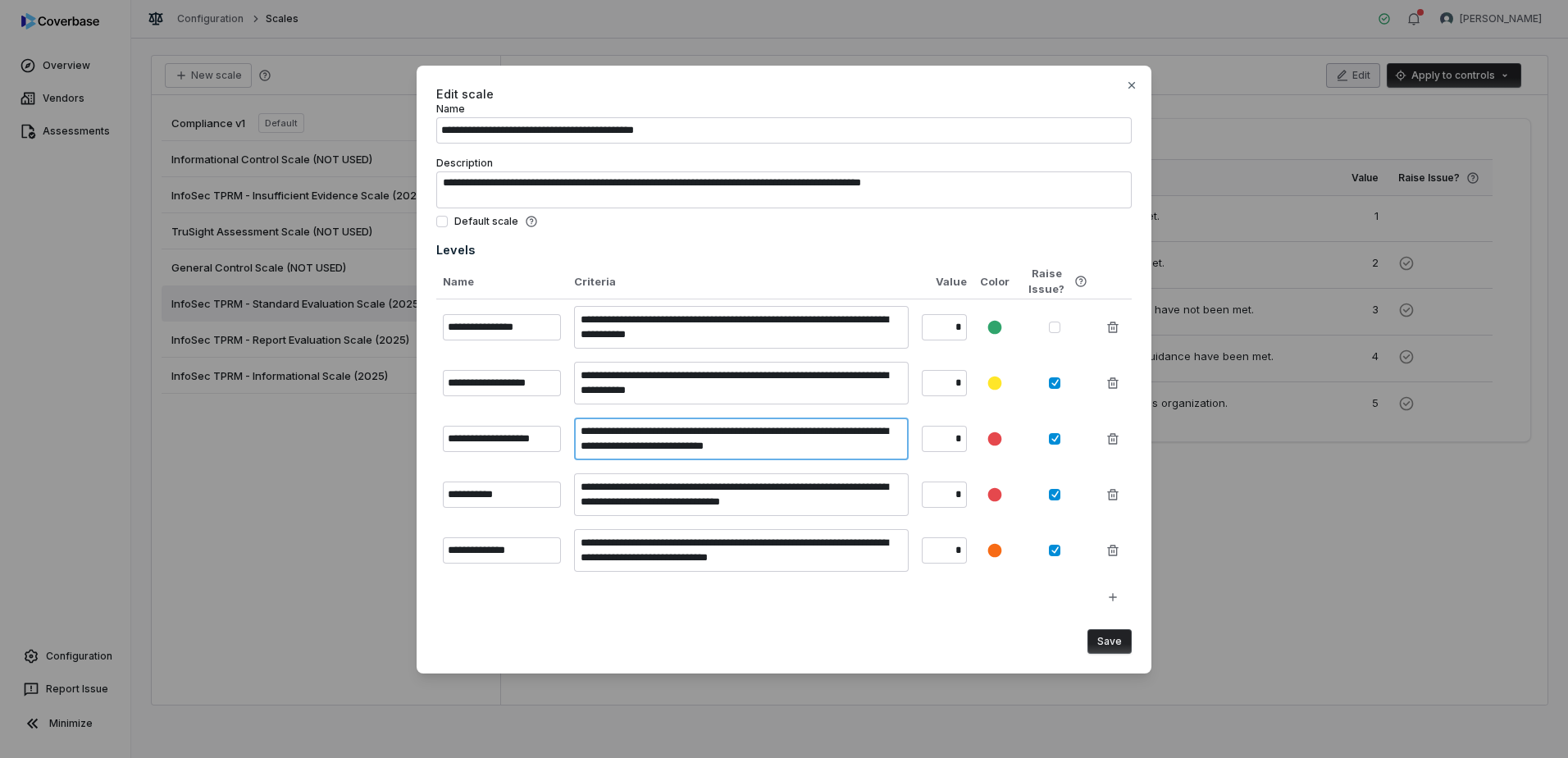
drag, startPoint x: 593, startPoint y: 430, endPoint x: 718, endPoint y: 427, distance: 125.0
click at [718, 427] on textarea "**********" at bounding box center [741, 439] width 334 height 43
click at [825, 455] on textarea "**********" at bounding box center [741, 439] width 334 height 43
click at [630, 492] on textarea "**********" at bounding box center [741, 494] width 334 height 43
click at [1132, 79] on icon "button" at bounding box center [1131, 85] width 13 height 13
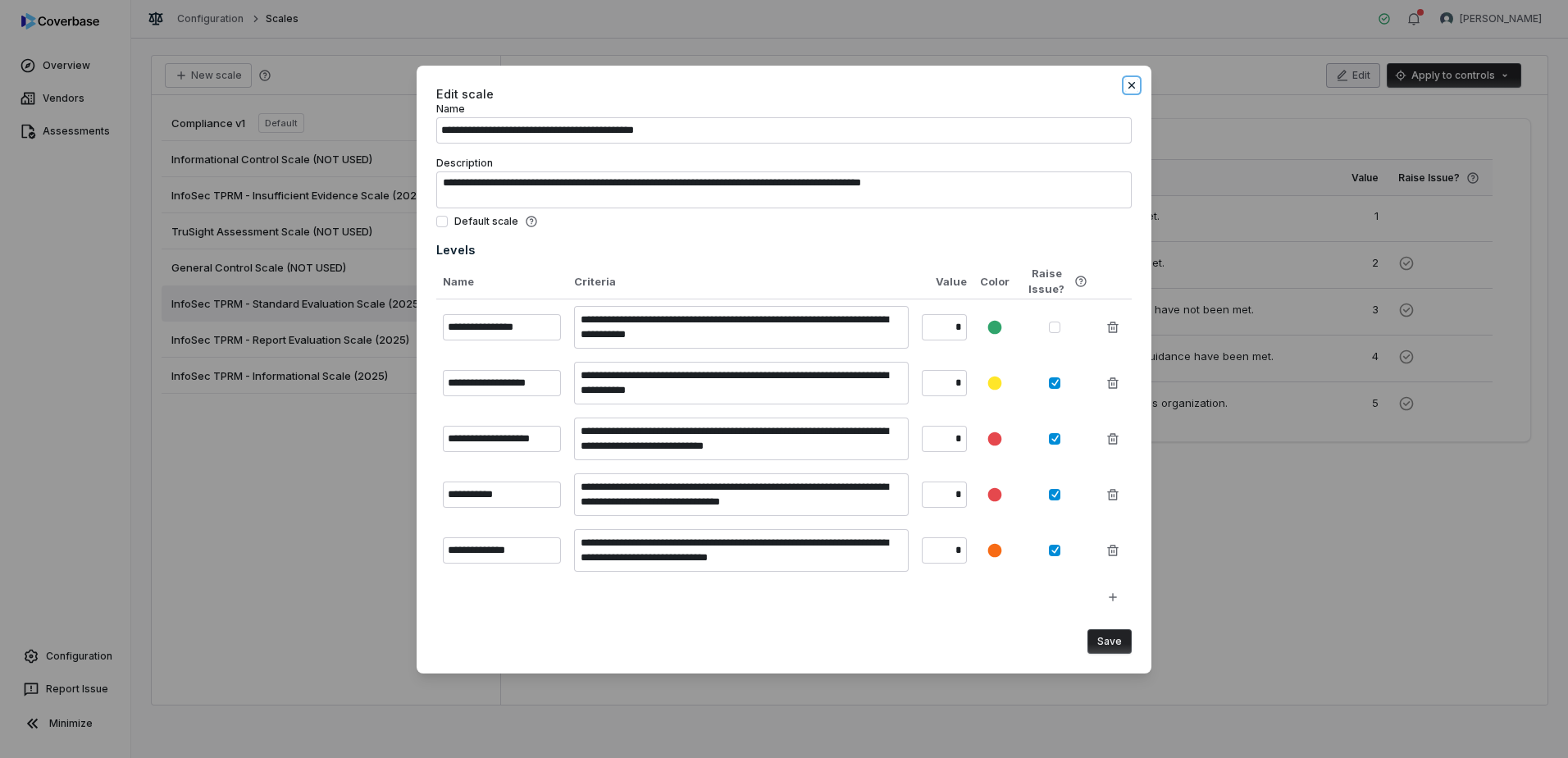
type textarea "*"
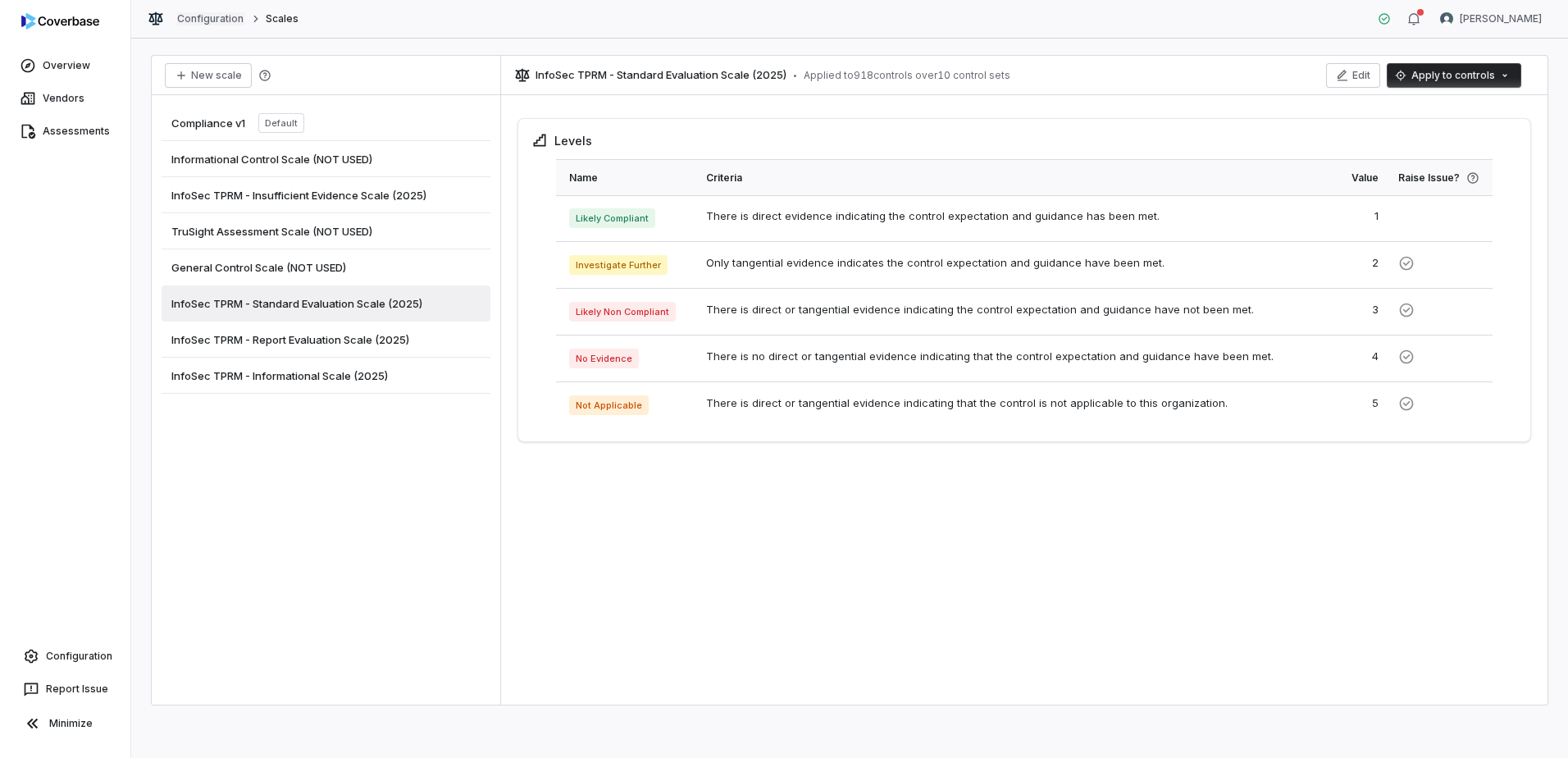
click at [205, 15] on link "Configuration" at bounding box center [210, 18] width 67 height 13
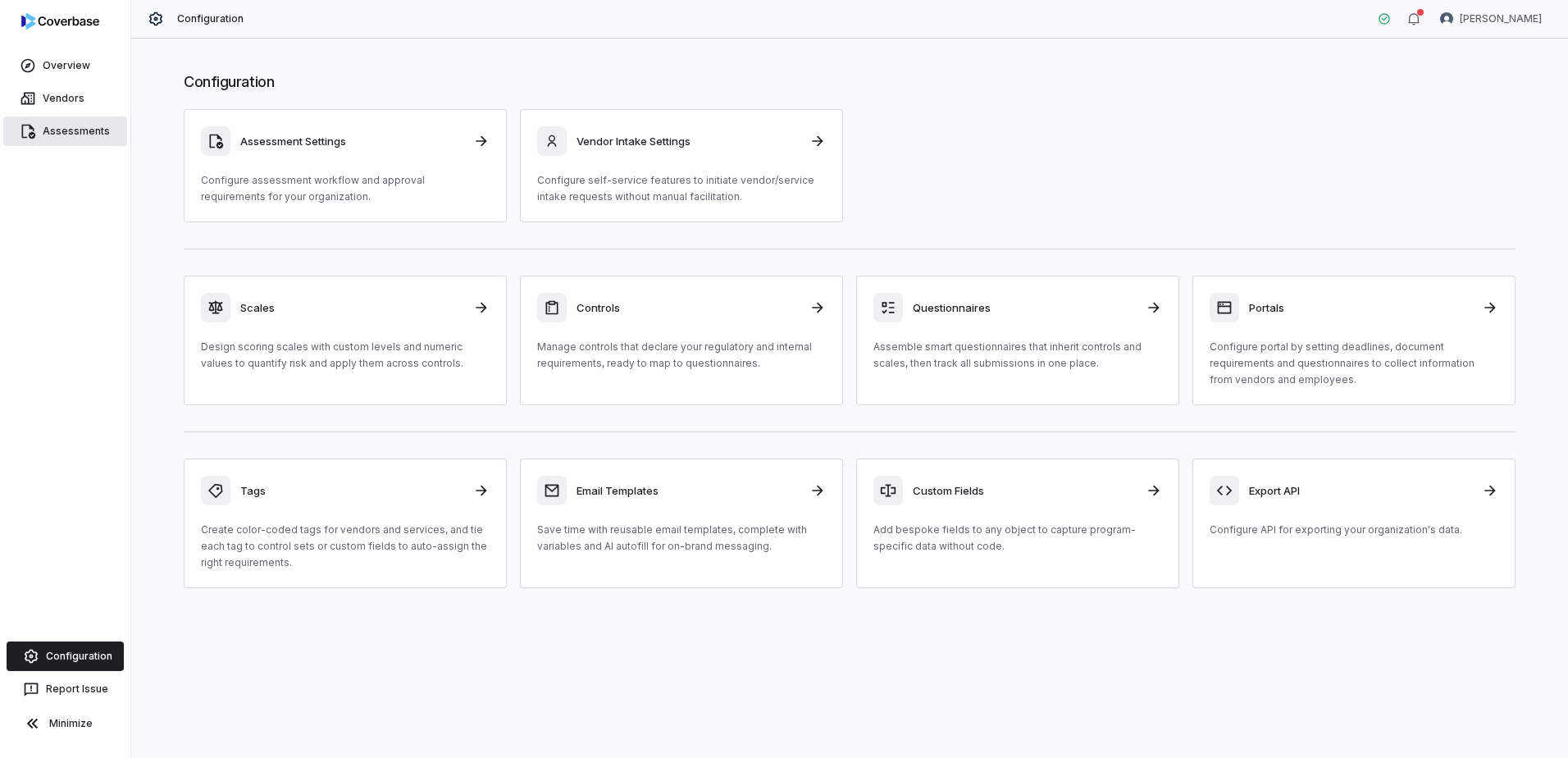
click at [72, 132] on span "Assessments" at bounding box center [76, 131] width 67 height 13
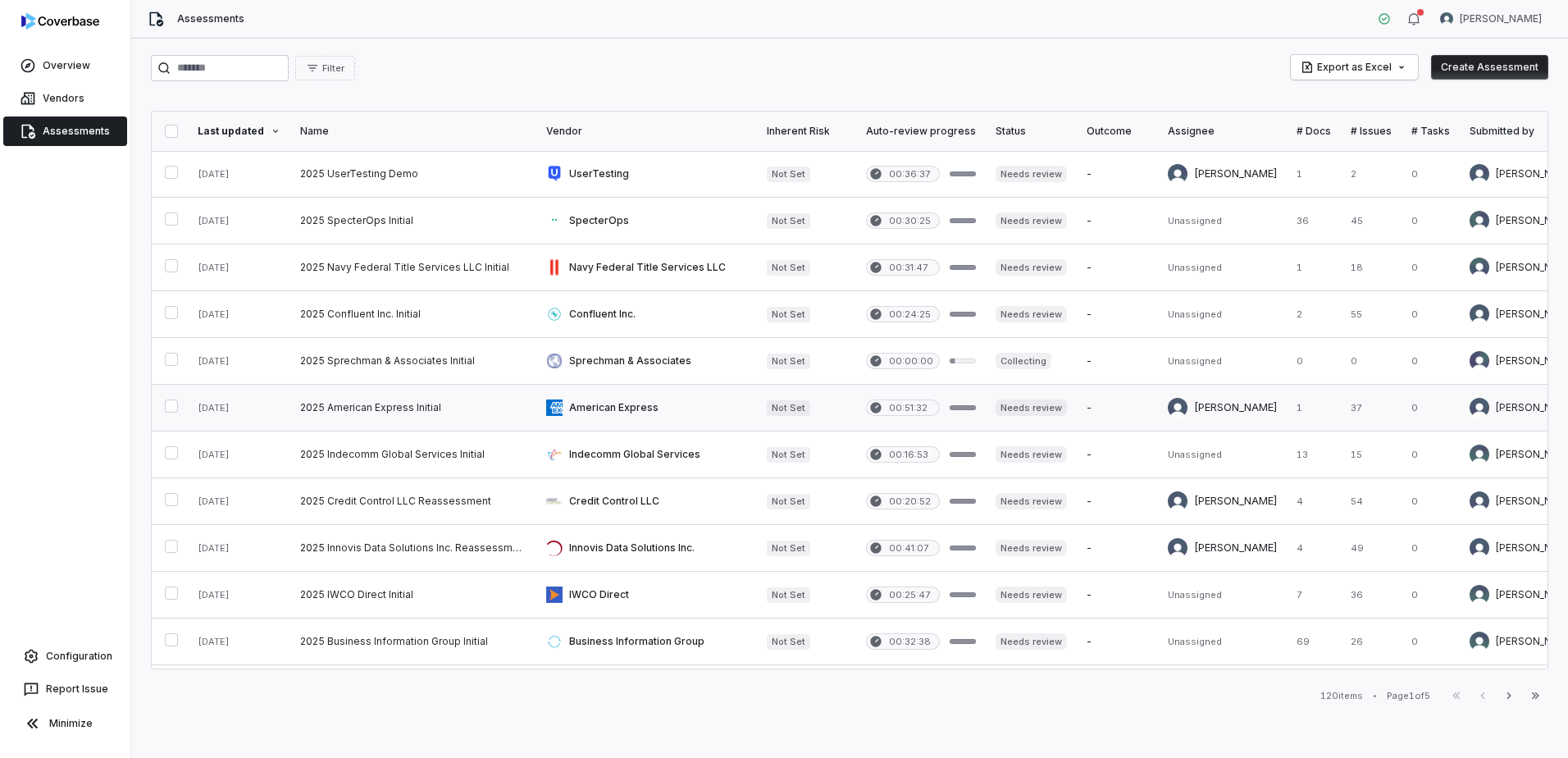
click at [598, 404] on link at bounding box center [646, 408] width 220 height 46
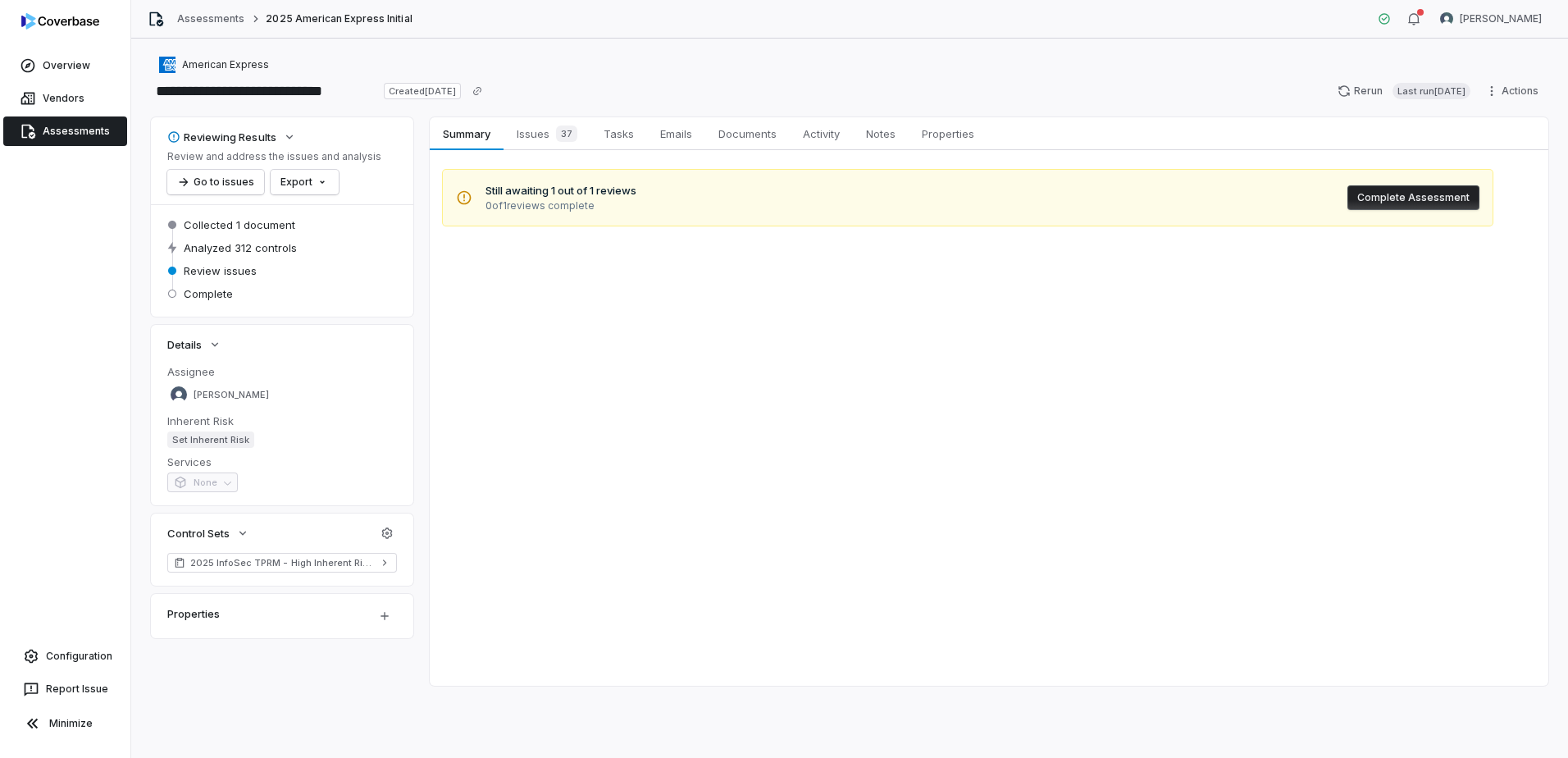
click at [67, 136] on span "Assessments" at bounding box center [76, 131] width 67 height 13
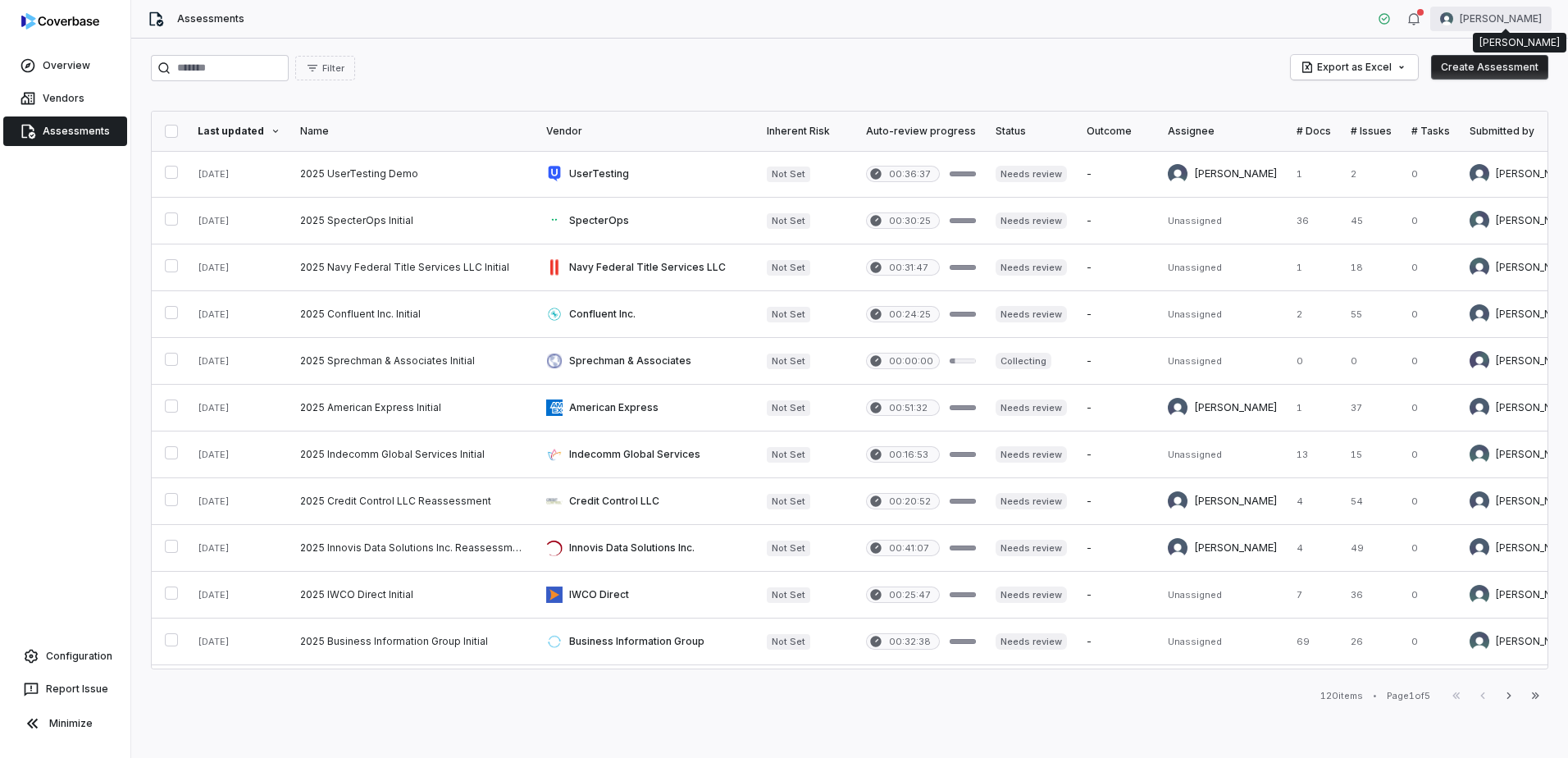
click at [1500, 15] on html "Overview Vendors Assessments Configuration Report Issue Minimize Assessments Cu…" at bounding box center [784, 379] width 1568 height 758
click at [1489, 86] on div "Organization" at bounding box center [1482, 85] width 126 height 26
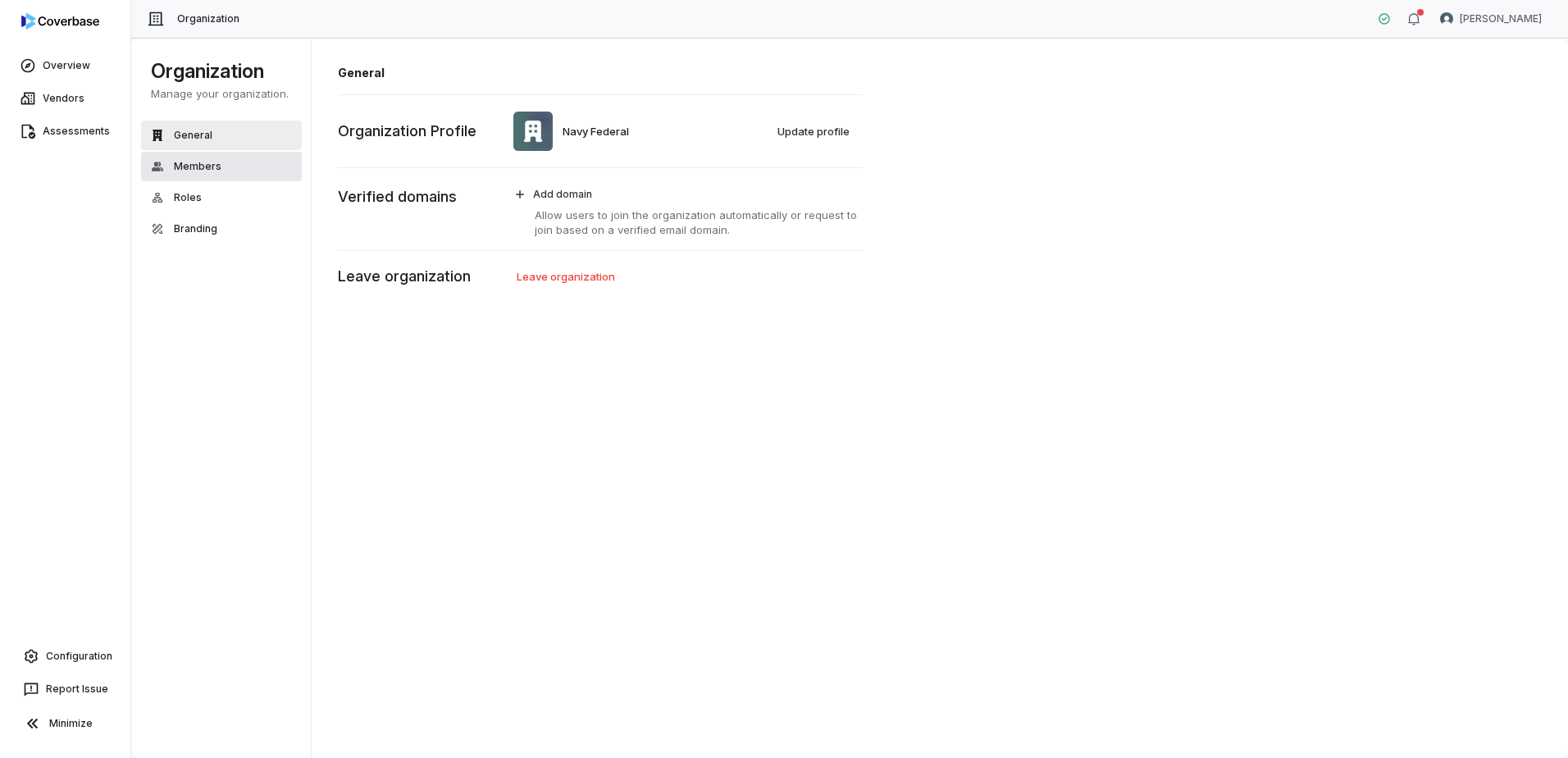
click at [212, 163] on span "Members" at bounding box center [197, 166] width 48 height 13
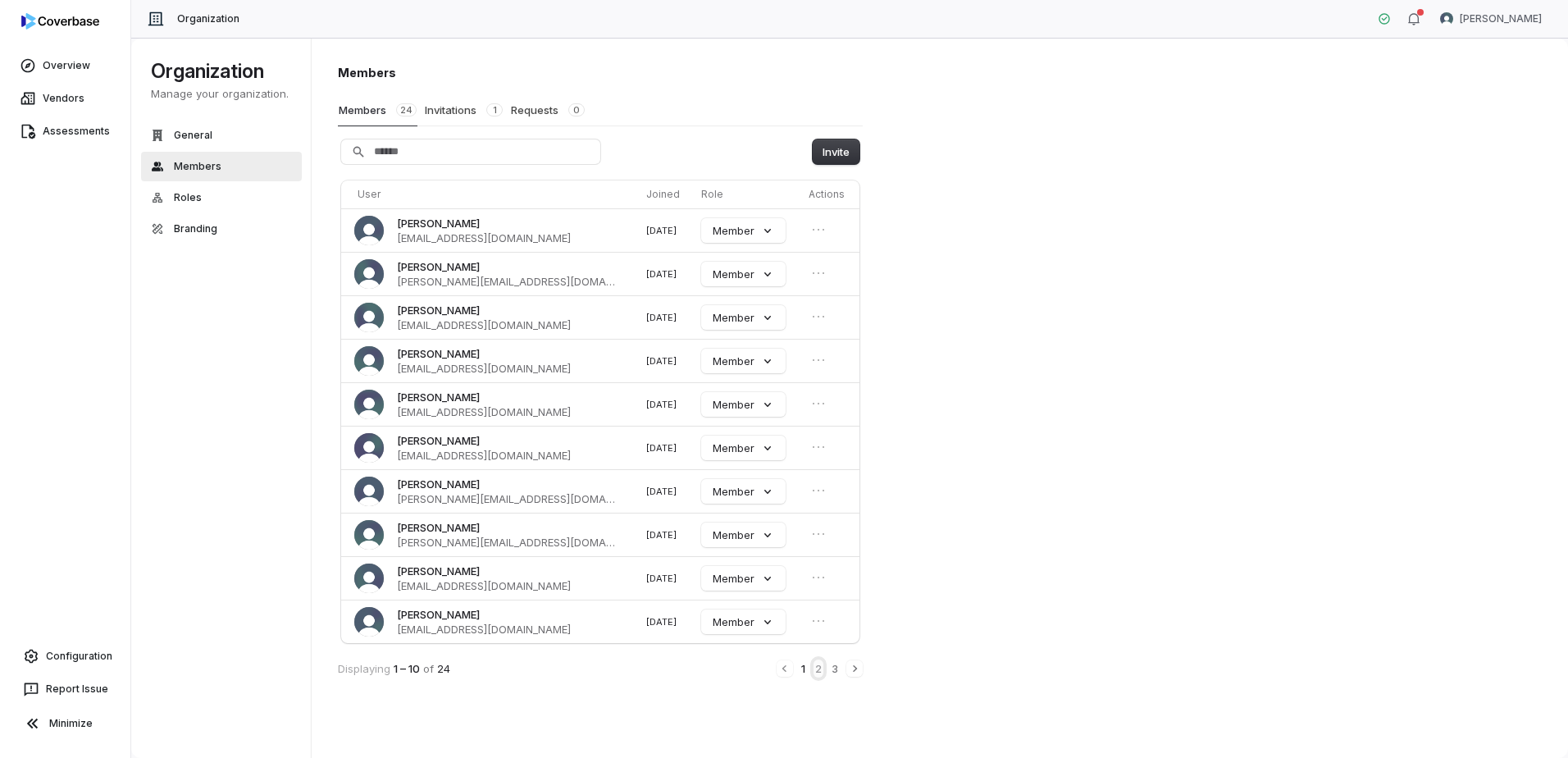
click at [816, 669] on button "2" at bounding box center [819, 668] width 10 height 18
click at [833, 667] on button "3" at bounding box center [835, 670] width 10 height 18
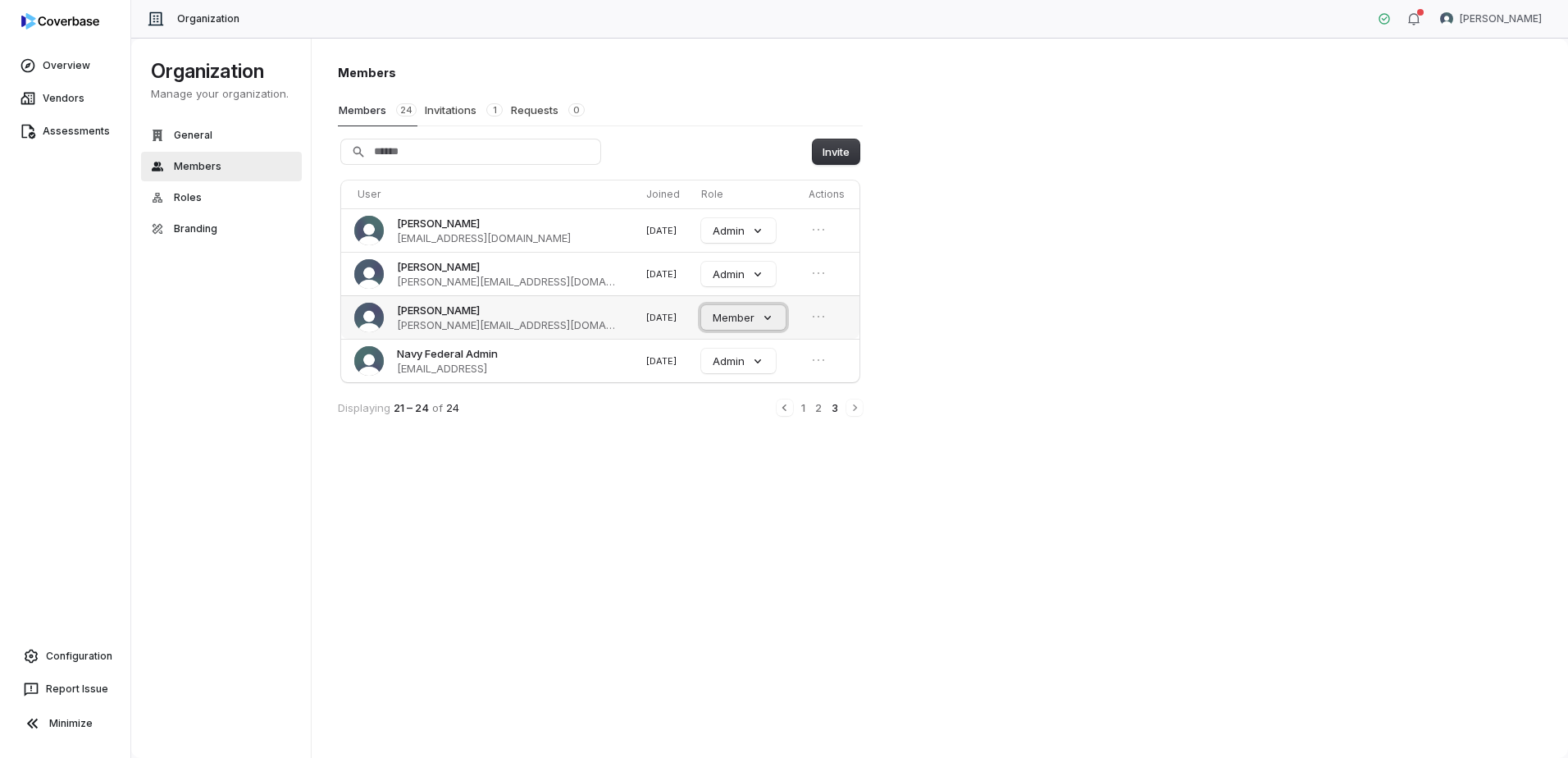
click at [759, 321] on button "Member" at bounding box center [743, 317] width 85 height 25
click at [1144, 400] on div "Members Members 24 Invitations 1 Requests 0 Invite User Joined Role Actions Aks…" at bounding box center [940, 398] width 1258 height 721
click at [468, 109] on button "Invitations 1" at bounding box center [464, 110] width 80 height 31
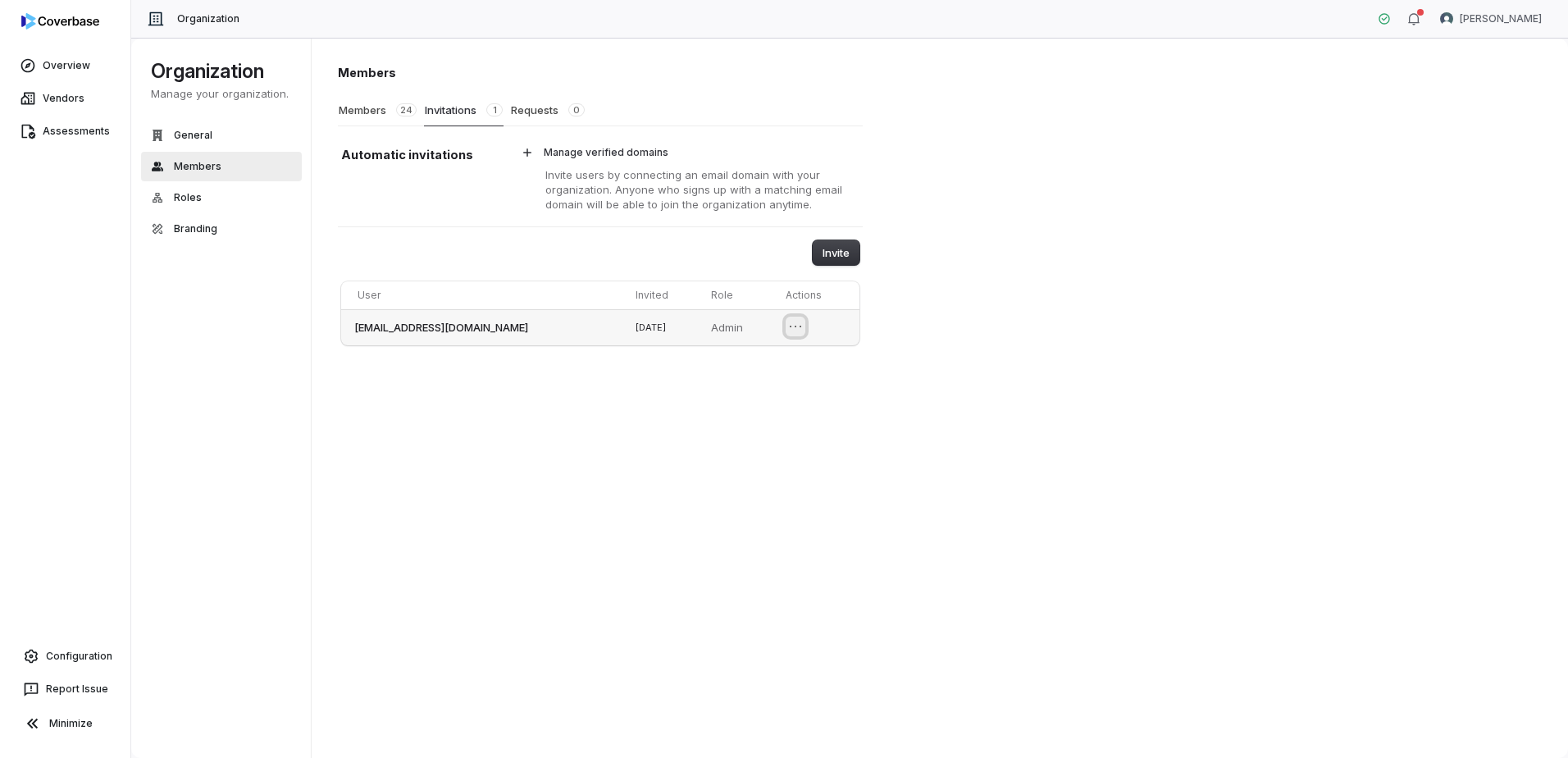
click at [790, 326] on icon "Open menu" at bounding box center [795, 326] width 16 height 16
click at [1013, 340] on div "Members Members 24 Invitations 1 Requests 0 Automatic invitations Manage verifi…" at bounding box center [940, 398] width 1258 height 721
click at [547, 112] on button "Requests 0" at bounding box center [548, 110] width 76 height 31
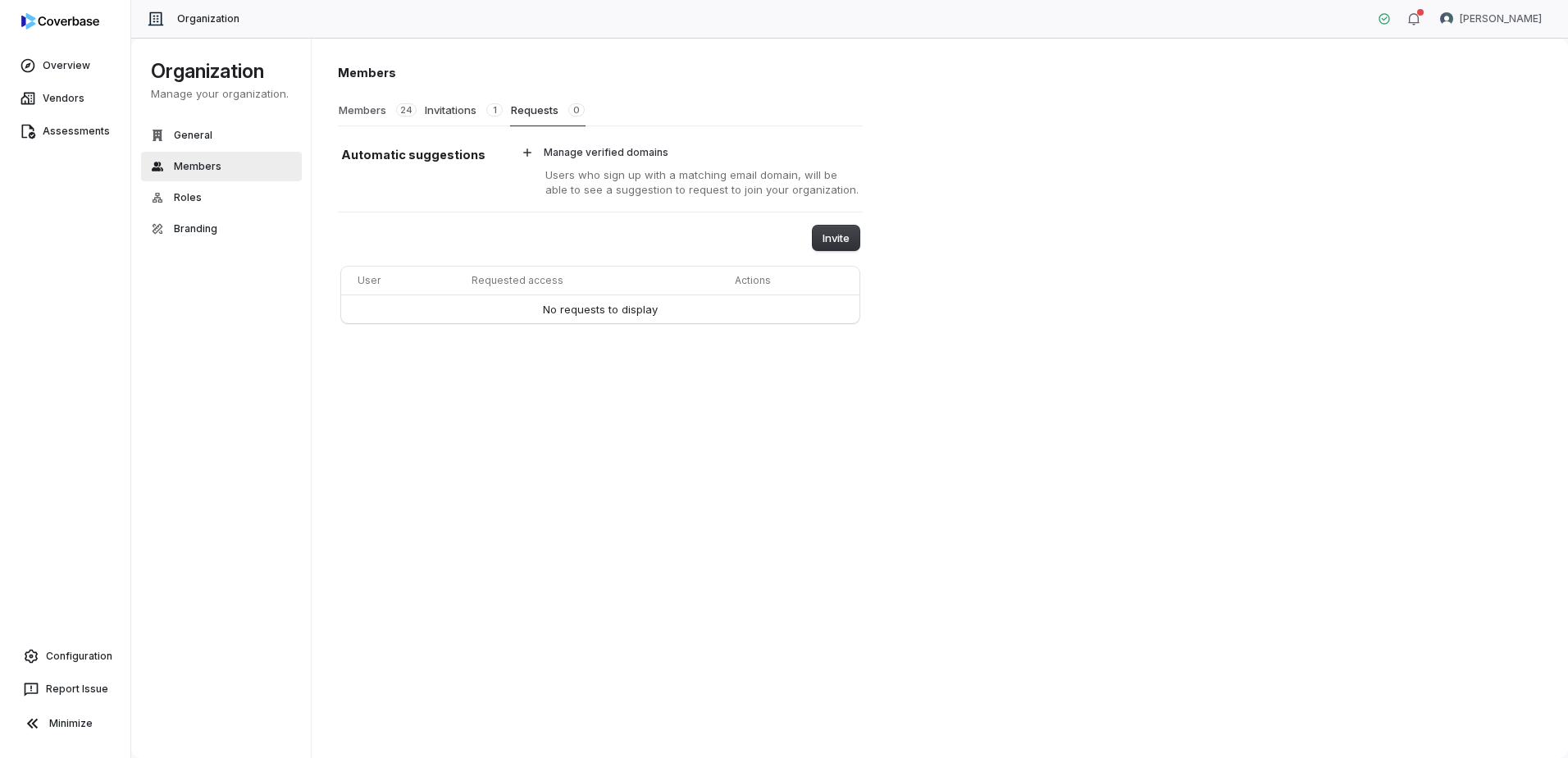
click at [376, 113] on button "Members 24" at bounding box center [378, 110] width 80 height 31
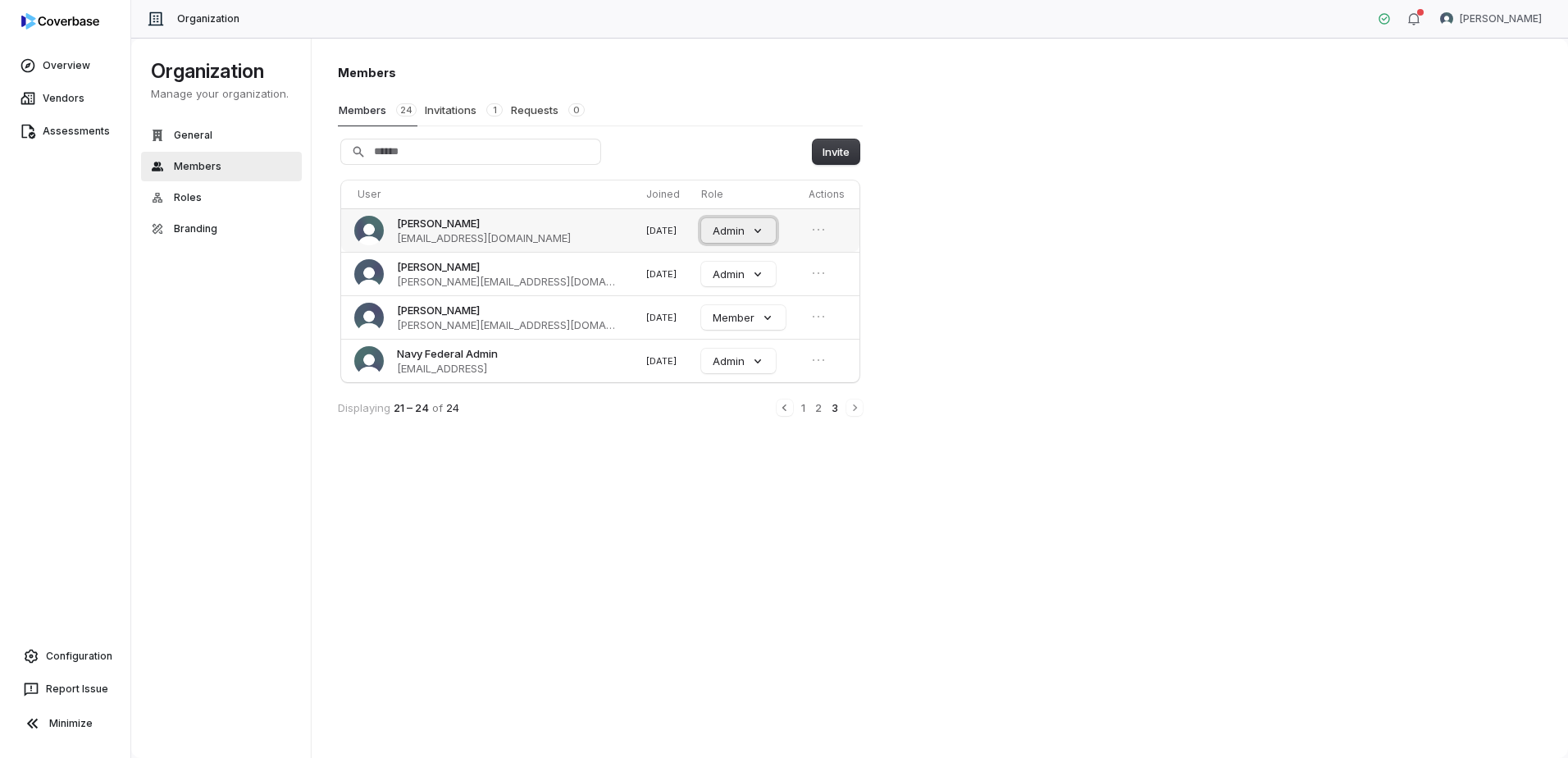
click at [748, 231] on button "Admin" at bounding box center [738, 230] width 75 height 25
click at [744, 593] on div "Members Members 24 Invitations 1 Requests 0 Invite User Joined Role Actions Aks…" at bounding box center [940, 398] width 1258 height 721
click at [762, 233] on button "Admin" at bounding box center [738, 230] width 75 height 25
click at [1091, 315] on div "Members Members 24 Invitations 1 Requests 0 Invite User Joined Role Actions Aks…" at bounding box center [940, 398] width 1258 height 721
click at [190, 195] on span "Roles" at bounding box center [188, 197] width 28 height 13
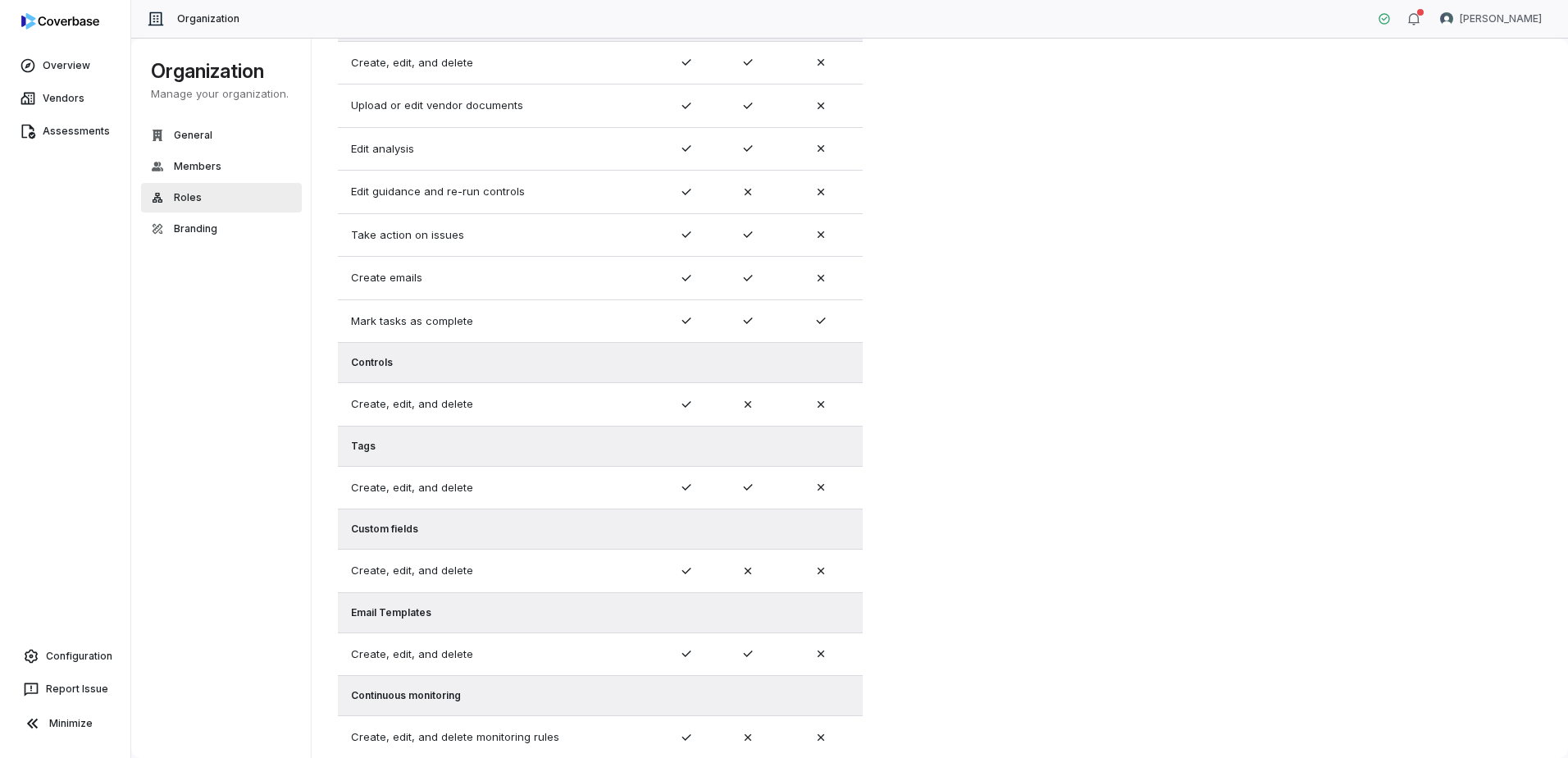
scroll to position [328, 0]
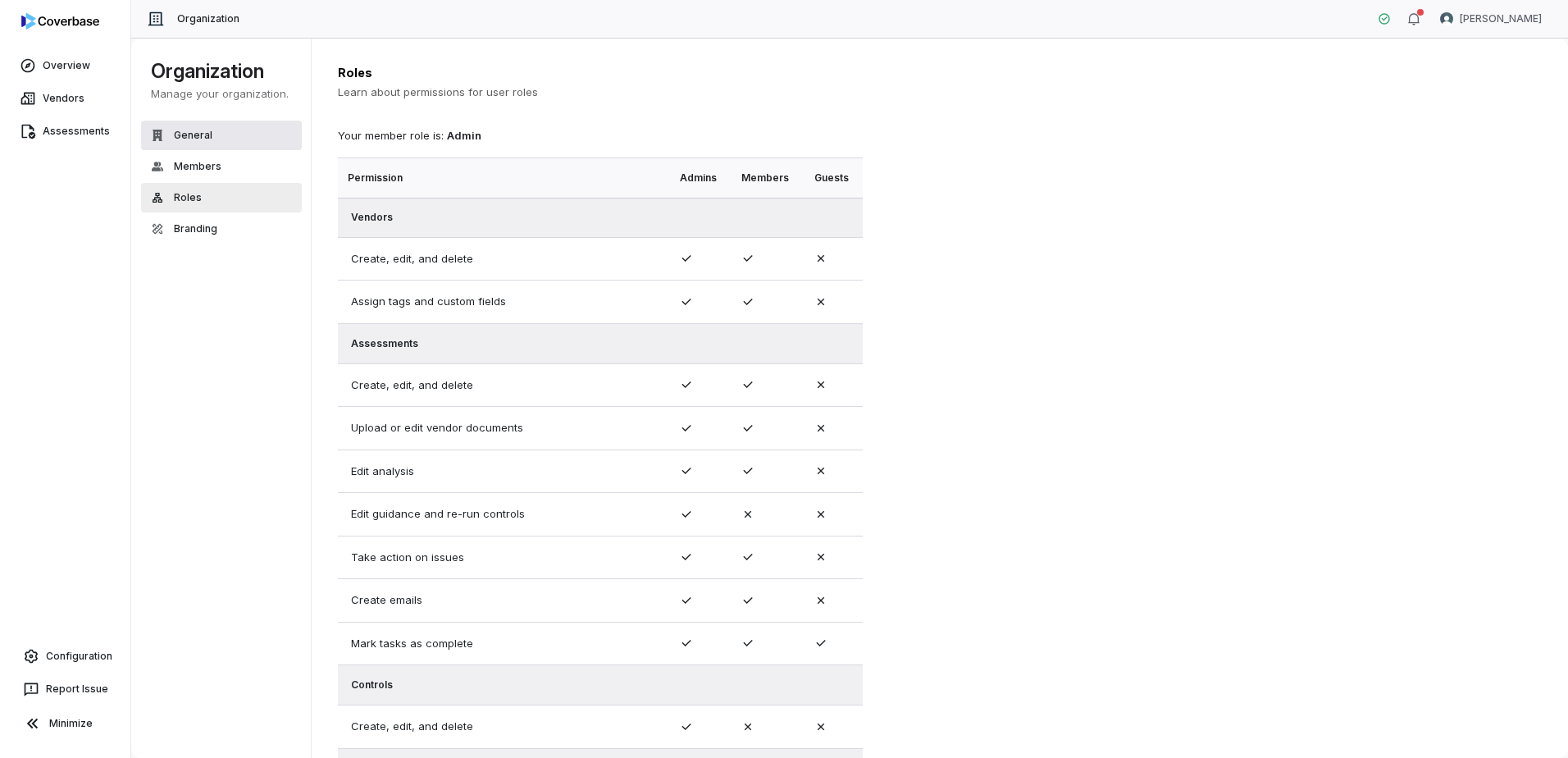
click at [196, 140] on span "General" at bounding box center [193, 135] width 39 height 13
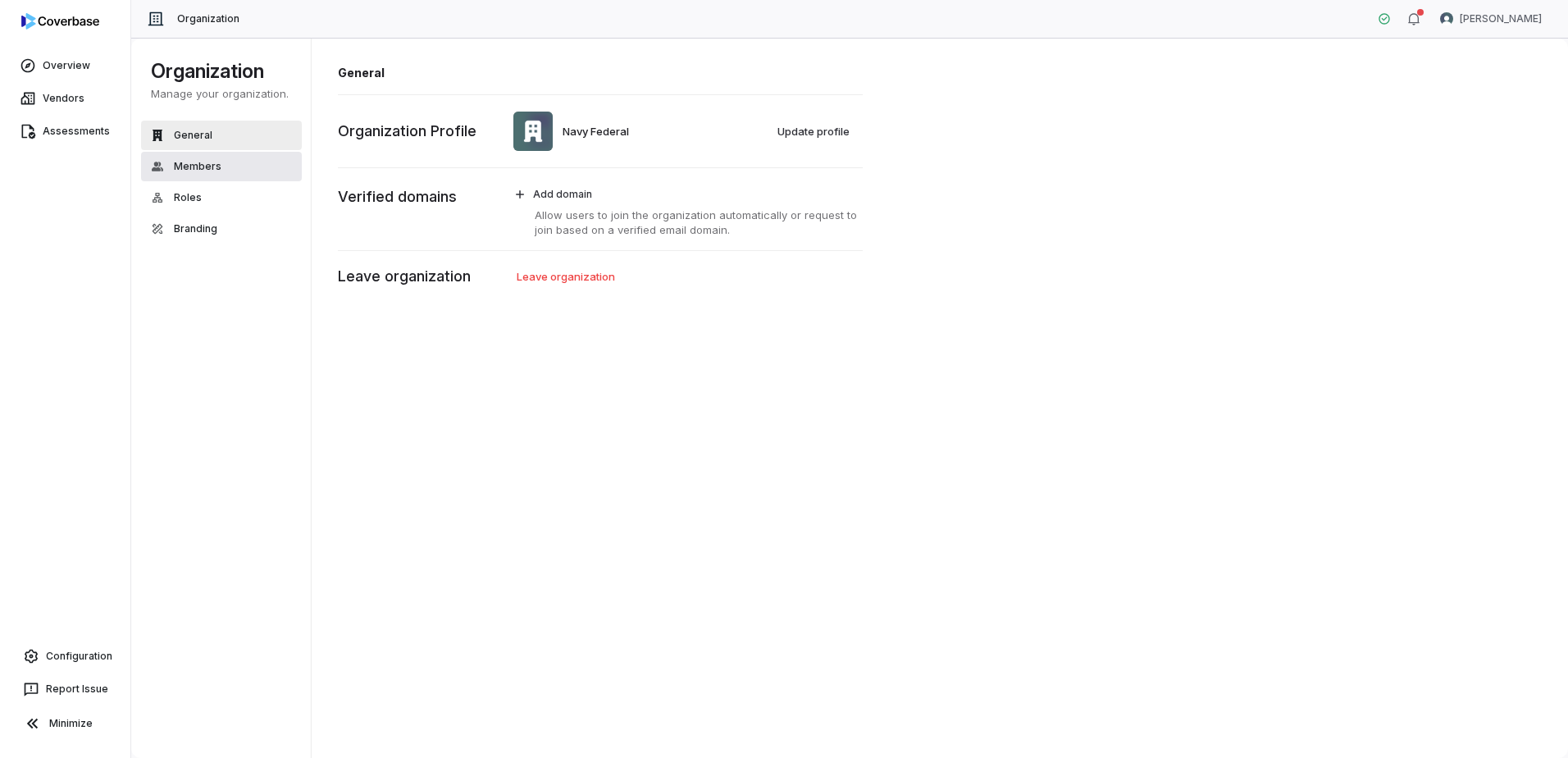
click at [203, 170] on span "Members" at bounding box center [197, 166] width 48 height 13
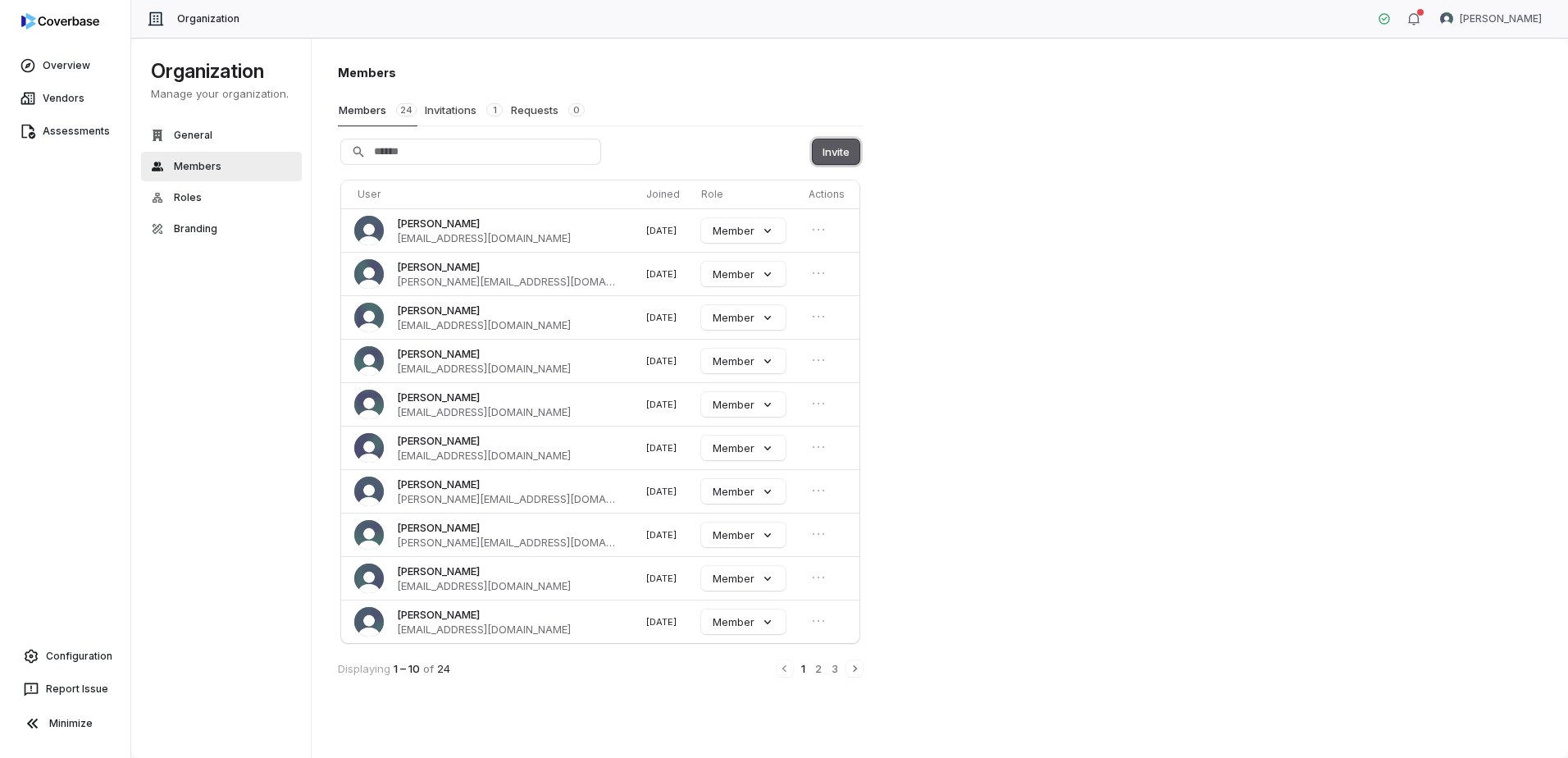
click at [833, 151] on button "Invite" at bounding box center [836, 152] width 47 height 25
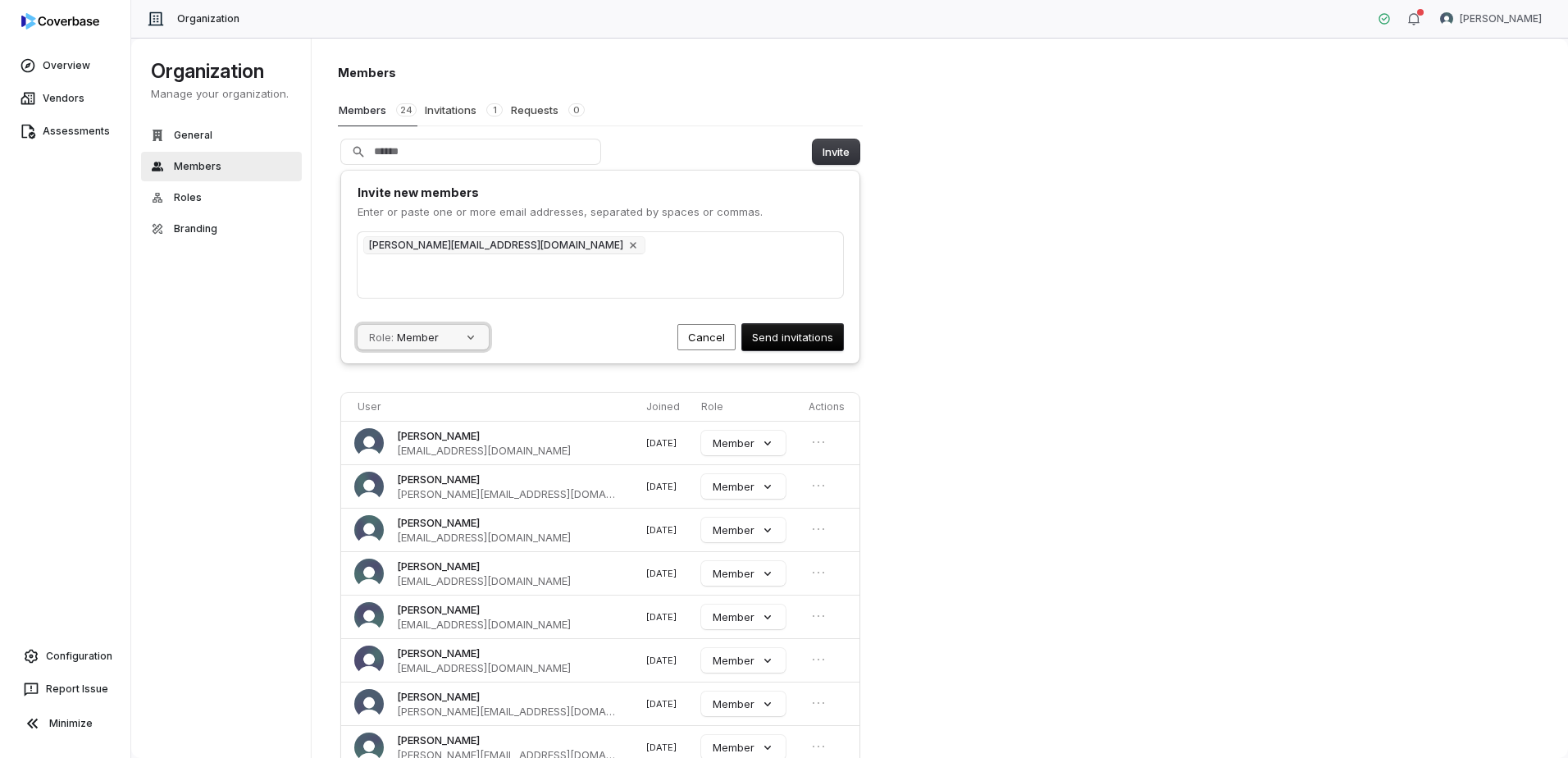
click at [481, 344] on button "Role: Member" at bounding box center [424, 337] width 132 height 25
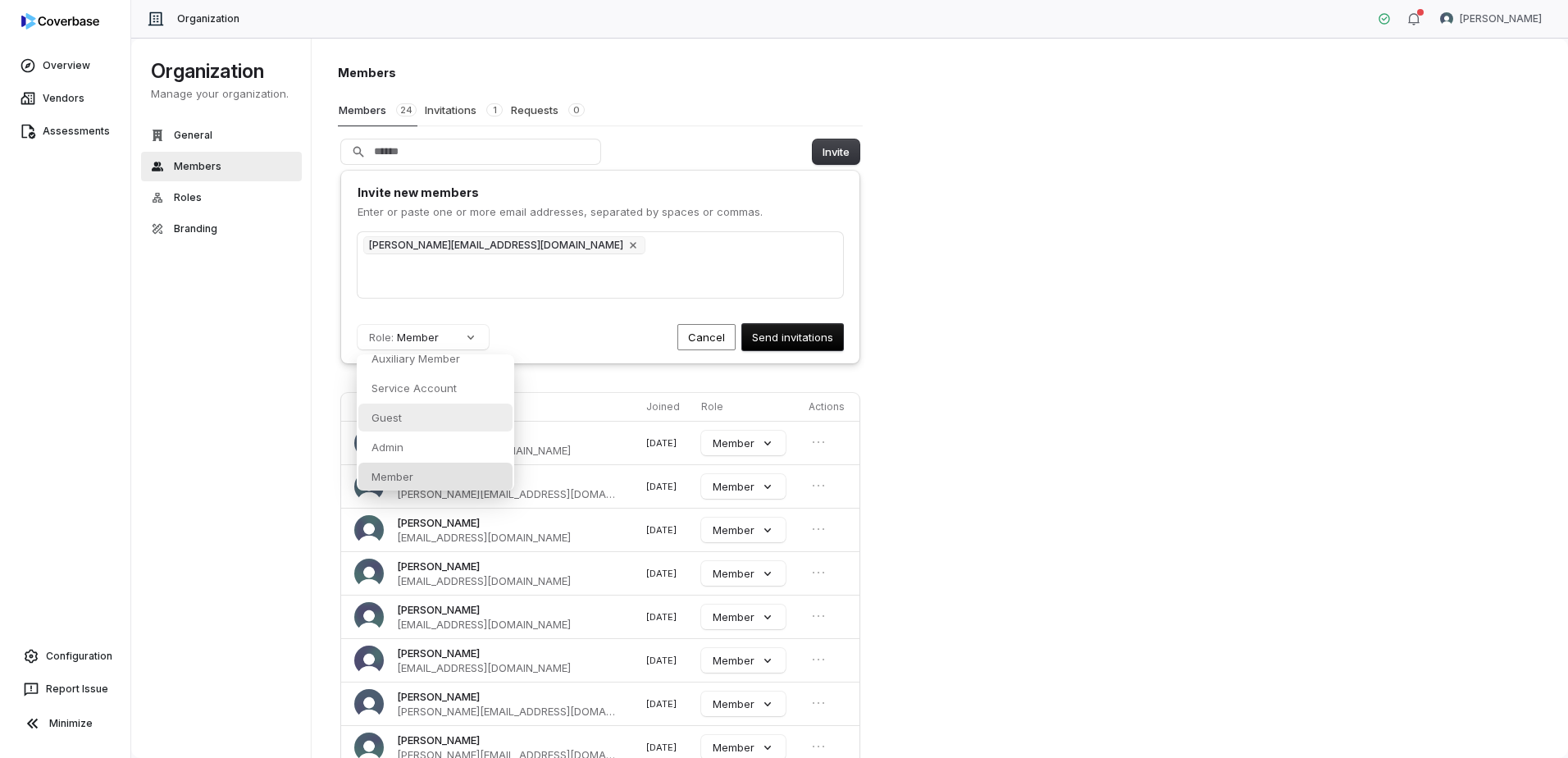
click at [431, 421] on div "Guest" at bounding box center [435, 418] width 155 height 28
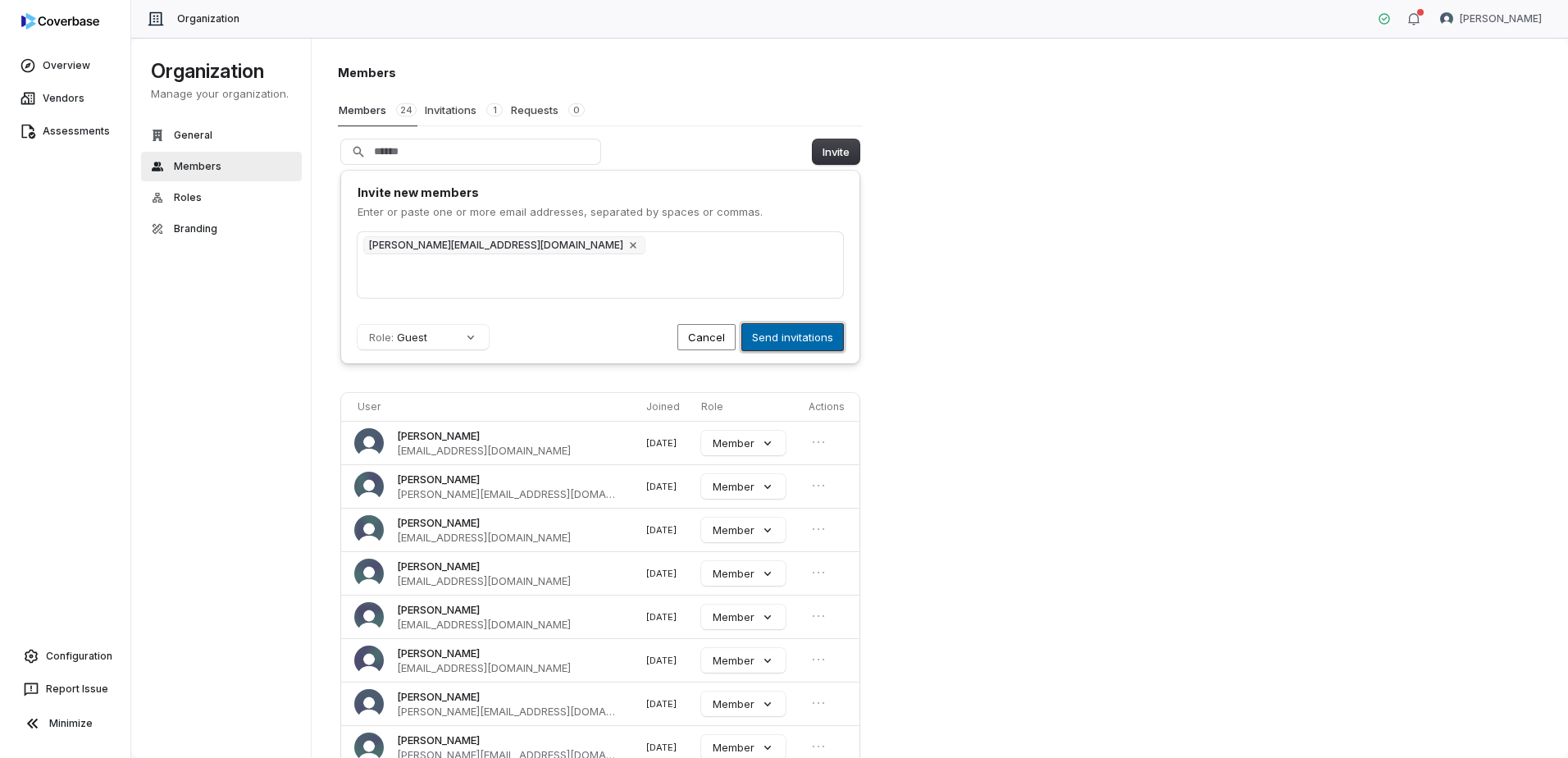
click at [806, 337] on button "Send invitations" at bounding box center [792, 337] width 101 height 26
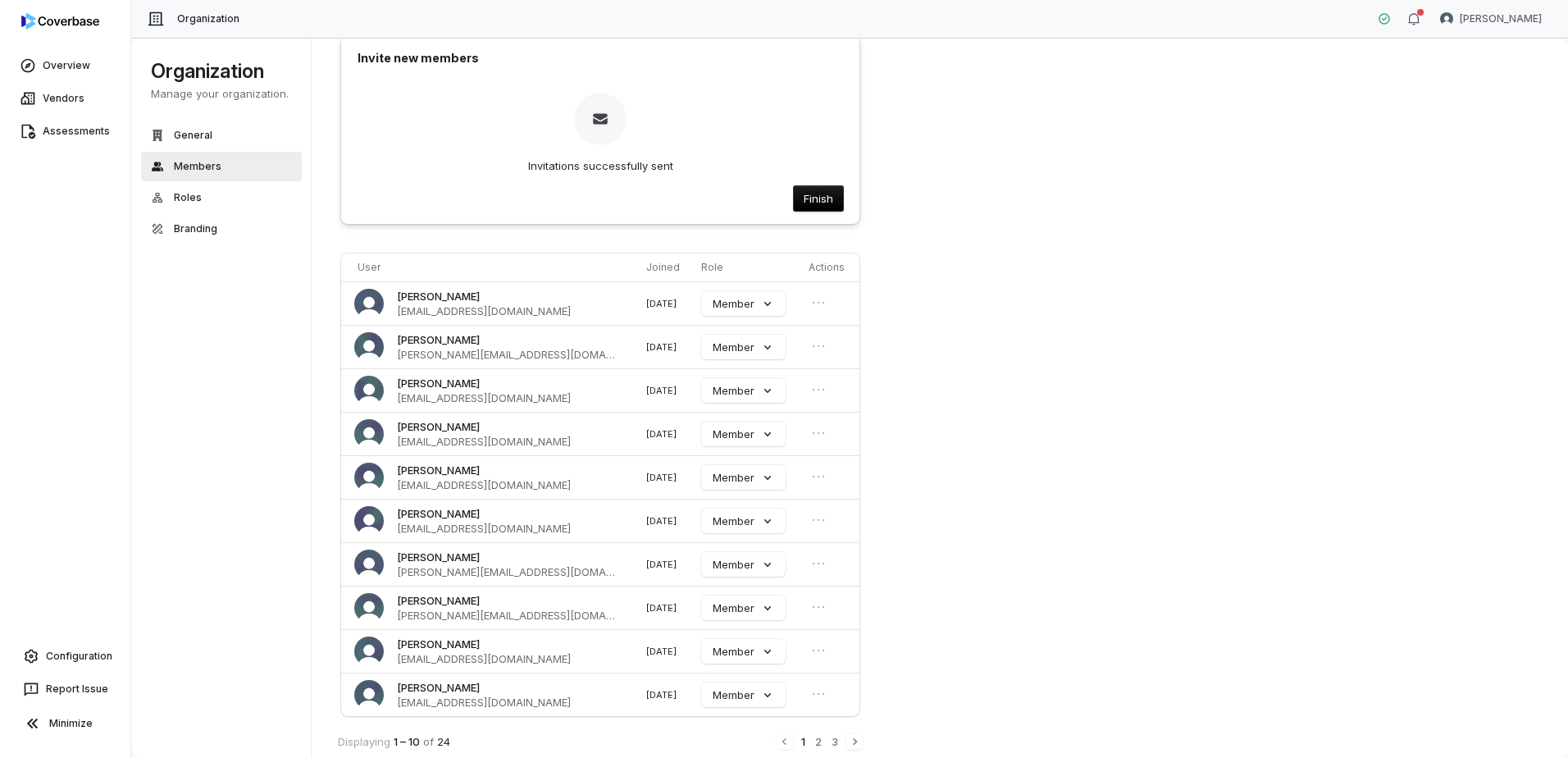
scroll to position [153, 0]
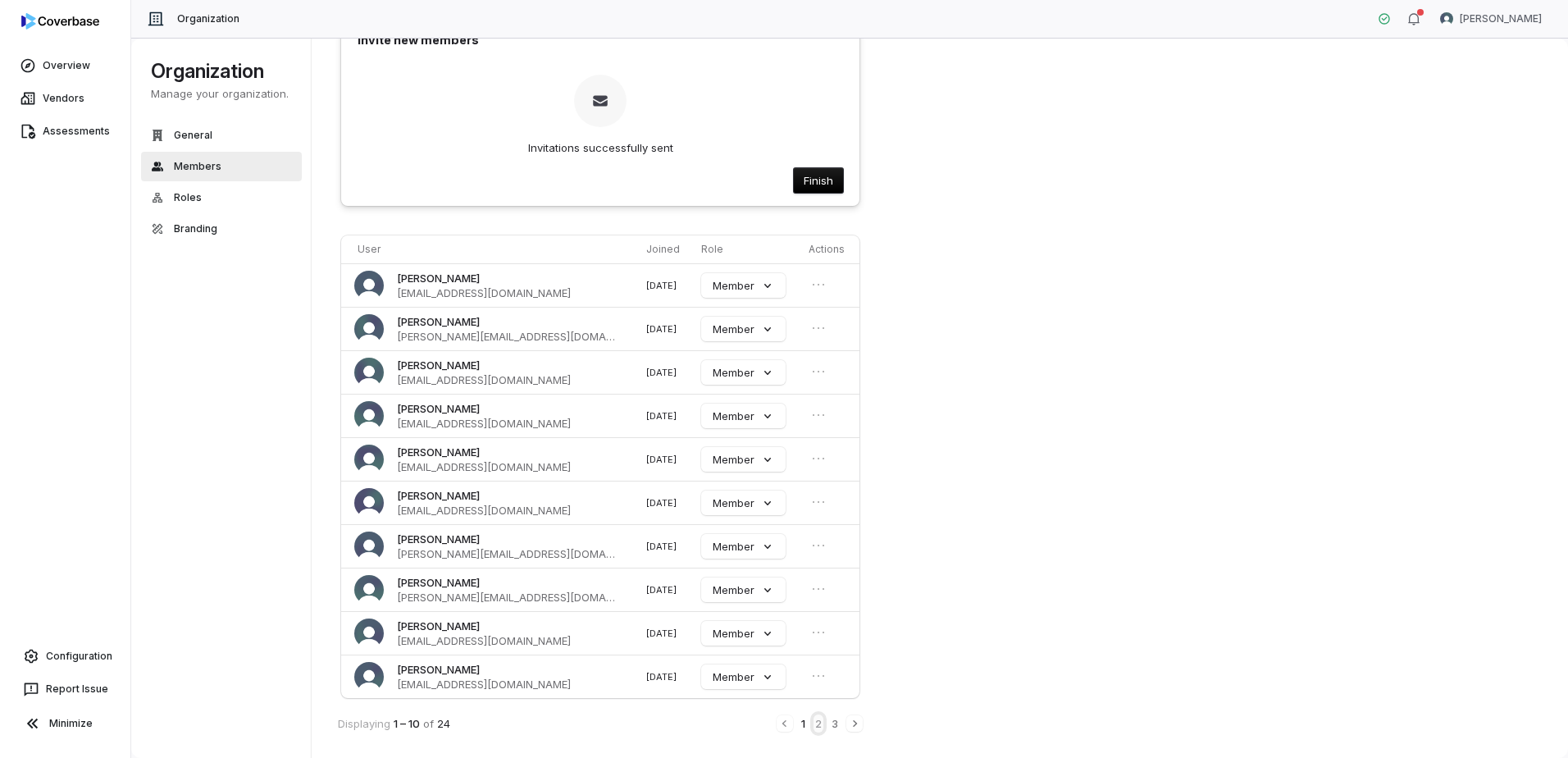
click at [819, 722] on button "2" at bounding box center [819, 723] width 10 height 18
click at [830, 725] on button "3" at bounding box center [835, 725] width 10 height 18
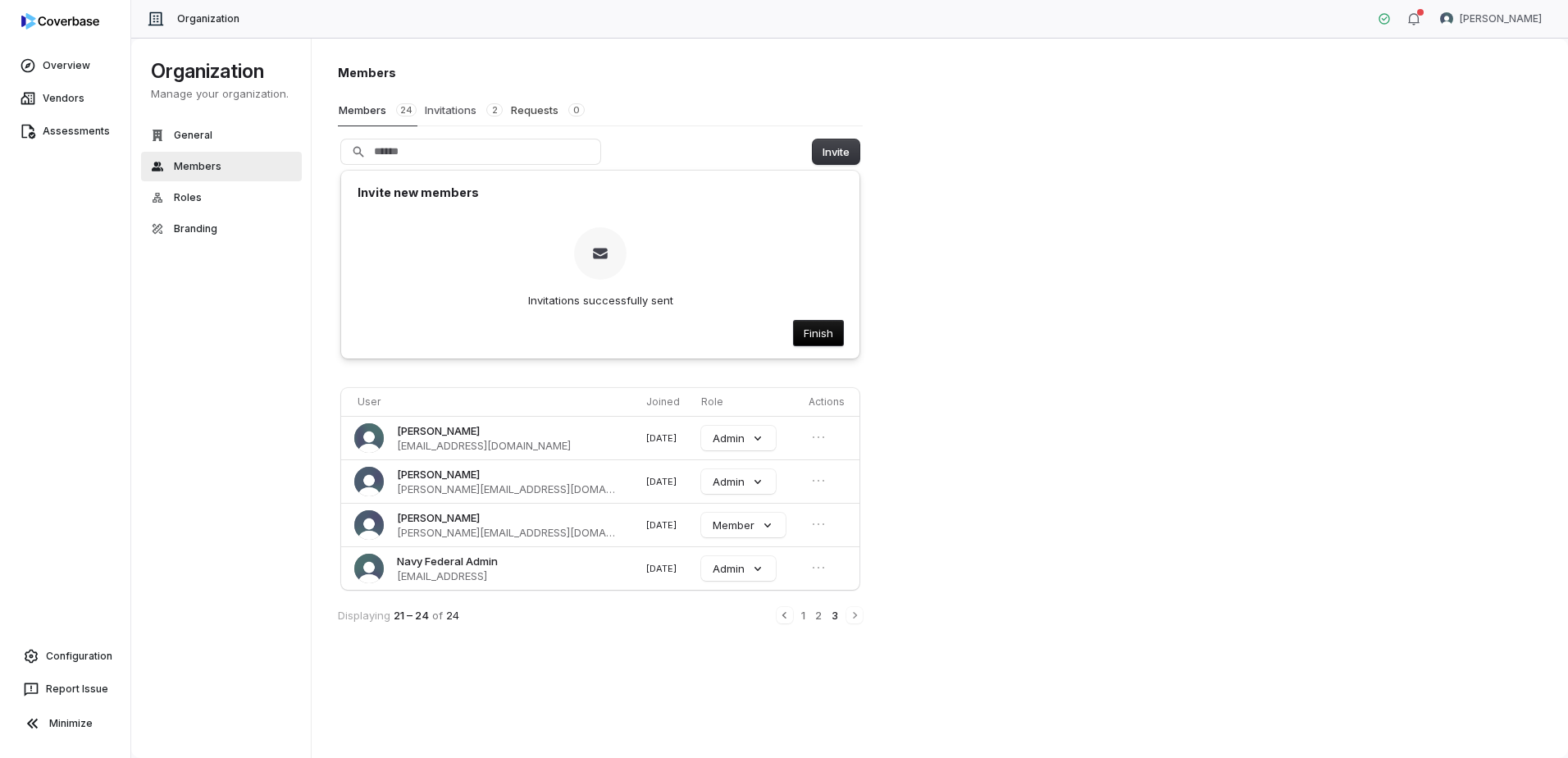
click at [469, 109] on button "Invitations 2" at bounding box center [464, 110] width 80 height 31
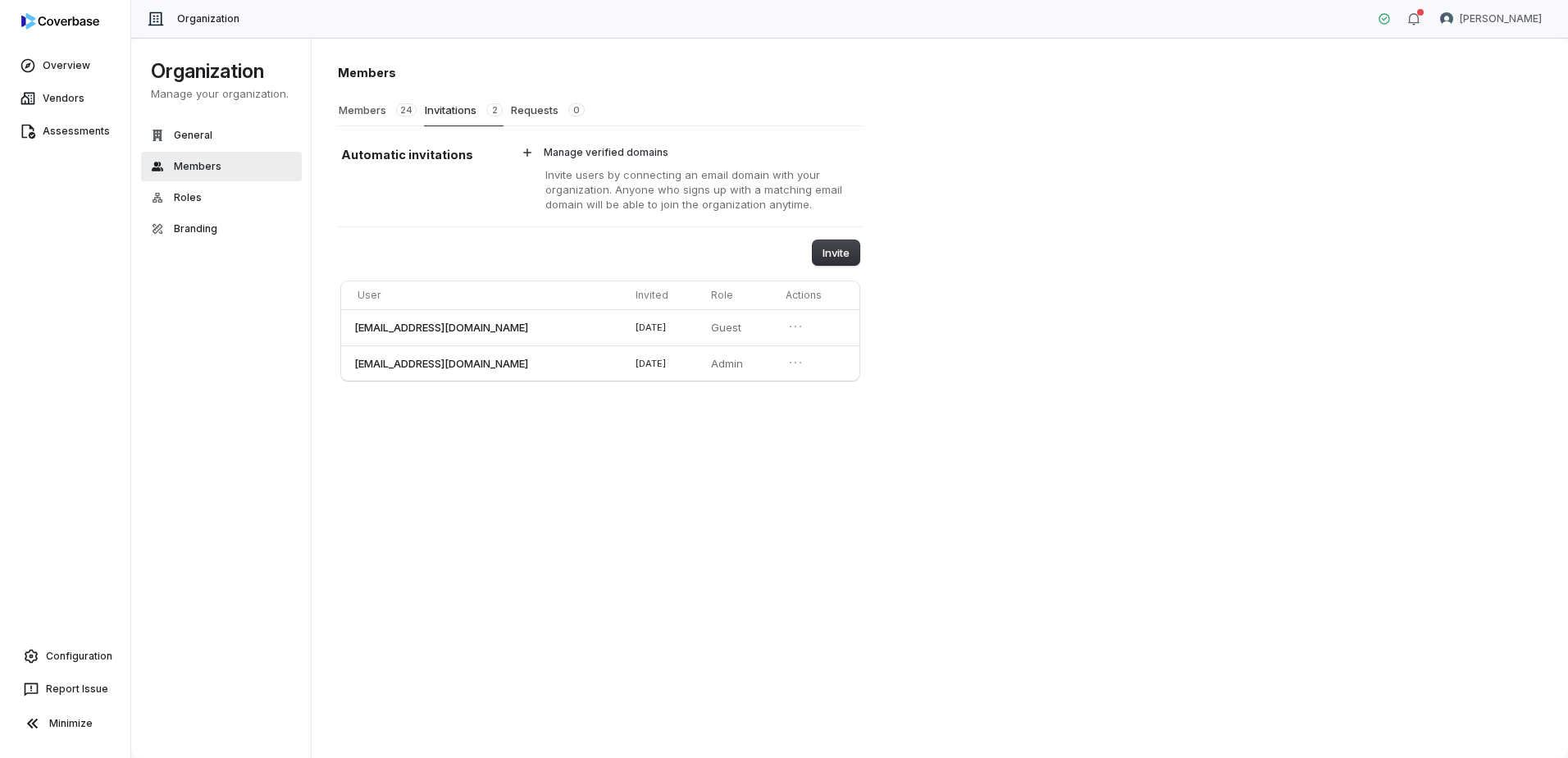
click at [367, 108] on button "Members 24" at bounding box center [378, 110] width 80 height 31
